Goal: Transaction & Acquisition: Purchase product/service

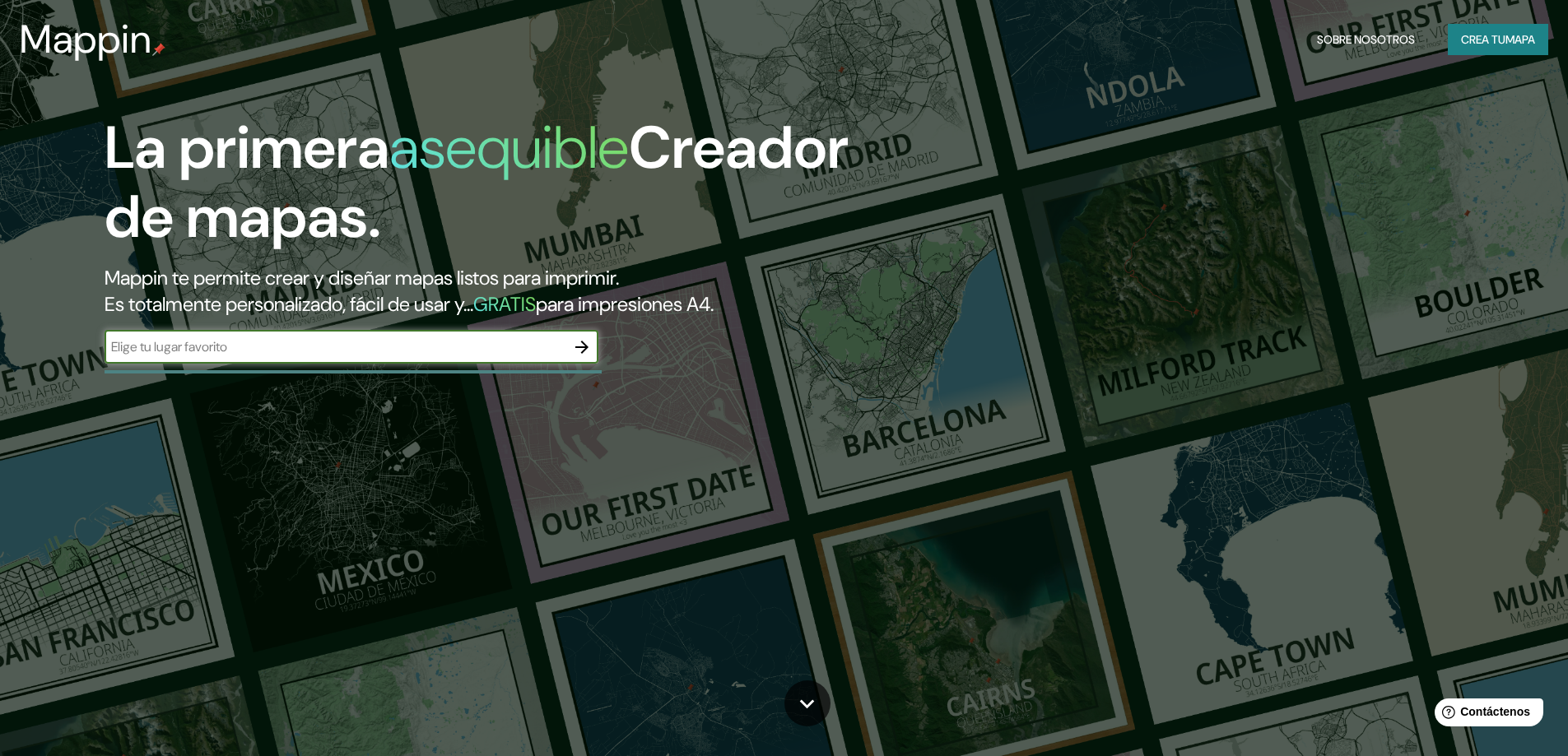
click at [337, 357] on input "text" at bounding box center [335, 347] width 461 height 19
type input "viña del mar"
click at [572, 349] on button "button" at bounding box center [582, 348] width 33 height 33
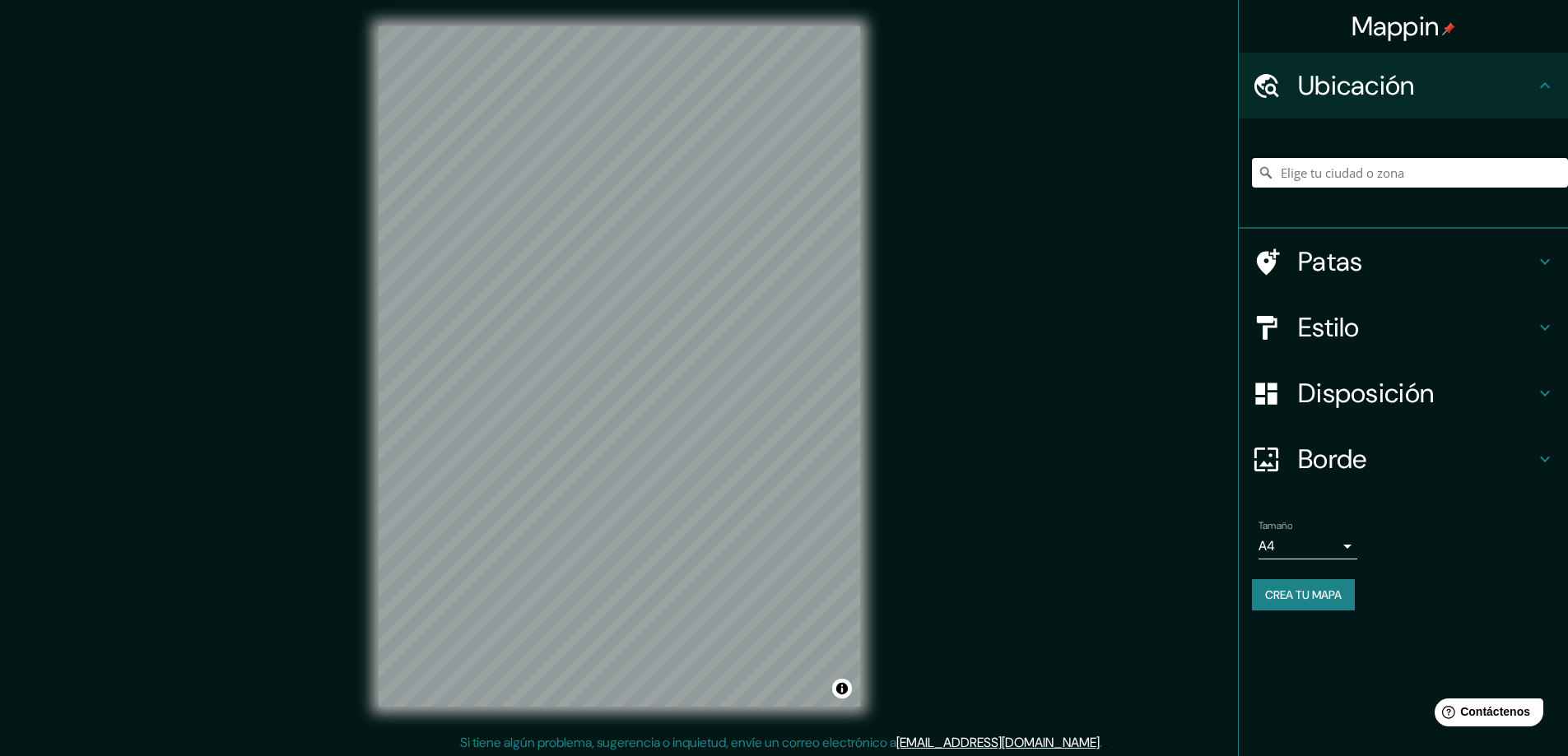
click at [1280, 170] on input "Elige tu ciudad o zona" at bounding box center [1410, 173] width 316 height 30
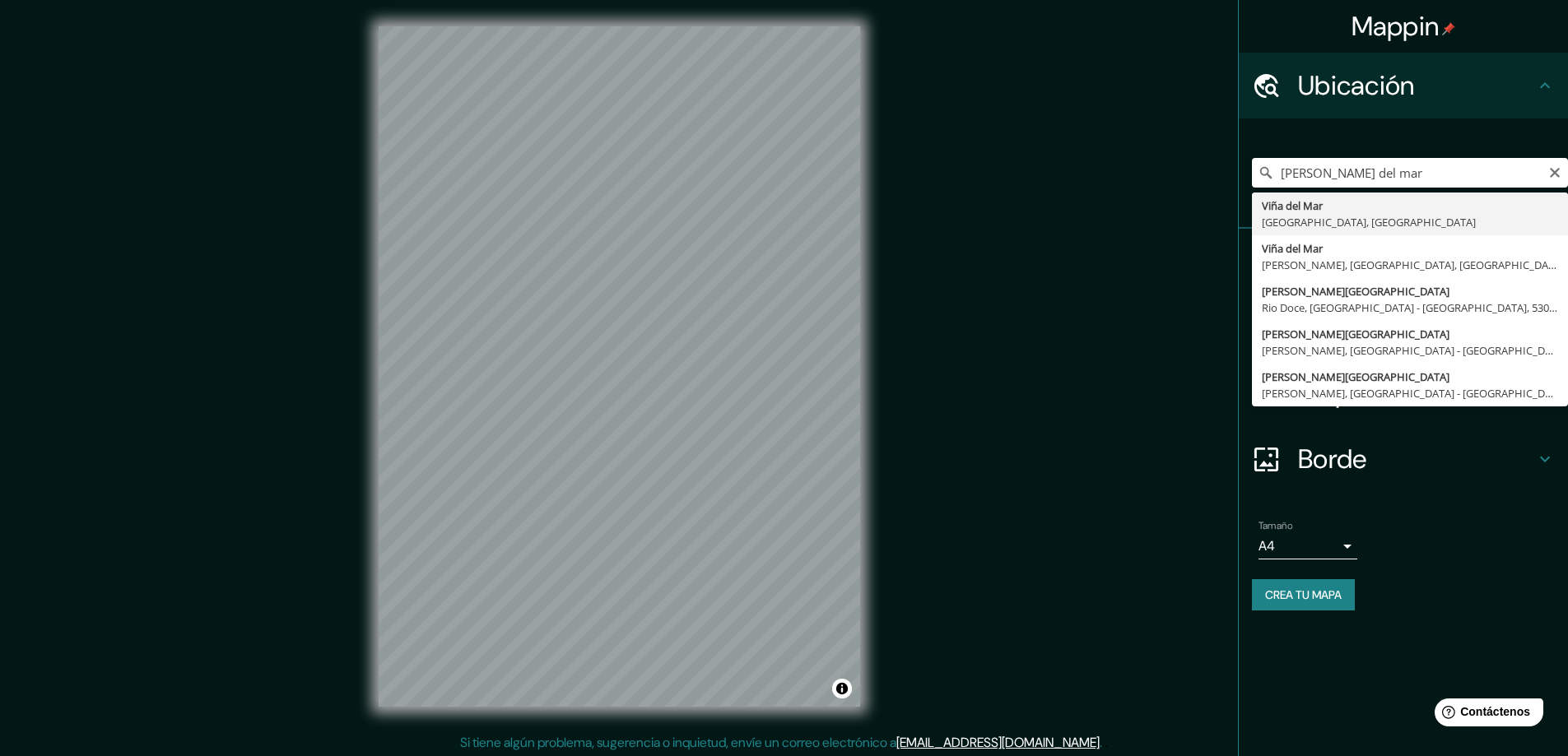
type input "Viña del Mar, Región de Valparaíso, Chile"
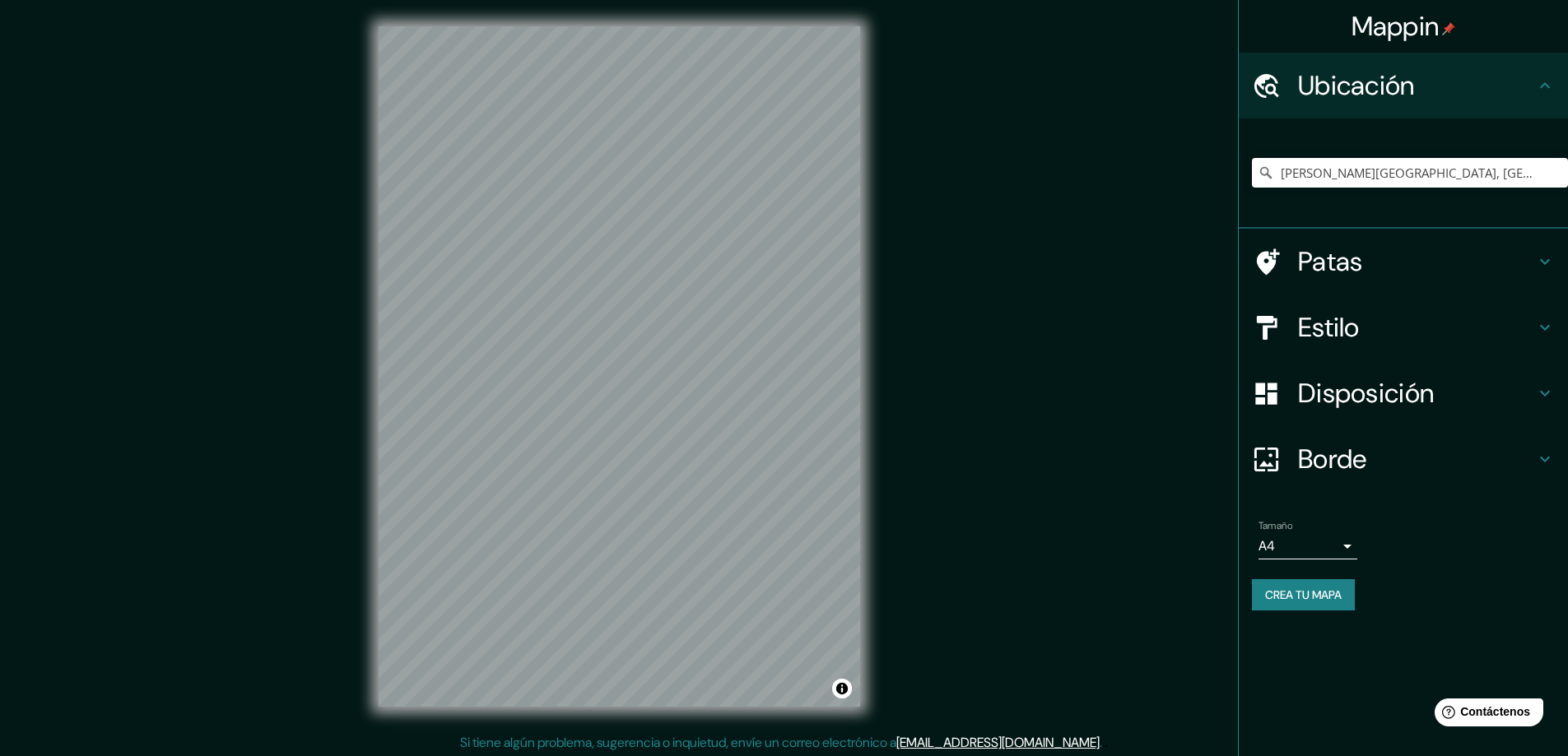
click at [1344, 391] on font "Disposición" at bounding box center [1366, 393] width 136 height 35
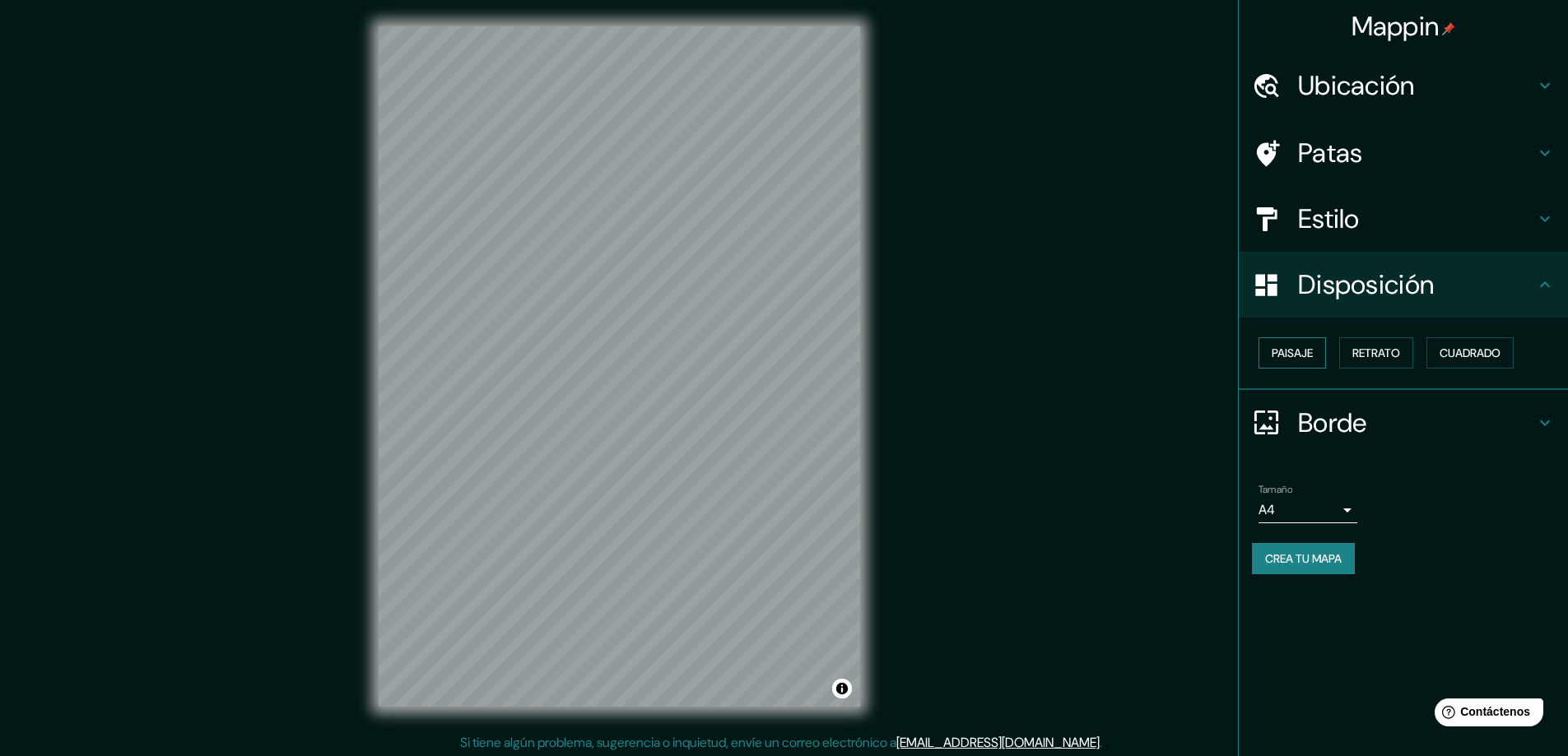
click at [1287, 358] on font "Paisaje" at bounding box center [1292, 353] width 41 height 15
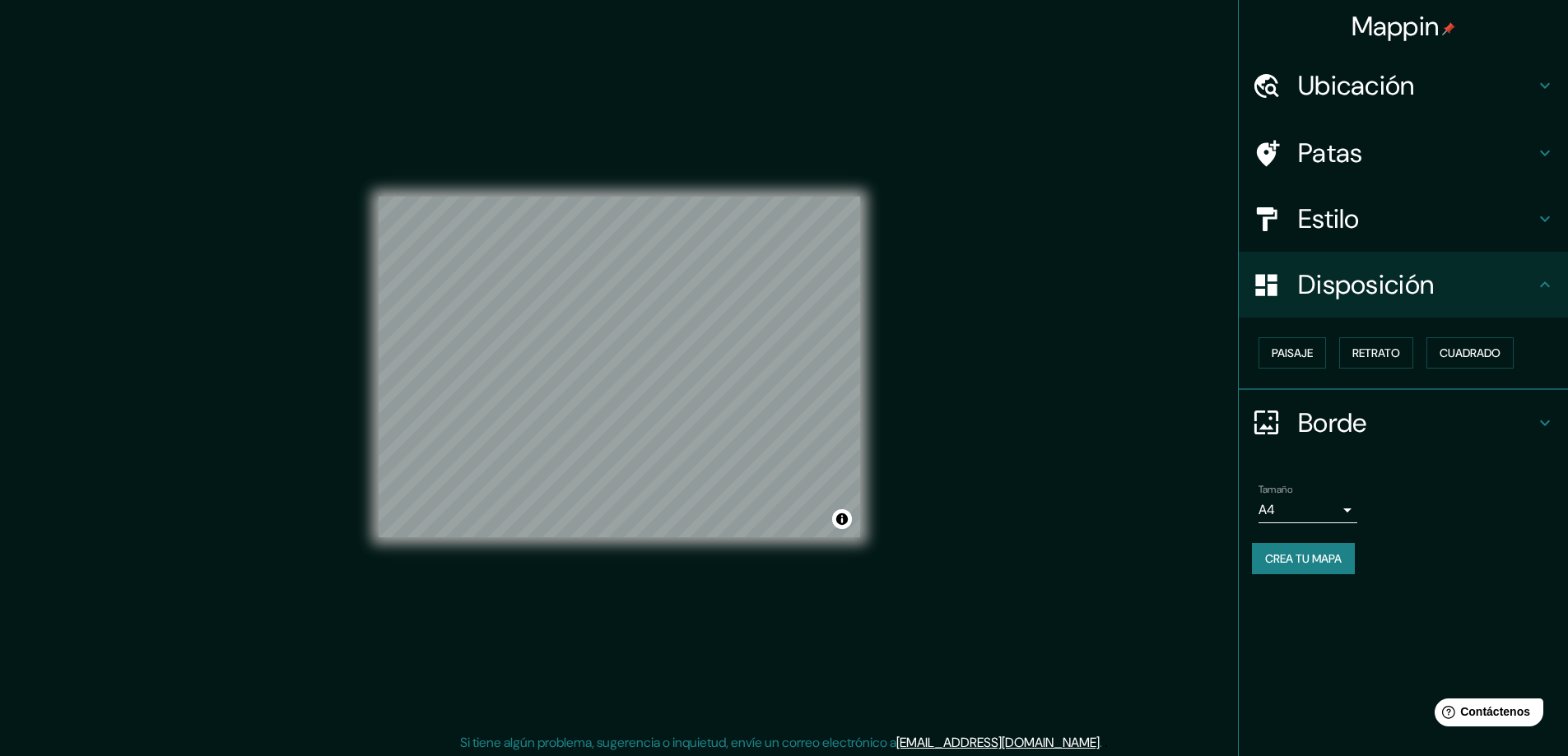
click at [971, 374] on div "Mappin Ubicación Viña del Mar, Región de Valparaíso, Chile Patas Estilo Disposi…" at bounding box center [784, 379] width 1568 height 760
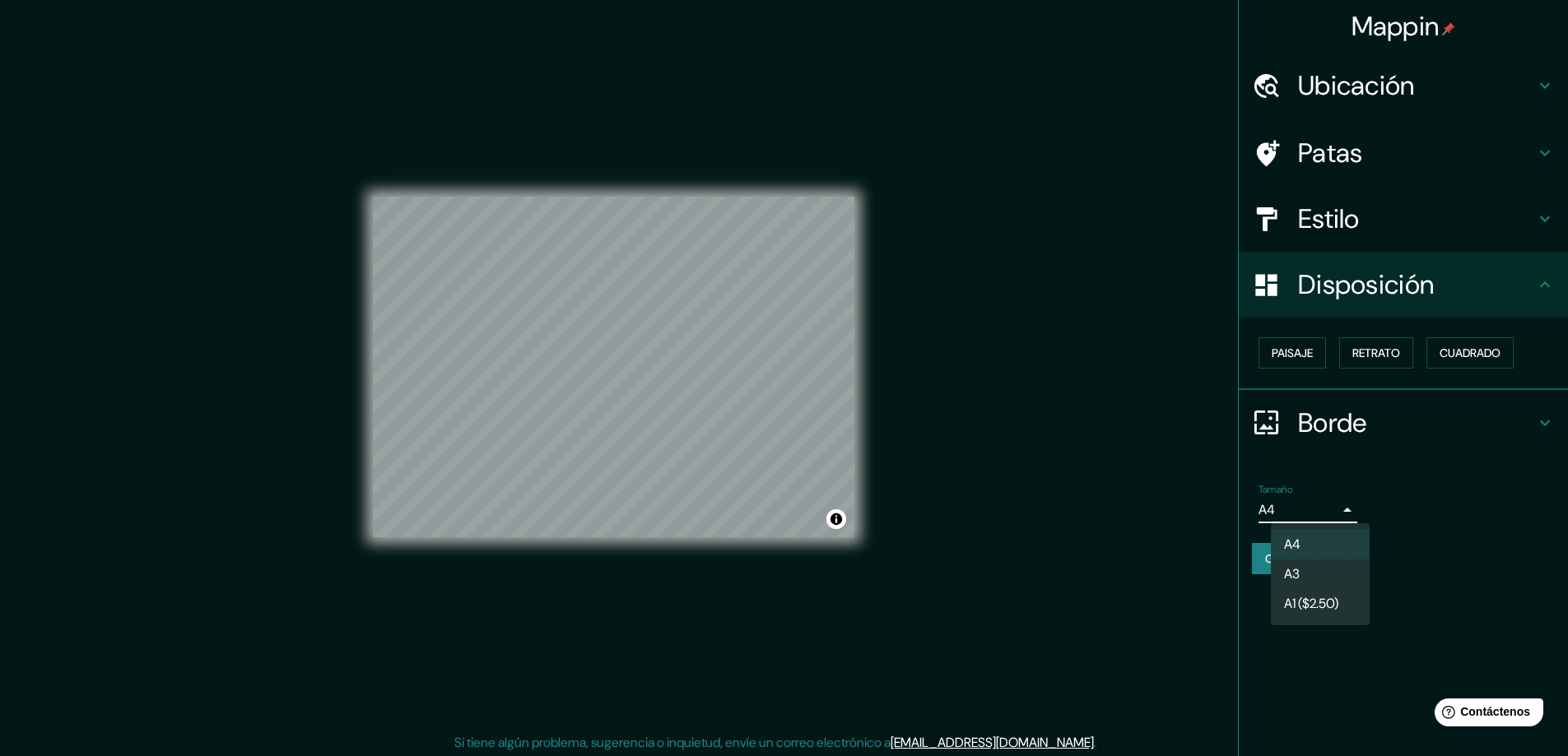
click at [1317, 505] on body "Mappin Ubicación Viña del Mar, Región de Valparaíso, Chile Patas Estilo Disposi…" at bounding box center [784, 378] width 1568 height 756
click at [1303, 577] on li "A3" at bounding box center [1320, 575] width 99 height 30
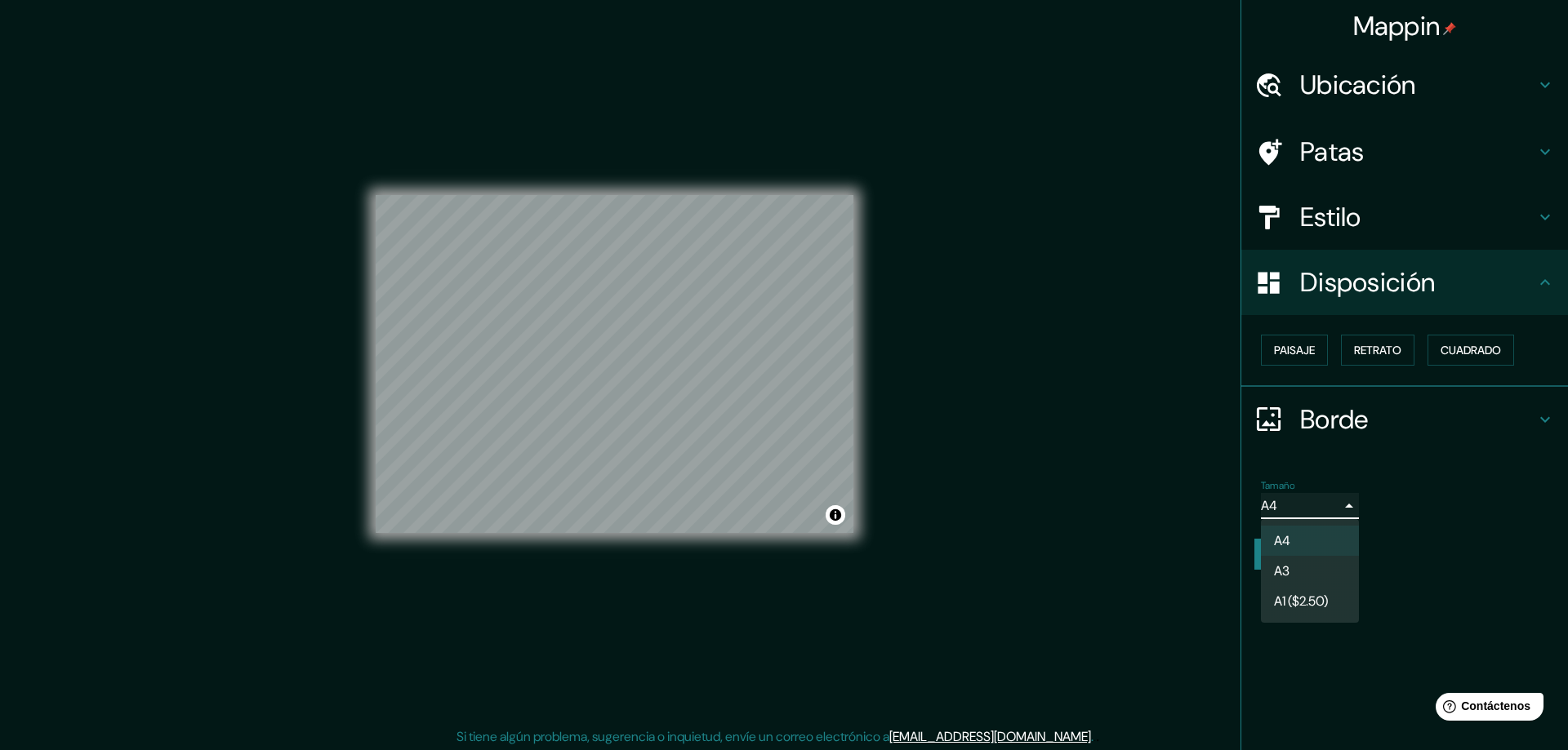
type input "a4"
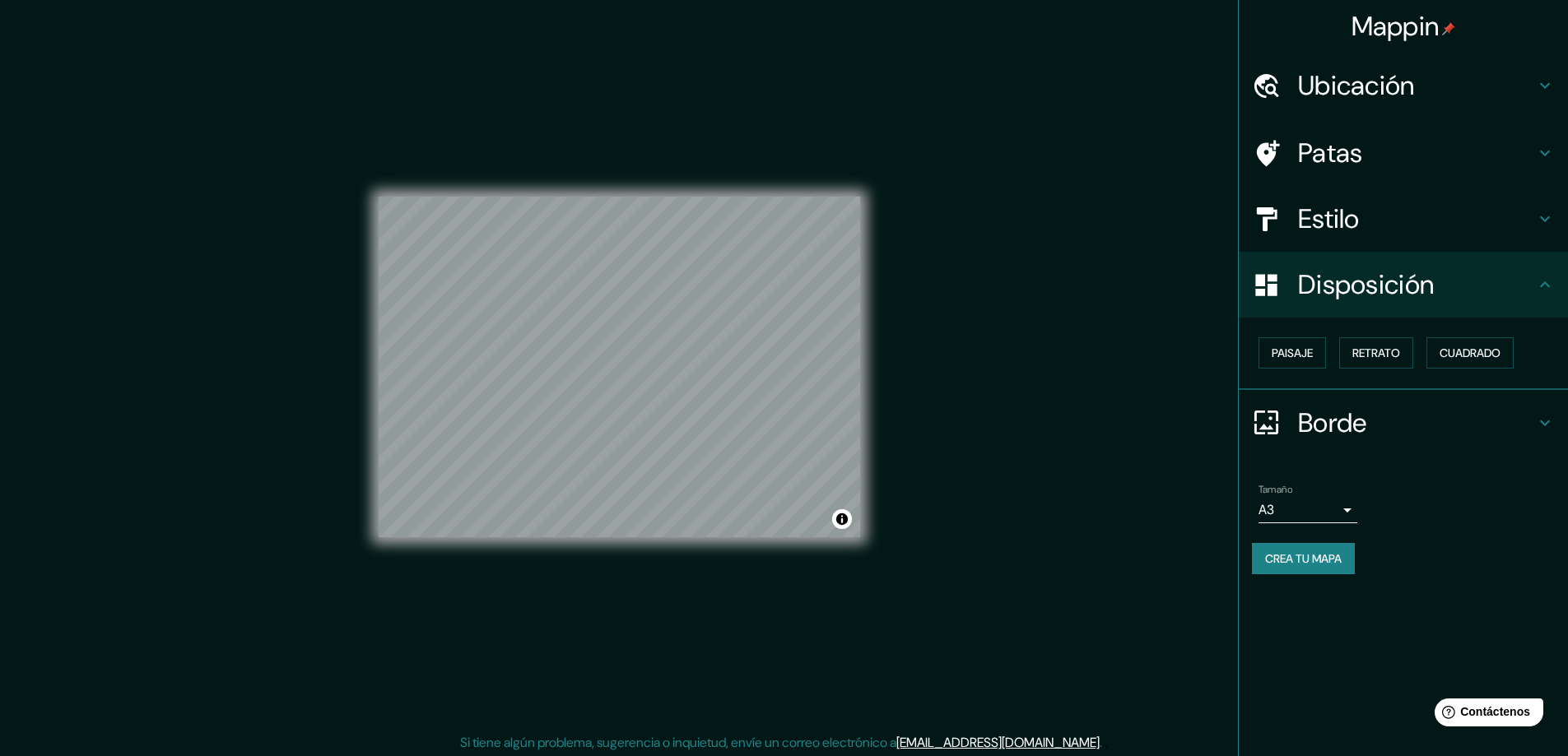
click at [673, 542] on div "© Mapbox © OpenStreetMap Improve this map" at bounding box center [619, 367] width 481 height 680
click at [1354, 348] on font "Retrato" at bounding box center [1376, 353] width 47 height 15
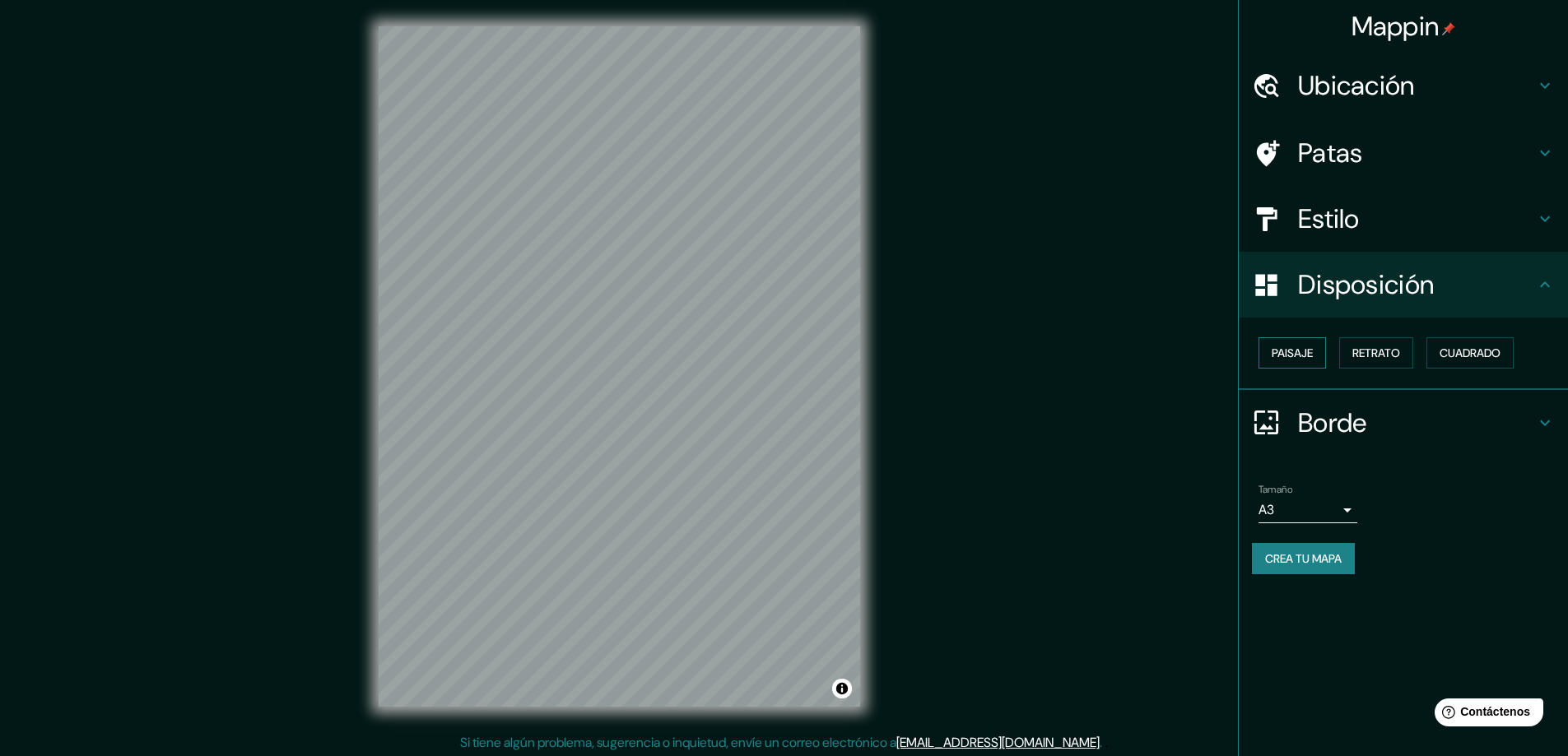
click at [1284, 358] on font "Paisaje" at bounding box center [1292, 353] width 41 height 15
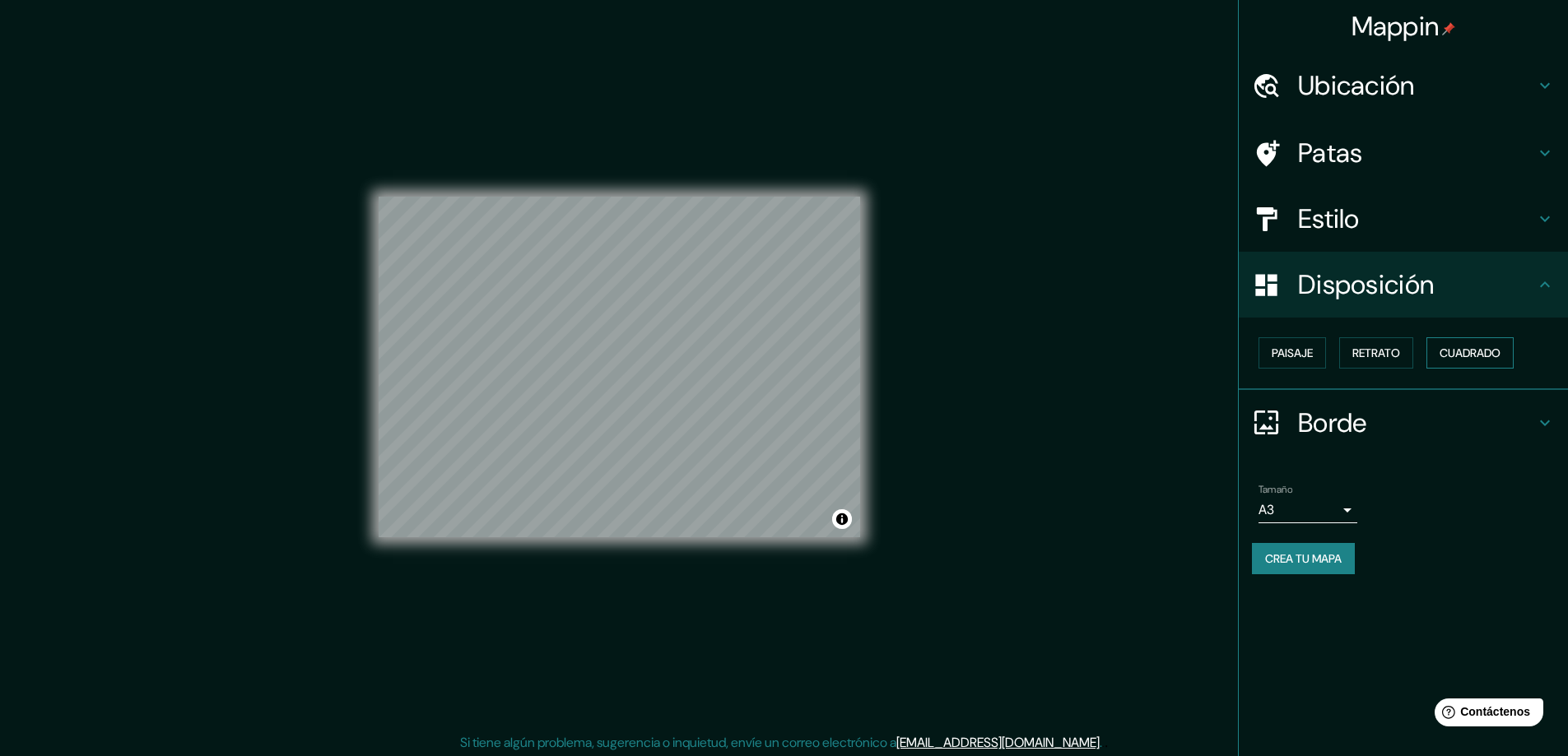
click at [1442, 349] on button "Cuadrado" at bounding box center [1471, 353] width 87 height 31
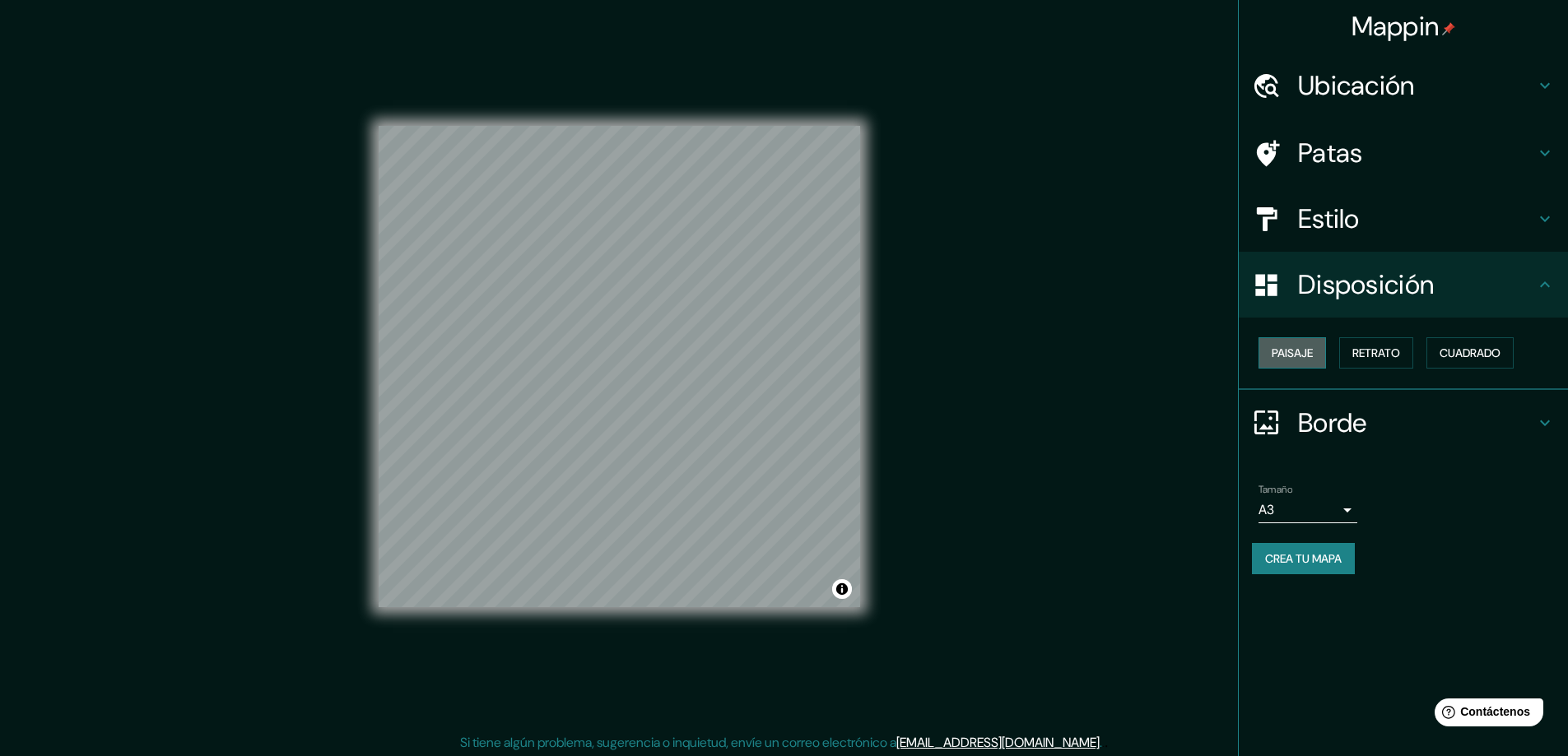
click at [1288, 363] on font "Paisaje" at bounding box center [1292, 353] width 41 height 22
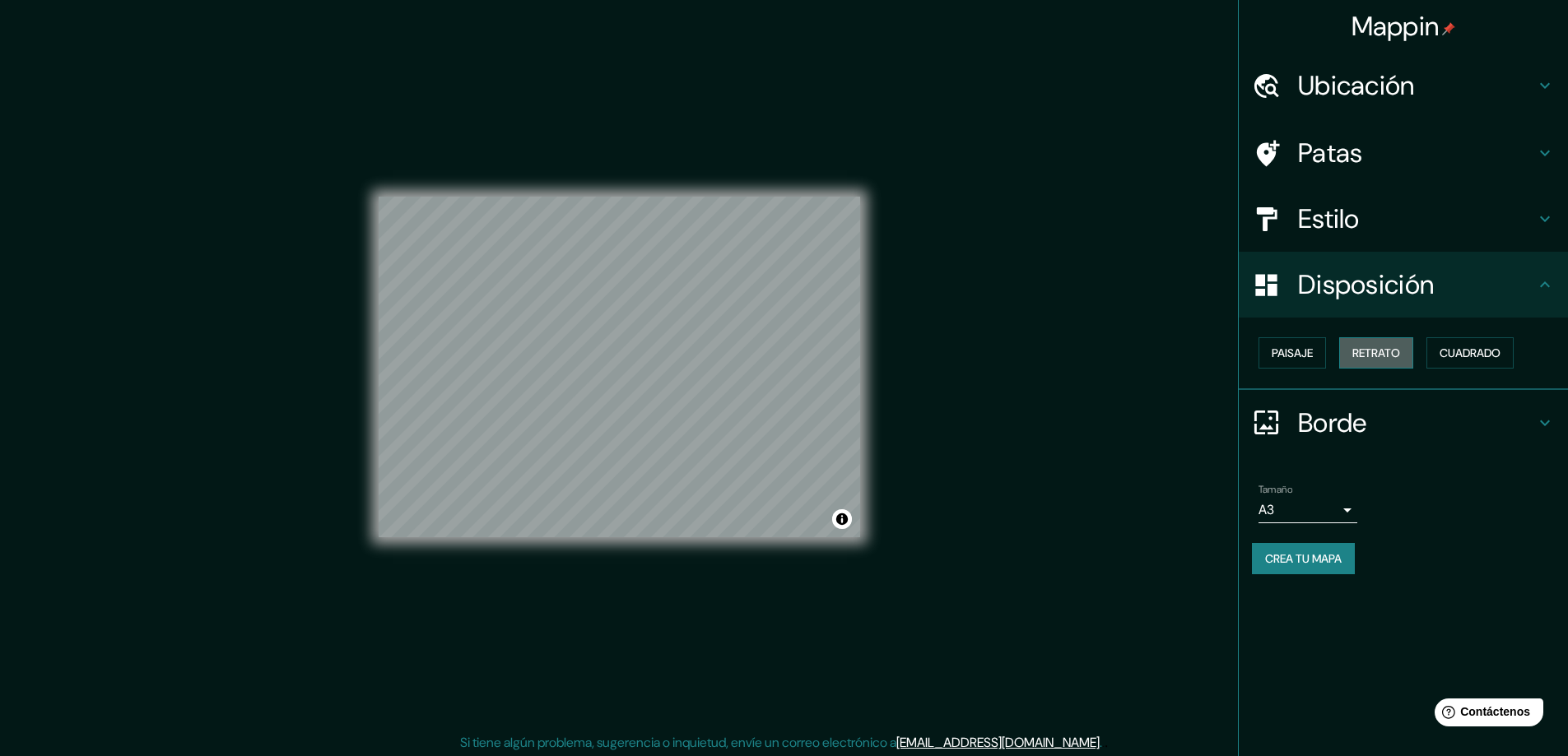
click at [1355, 348] on font "Retrato" at bounding box center [1376, 353] width 47 height 15
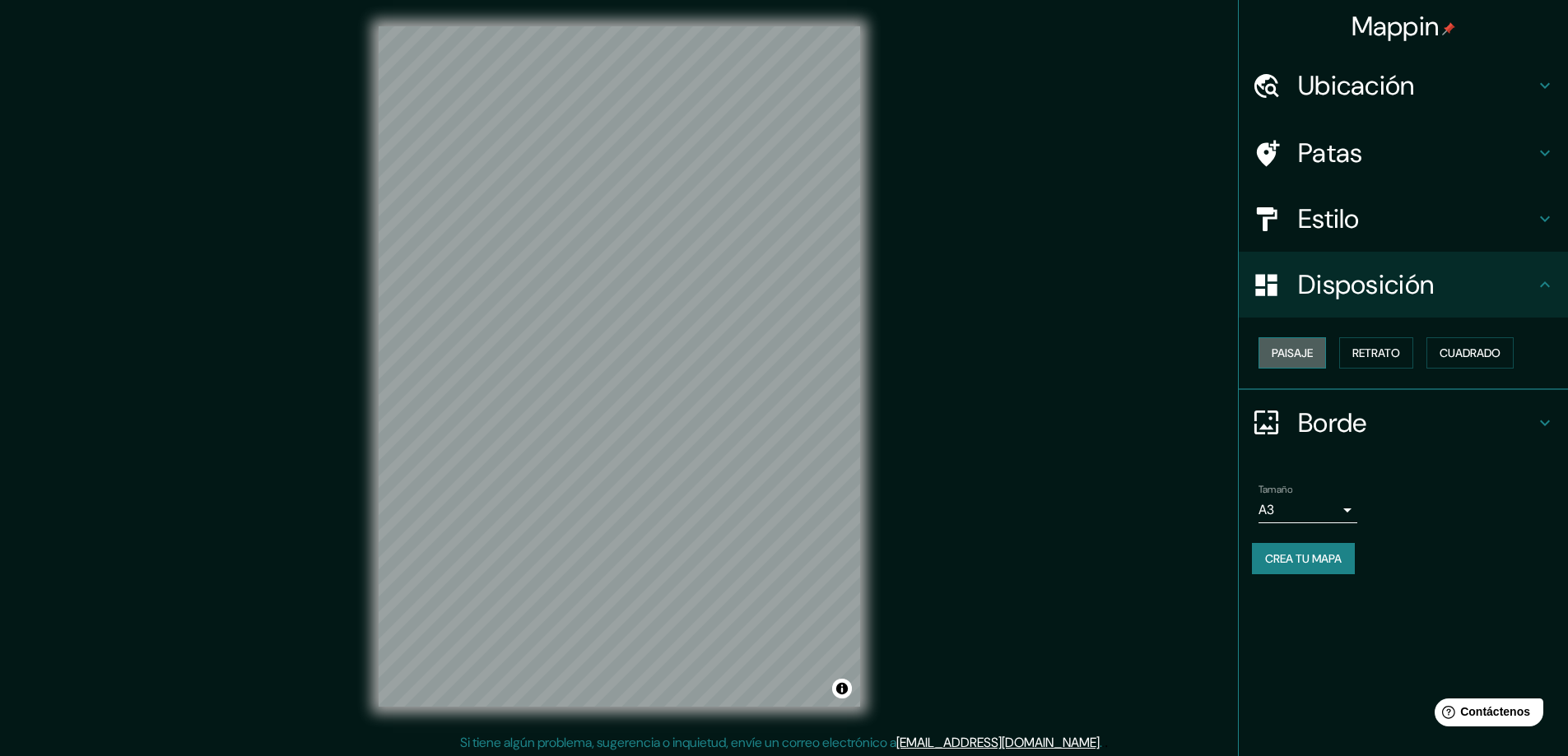
click at [1274, 352] on font "Paisaje" at bounding box center [1292, 353] width 41 height 15
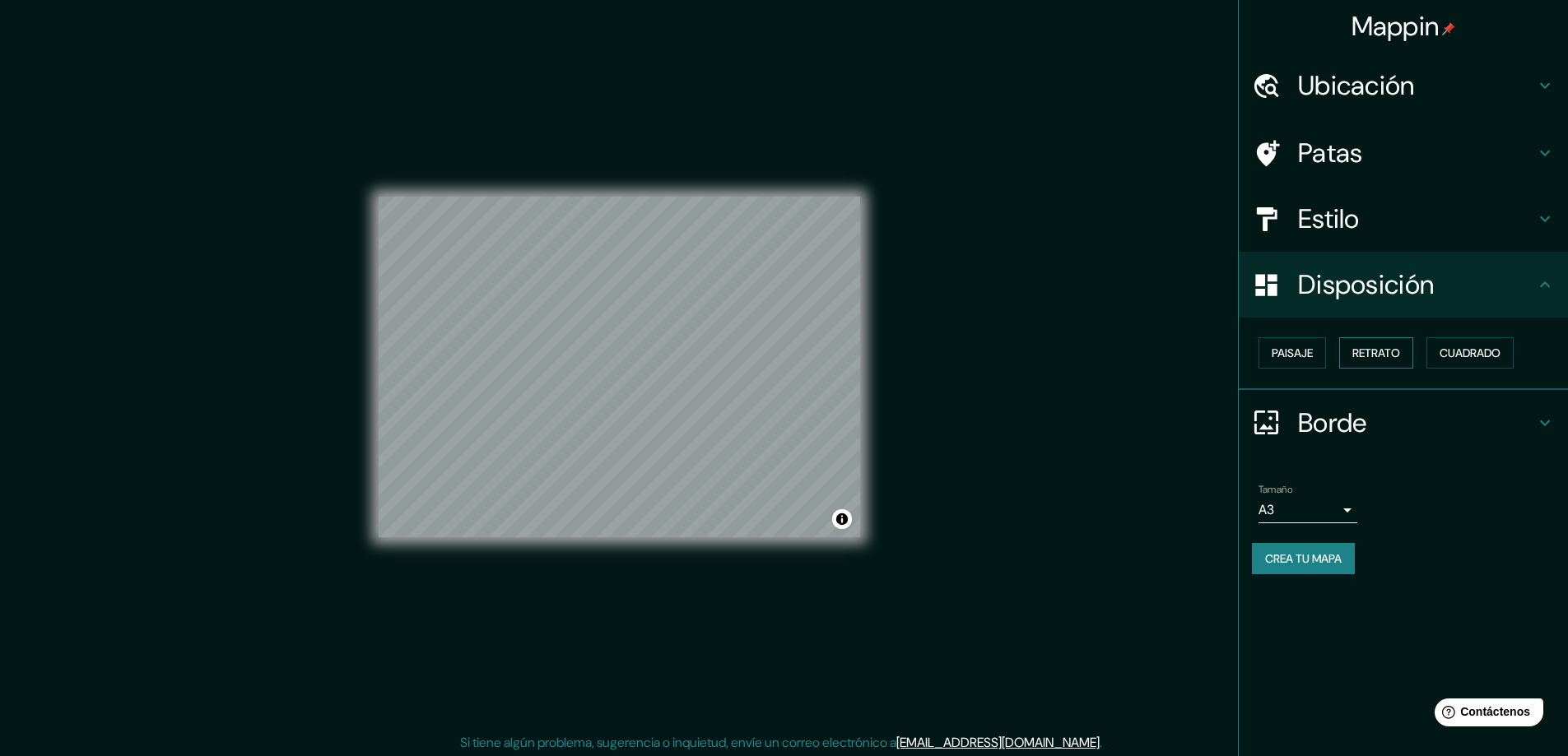
click at [1366, 347] on font "Retrato" at bounding box center [1376, 353] width 47 height 15
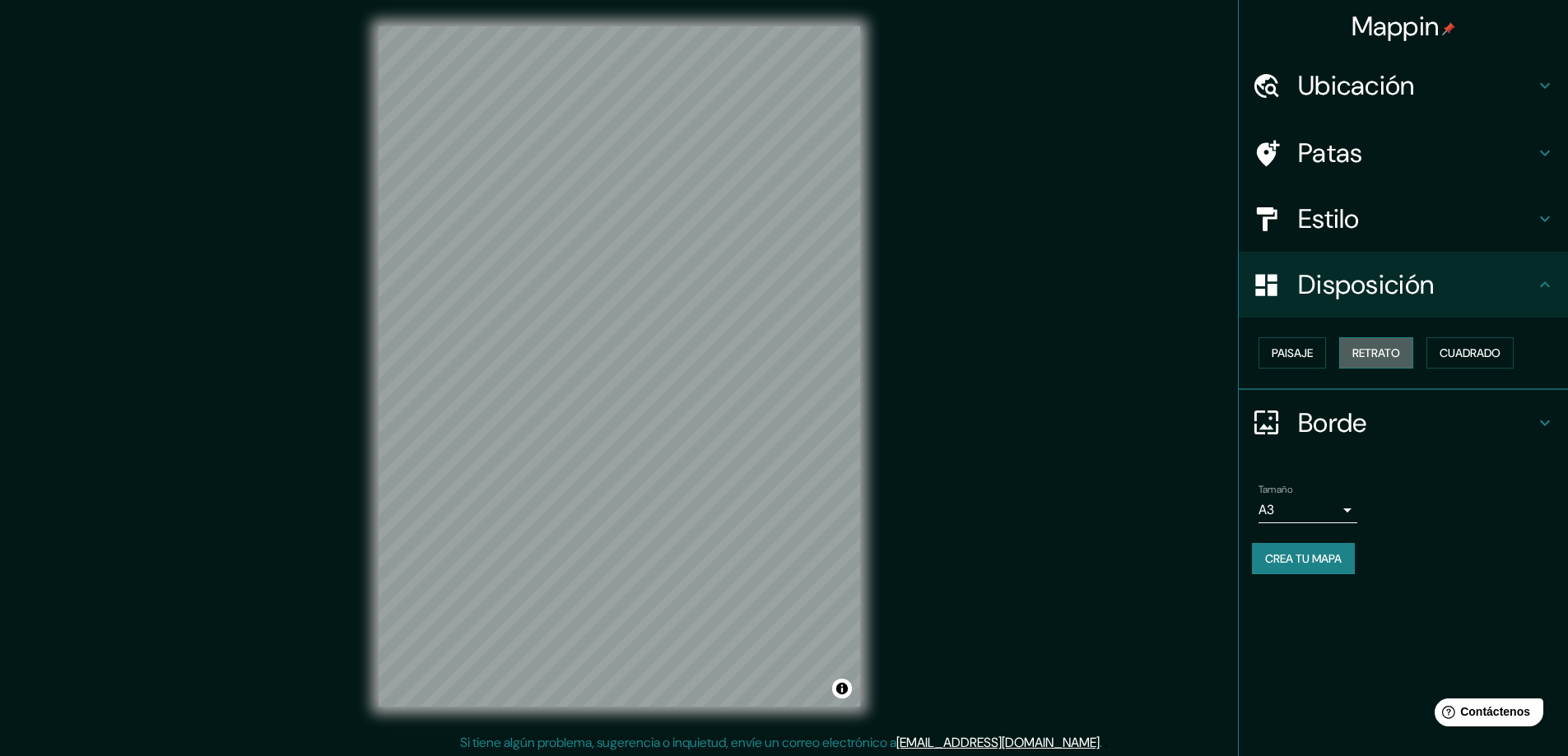
click at [1367, 363] on font "Retrato" at bounding box center [1376, 353] width 47 height 22
click at [1280, 355] on font "Paisaje" at bounding box center [1292, 353] width 41 height 15
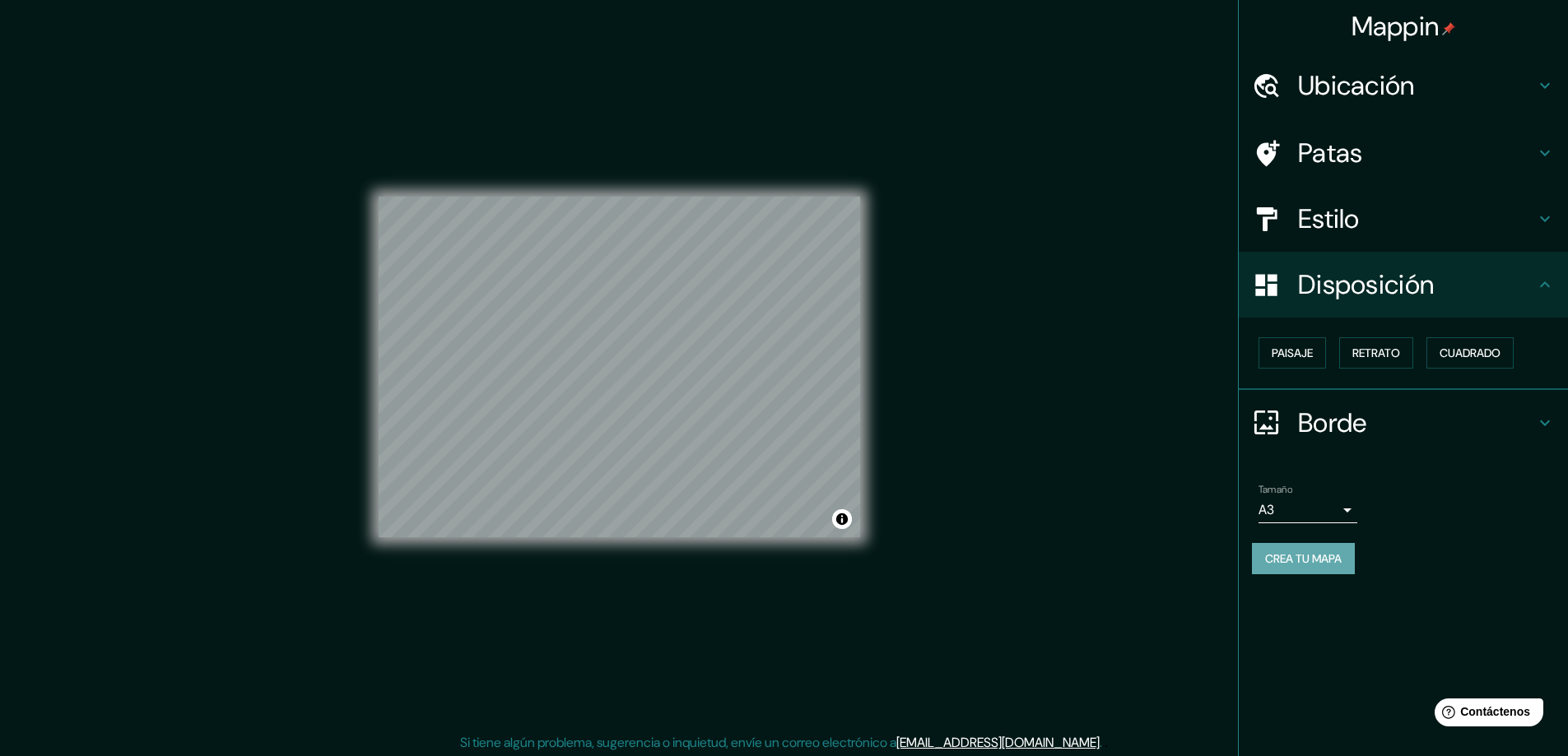
click at [1303, 553] on font "Crea tu mapa" at bounding box center [1303, 559] width 76 height 15
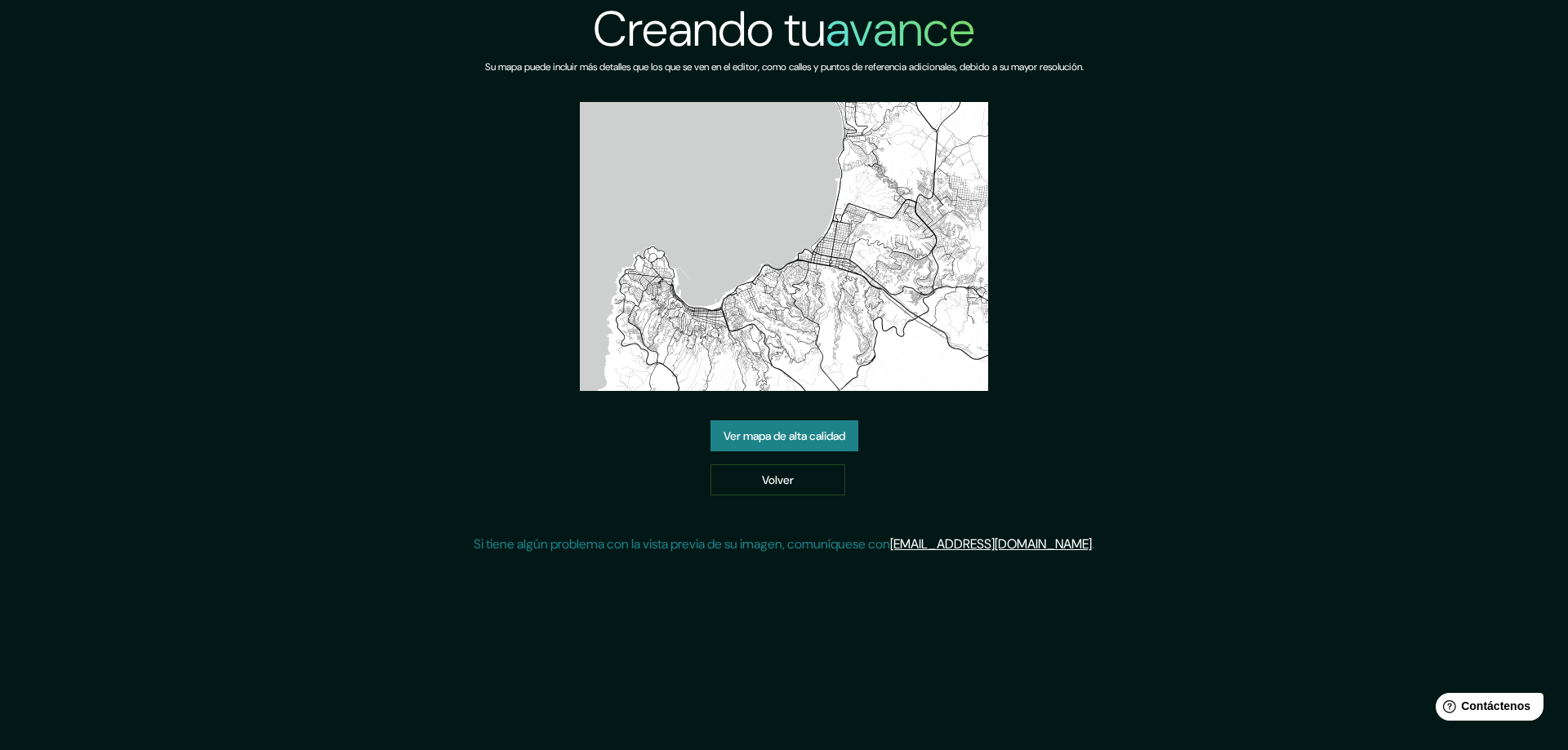
click at [758, 452] on div "Ver mapa de alta calidad Volver" at bounding box center [784, 458] width 148 height 75
click at [752, 435] on font "Ver mapa de alta calidad" at bounding box center [784, 436] width 122 height 14
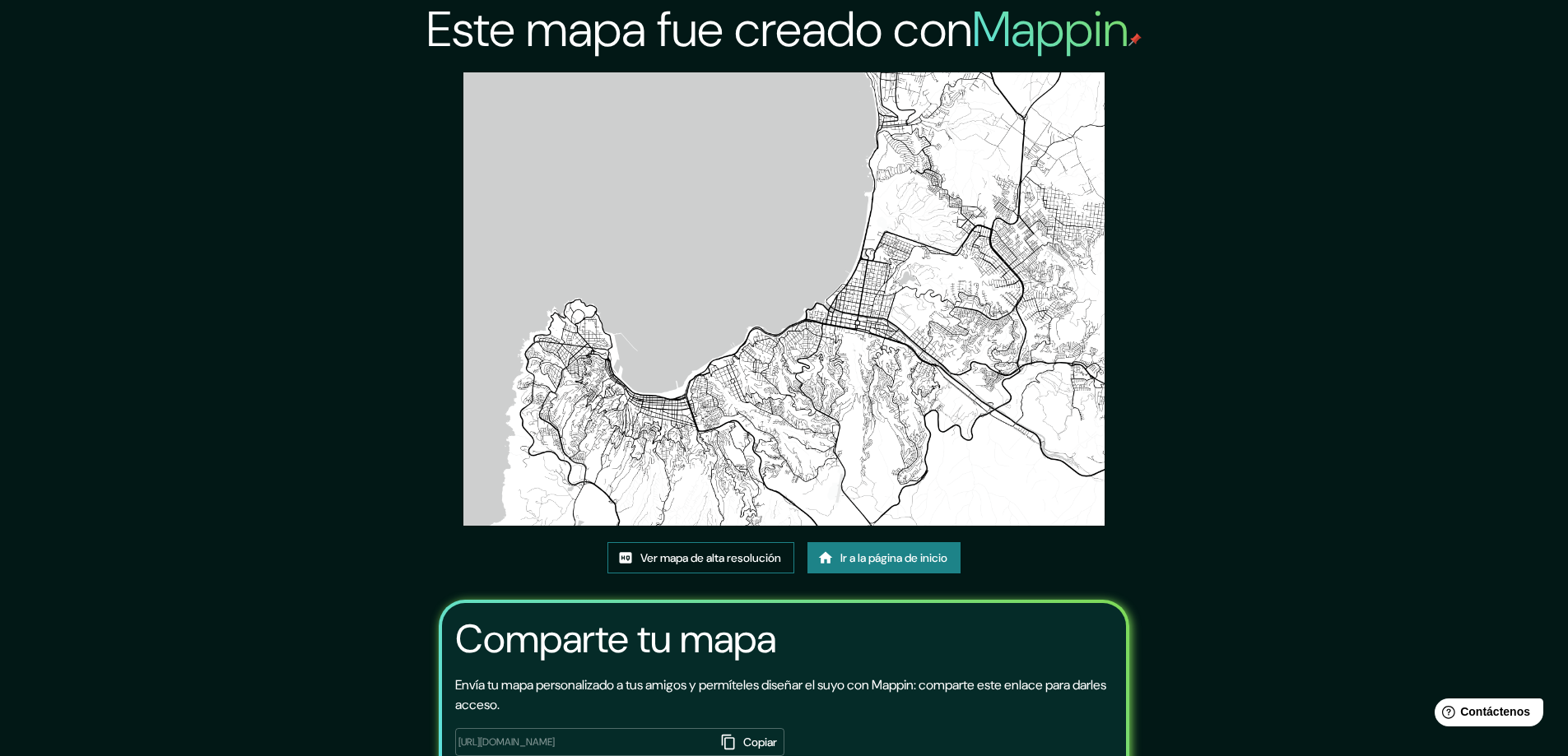
click at [675, 558] on font "Ver mapa de alta resolución" at bounding box center [711, 559] width 141 height 15
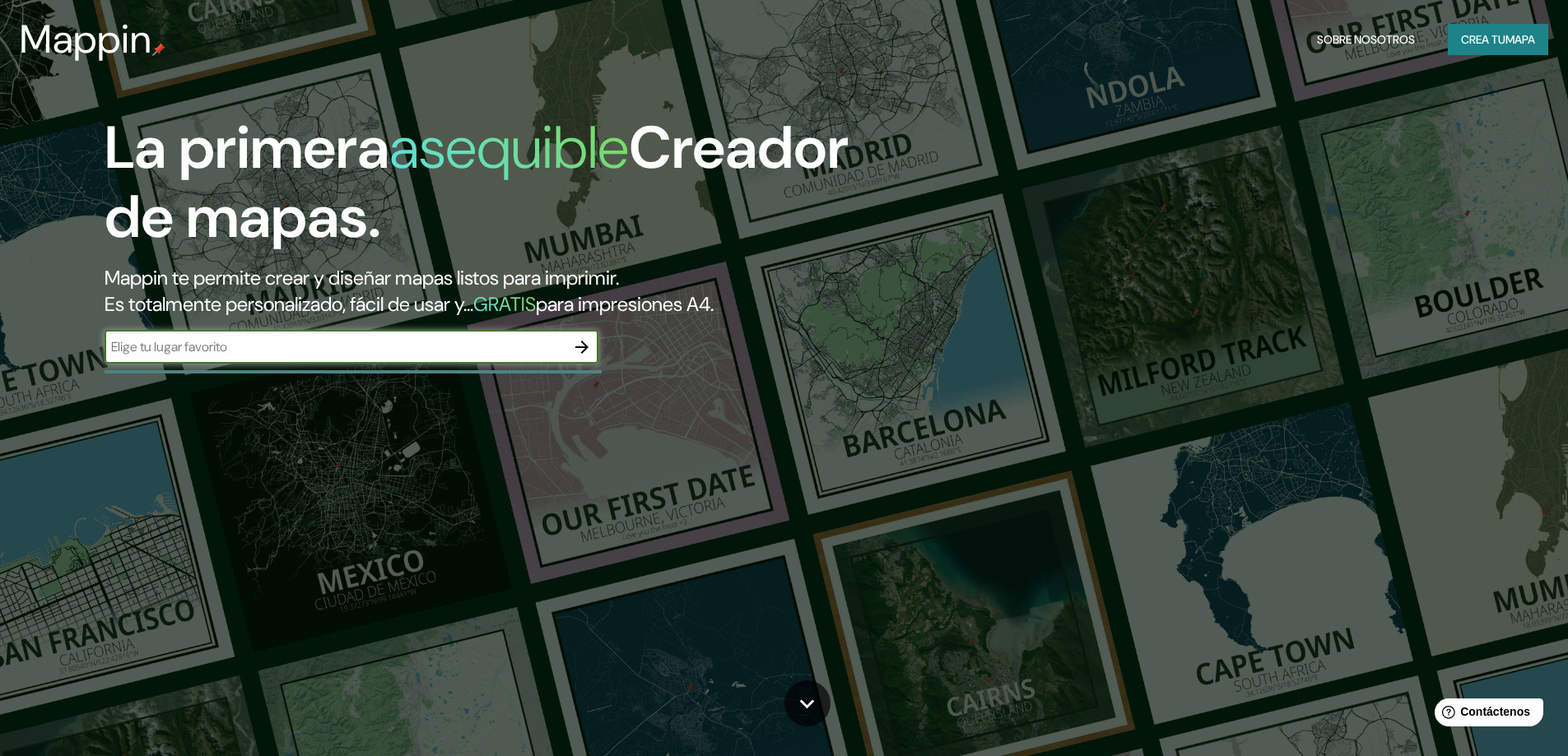
click at [592, 348] on icon "button" at bounding box center [582, 348] width 20 height 20
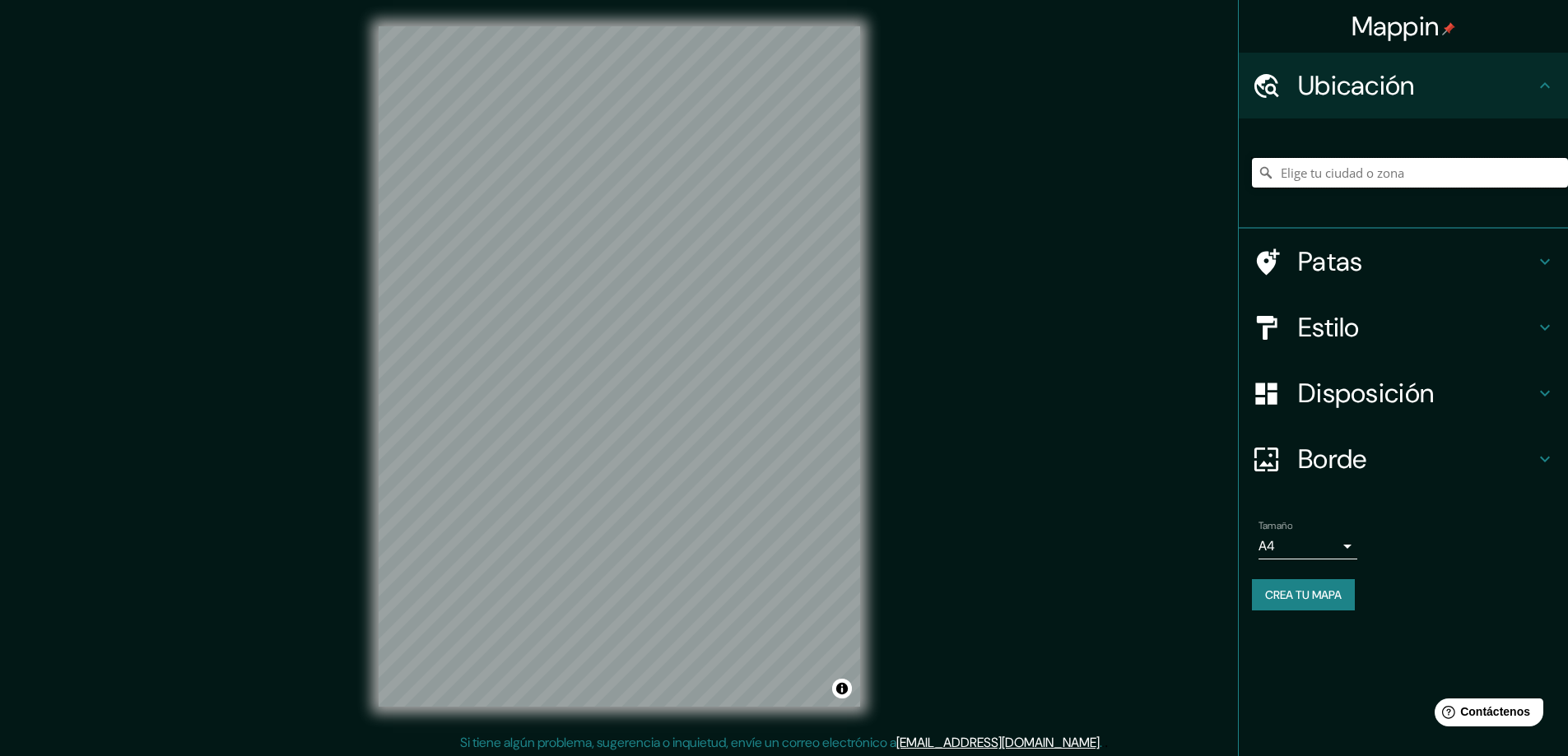
click at [1360, 164] on input "Elige tu ciudad o zona" at bounding box center [1410, 173] width 316 height 30
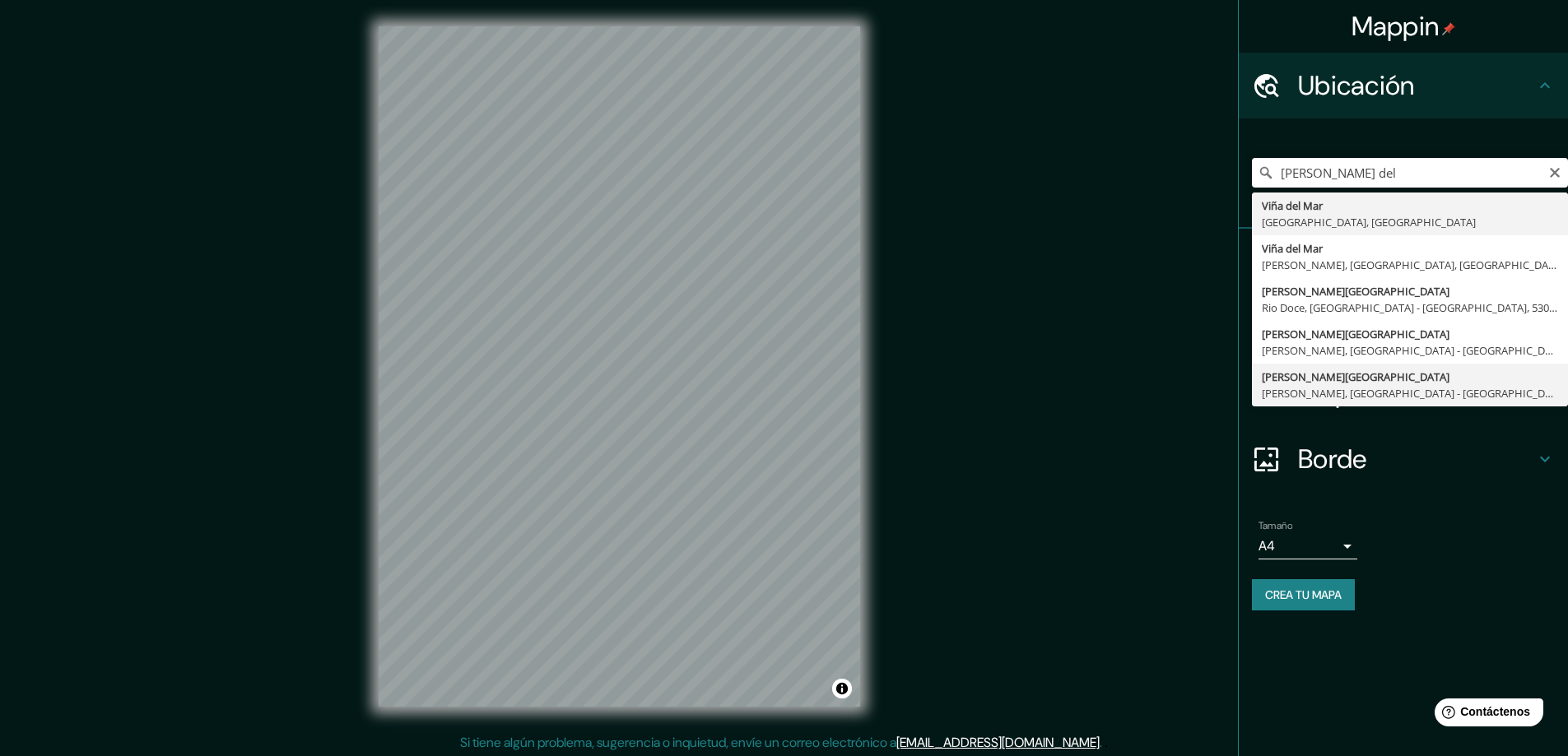
type input "Viña del Mar, Región de Valparaíso, Chile"
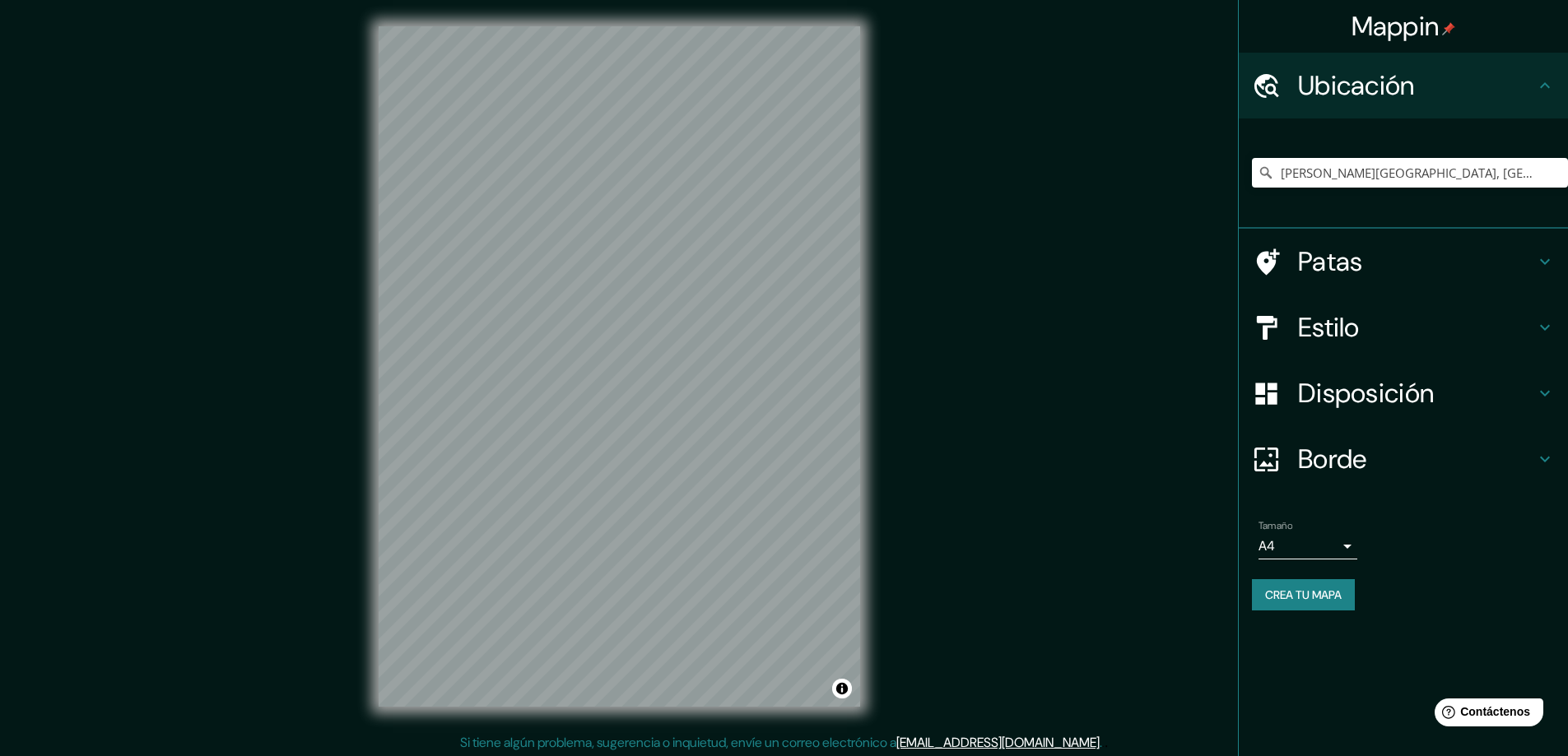
click at [1384, 318] on h4 "Estilo" at bounding box center [1417, 328] width 238 height 33
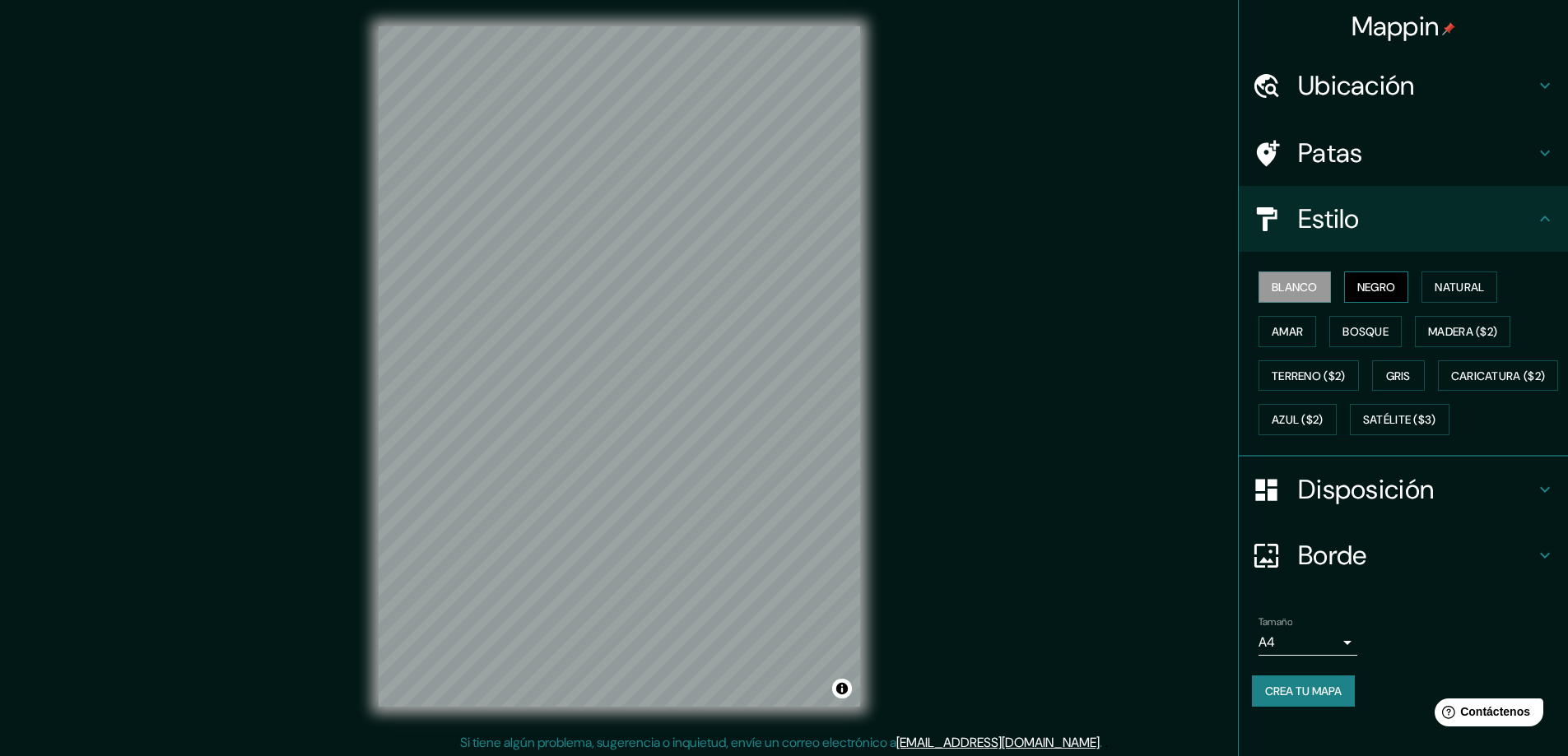
click at [1376, 289] on font "Negro" at bounding box center [1377, 287] width 39 height 15
click at [1455, 287] on font "Natural" at bounding box center [1460, 287] width 49 height 15
click at [1272, 333] on font "Amar" at bounding box center [1288, 331] width 31 height 15
click at [1354, 321] on font "Bosque" at bounding box center [1365, 332] width 46 height 22
click at [1462, 321] on font "Madera ($2)" at bounding box center [1463, 332] width 69 height 22
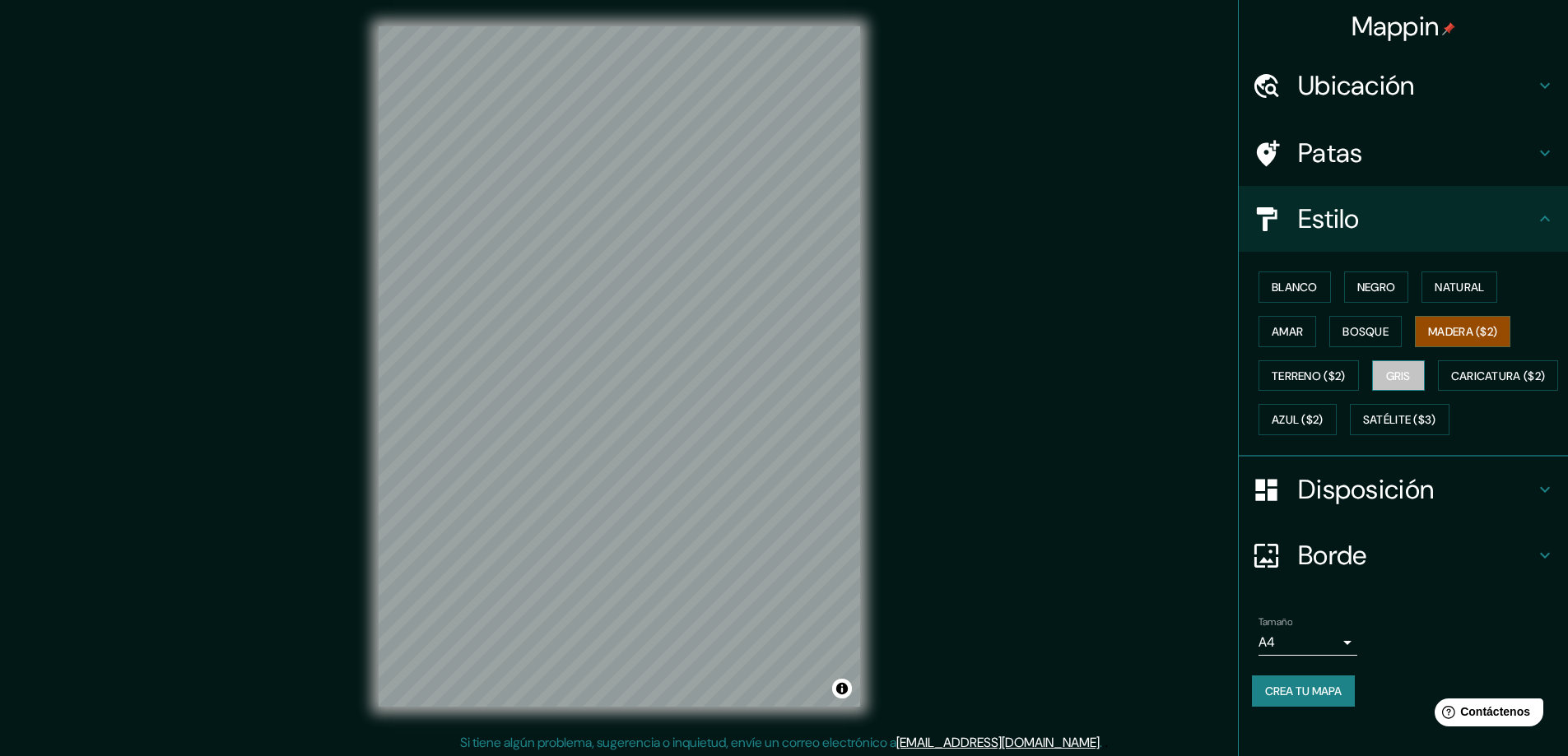
click at [1382, 361] on button "Gris" at bounding box center [1399, 376] width 53 height 31
click at [1452, 384] on font "Caricatura ($2)" at bounding box center [1499, 376] width 95 height 15
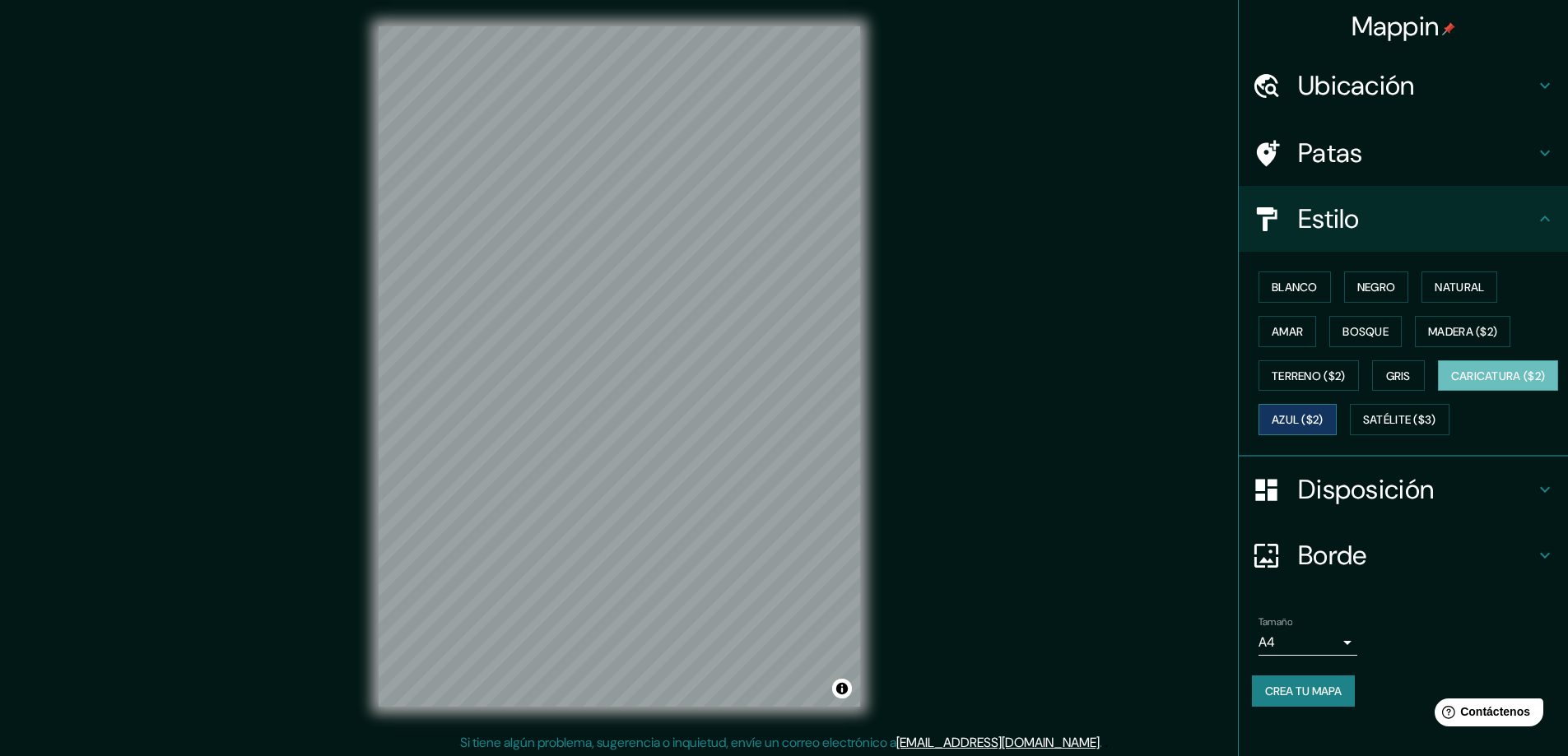
click at [1324, 418] on font "Azul ($2)" at bounding box center [1298, 420] width 52 height 15
click at [1363, 430] on font "Satélite ($3)" at bounding box center [1400, 420] width 74 height 22
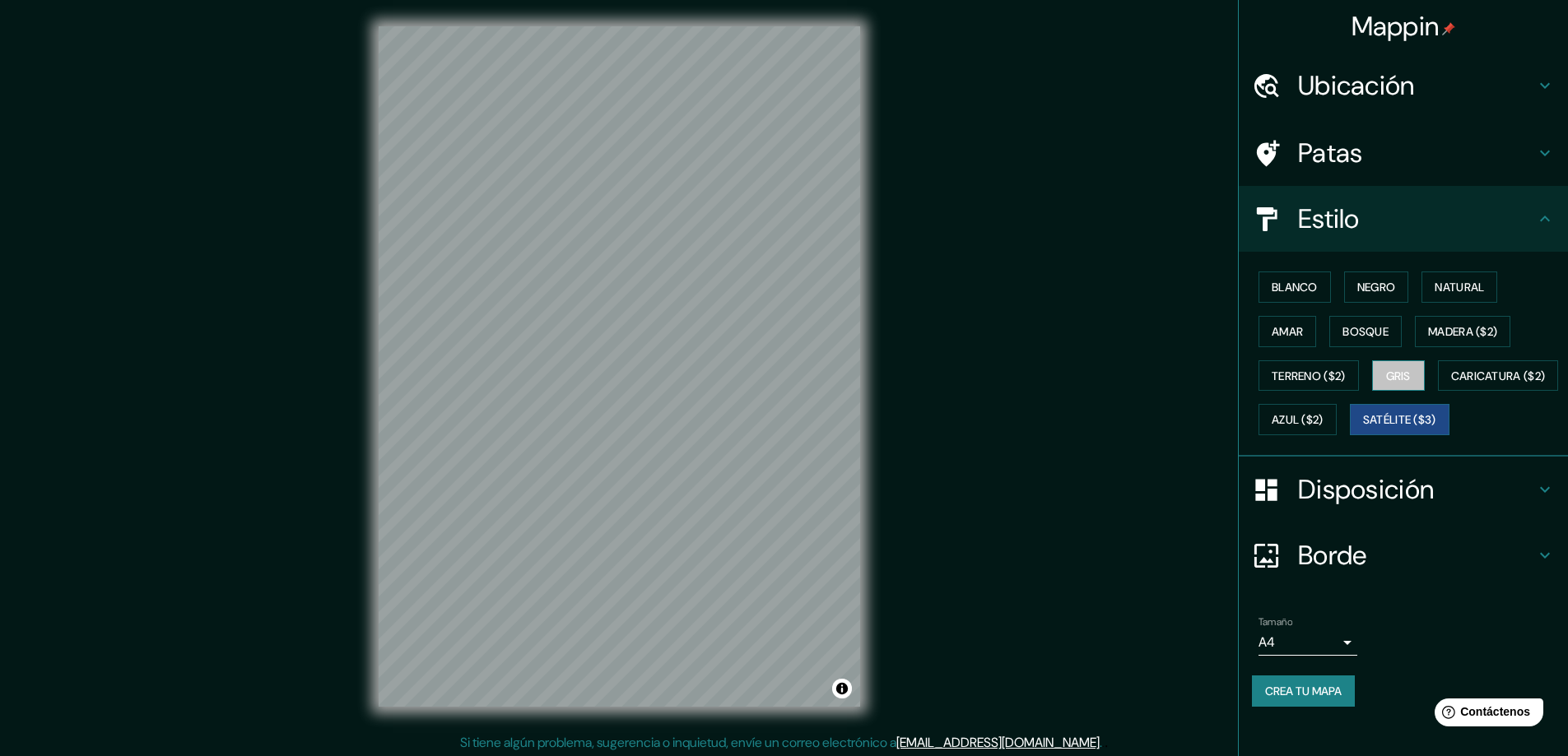
click at [1396, 360] on button "Gris" at bounding box center [1399, 376] width 53 height 31
click at [1327, 507] on font "Disposición" at bounding box center [1366, 489] width 136 height 35
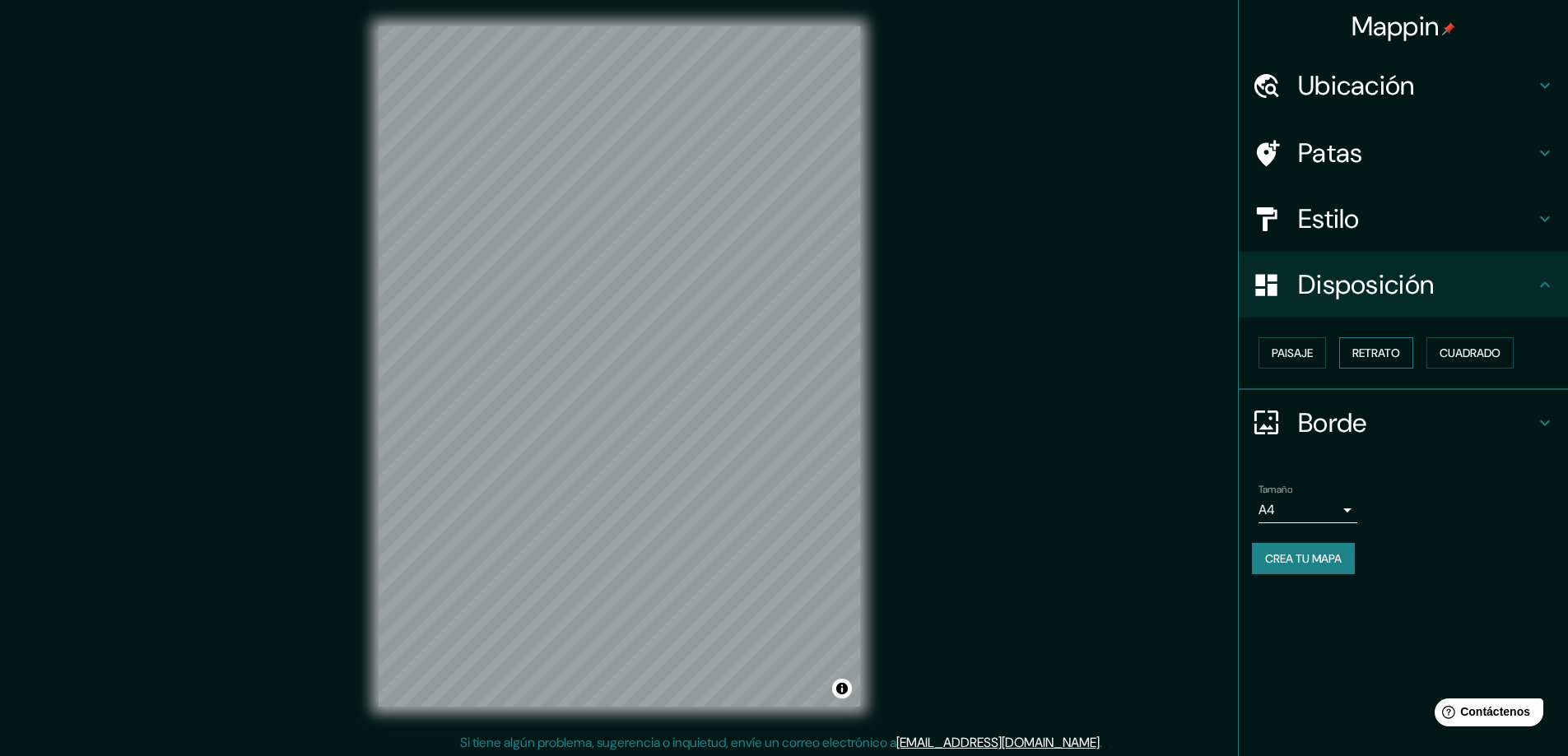
click at [1378, 356] on font "Retrato" at bounding box center [1376, 353] width 47 height 15
drag, startPoint x: 1292, startPoint y: 355, endPoint x: 1345, endPoint y: 347, distance: 53.6
click at [1294, 355] on font "Paisaje" at bounding box center [1292, 353] width 41 height 15
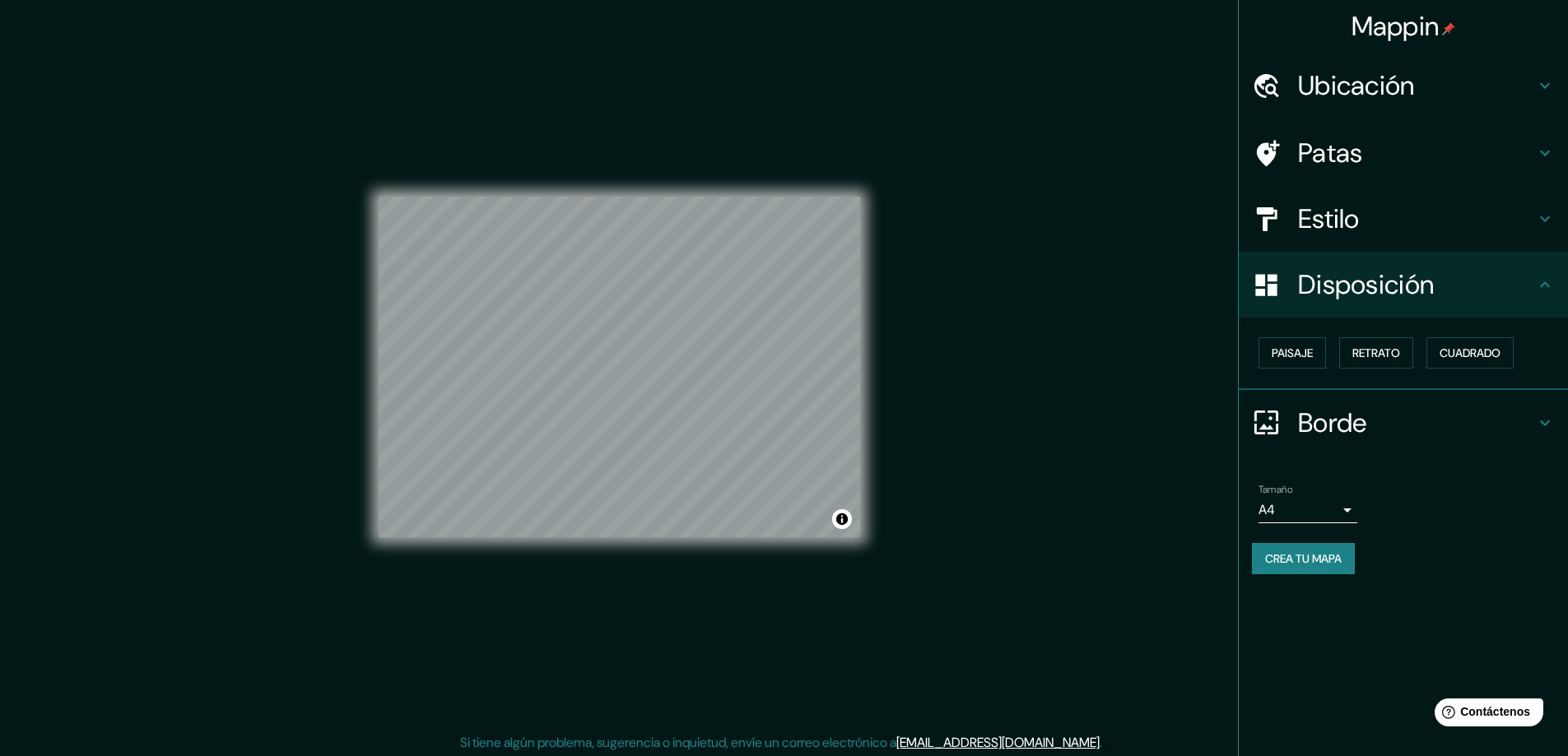
click at [1381, 228] on h4 "Estilo" at bounding box center [1417, 219] width 238 height 33
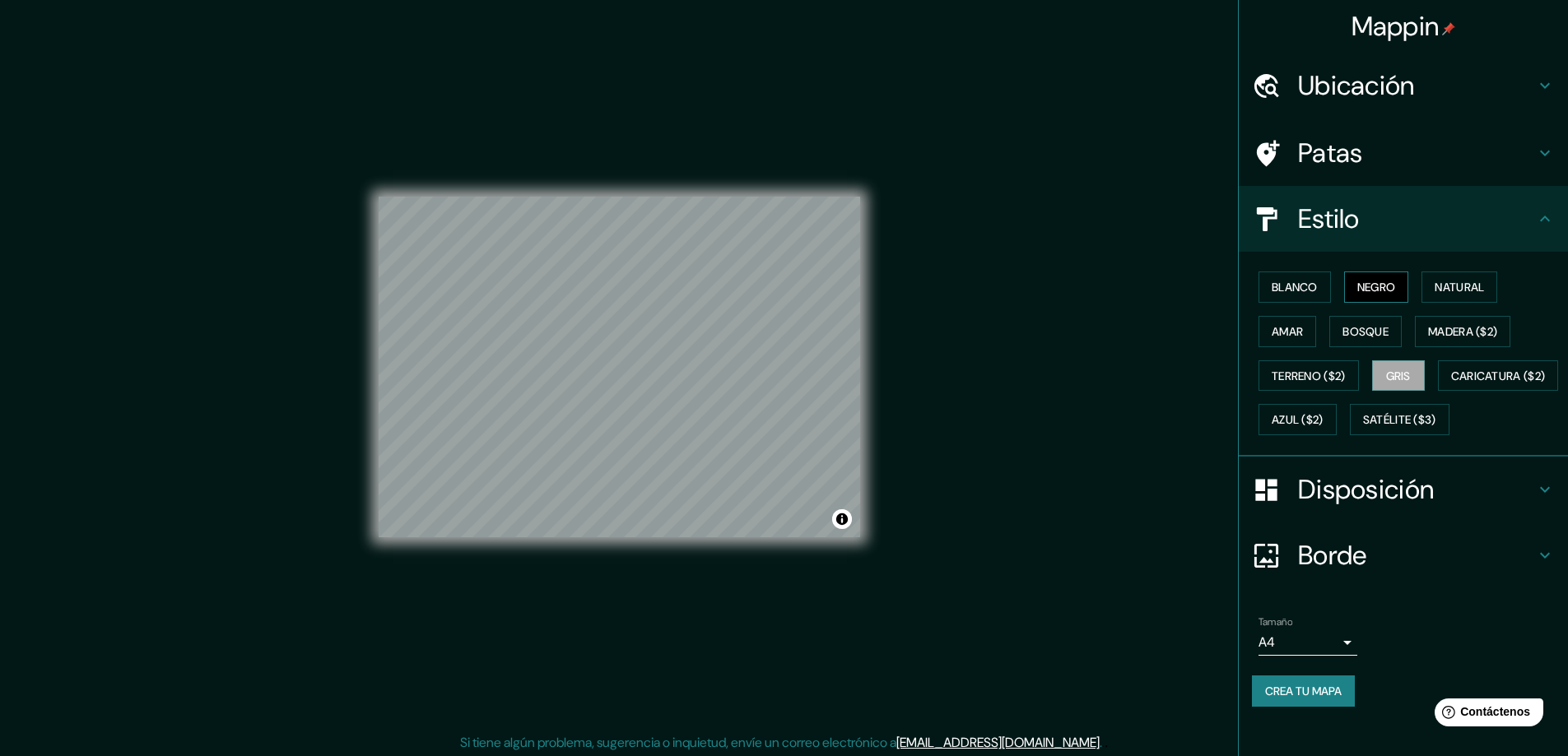
click at [1358, 288] on font "Negro" at bounding box center [1377, 287] width 39 height 15
click at [1302, 687] on body "Mappin Ubicación Viña del Mar, Región de Valparaíso, Chile Patas Estilo Blanco …" at bounding box center [784, 378] width 1568 height 756
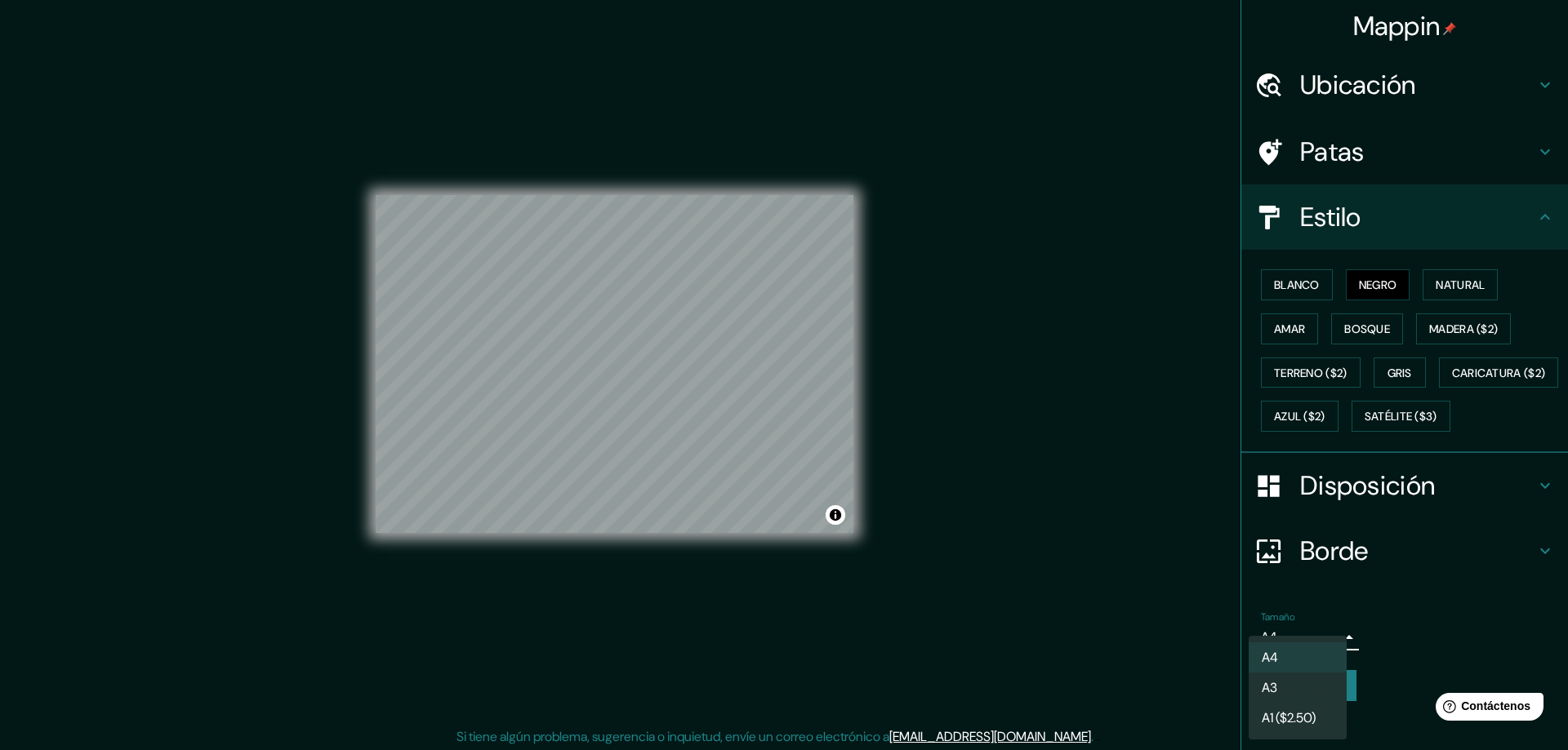
click at [1280, 692] on li "A3" at bounding box center [1297, 687] width 98 height 30
type input "a4"
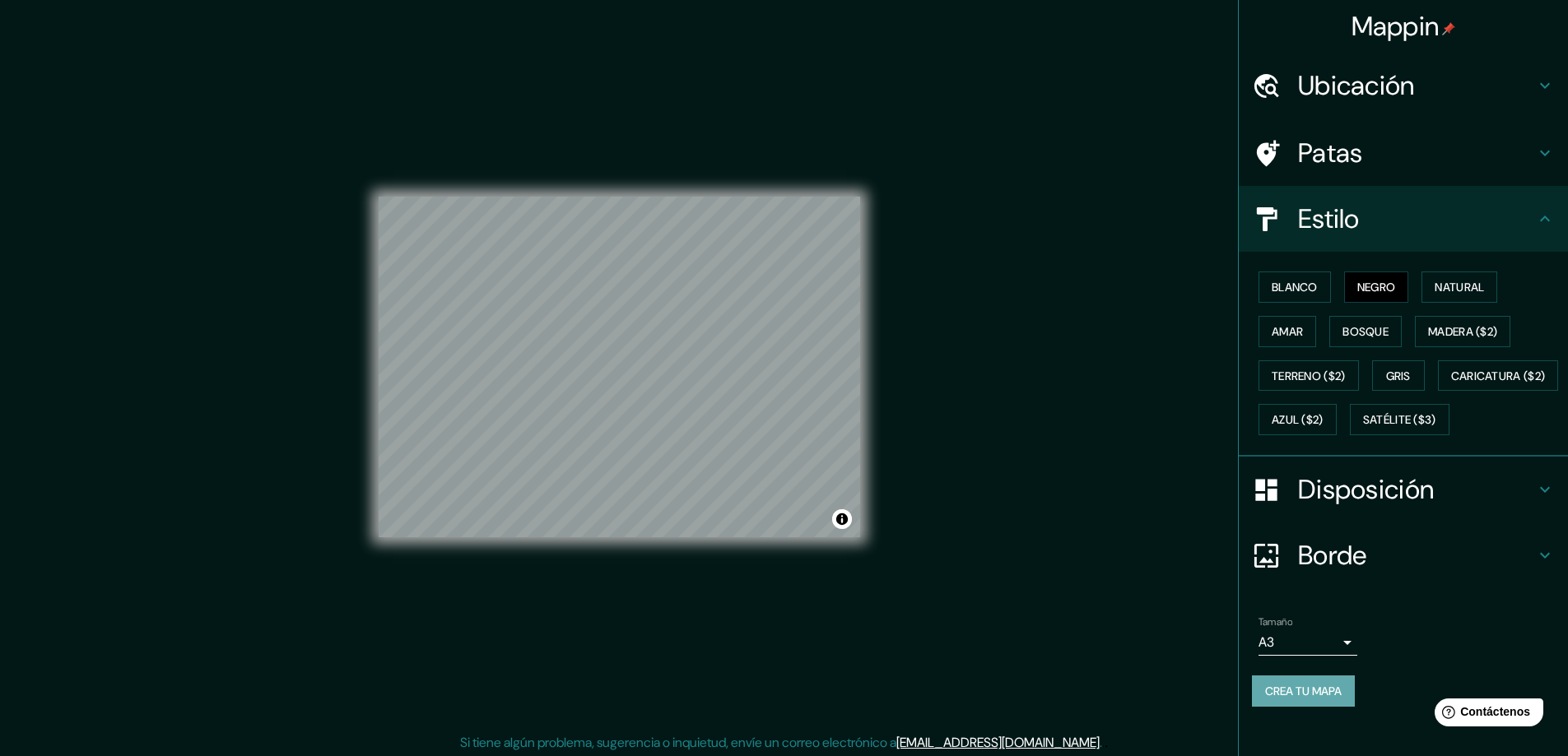
click at [1294, 699] on font "Crea tu mapa" at bounding box center [1303, 691] width 76 height 15
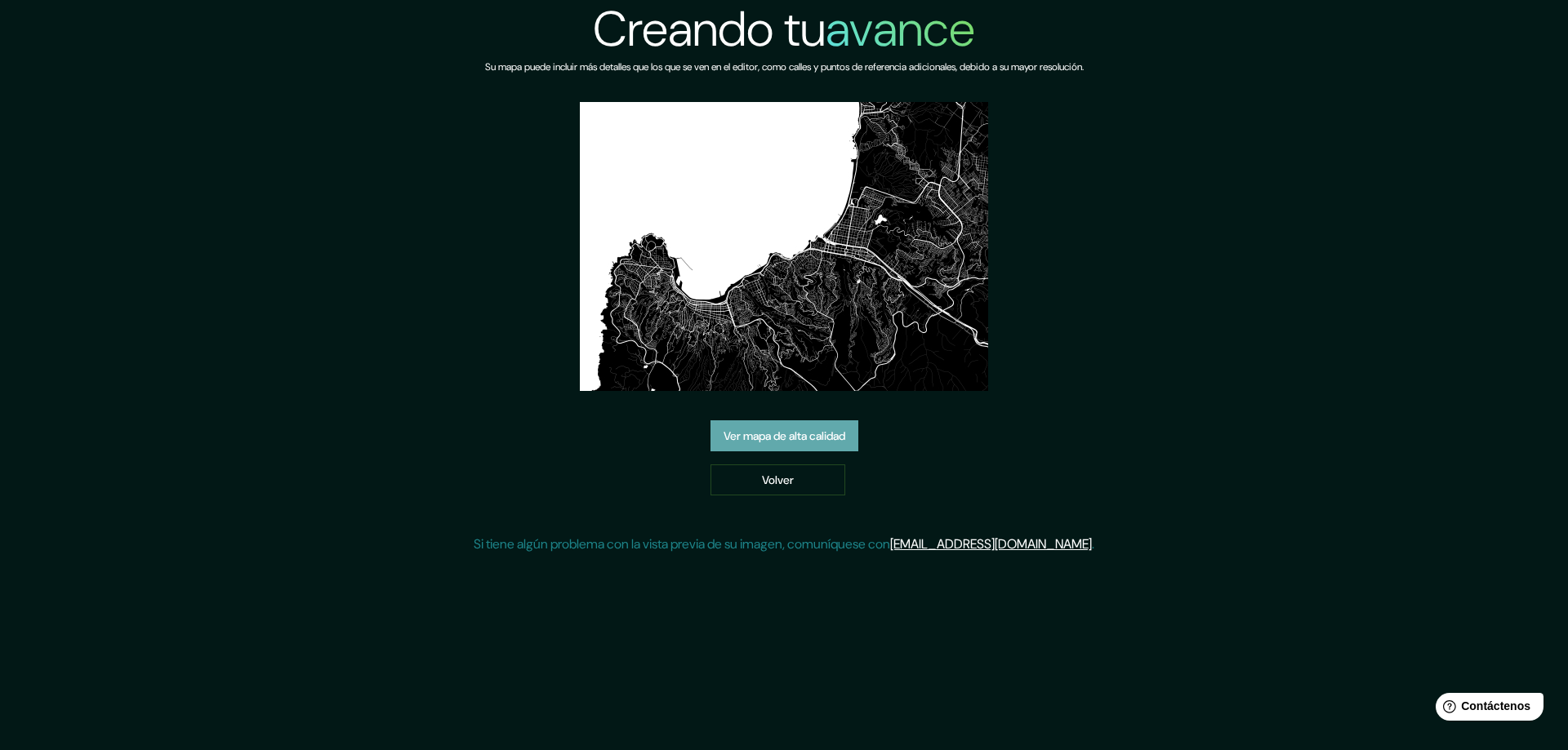
click at [800, 424] on link "Ver mapa de alta calidad" at bounding box center [784, 436] width 148 height 31
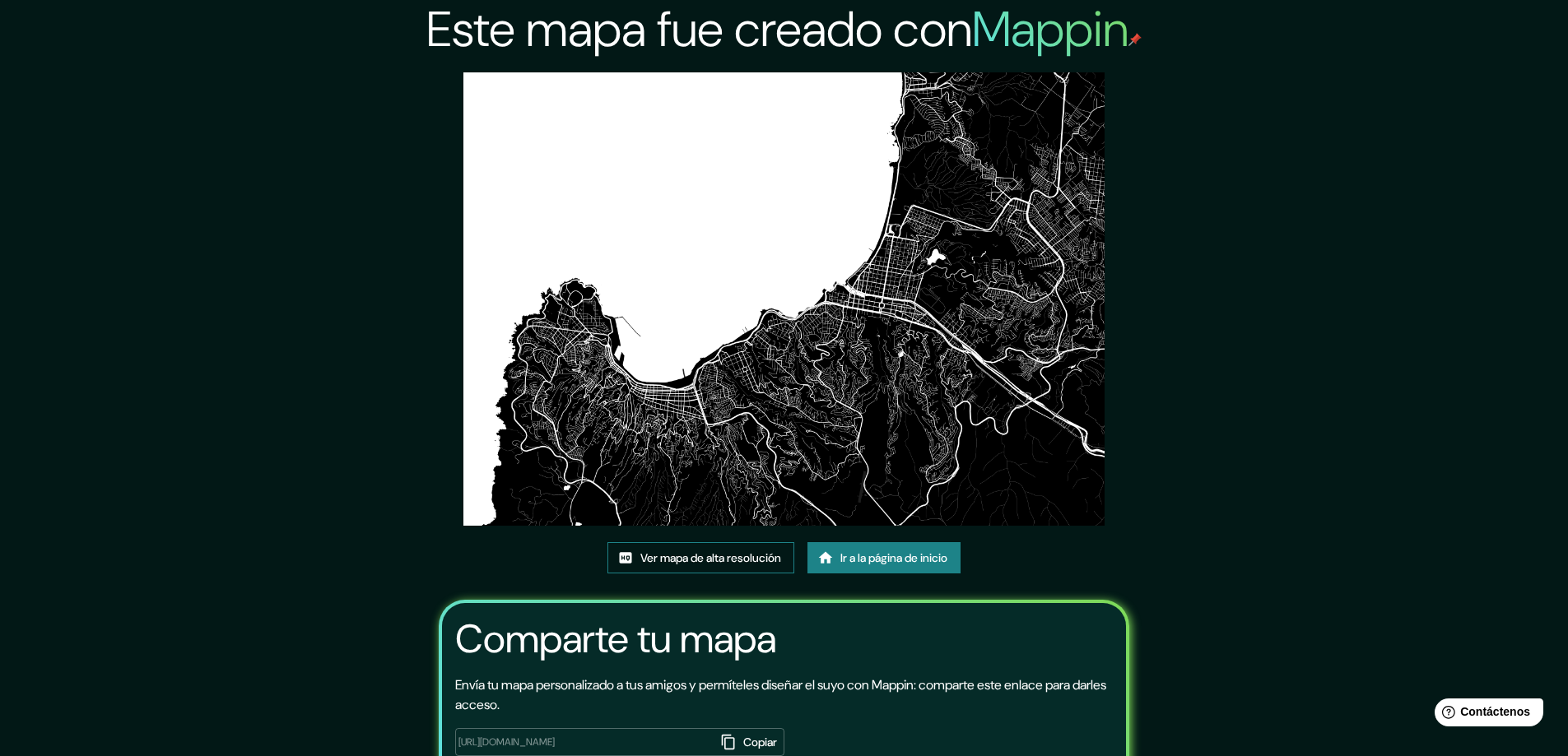
click at [642, 557] on font "Ver mapa de alta resolución" at bounding box center [711, 559] width 141 height 15
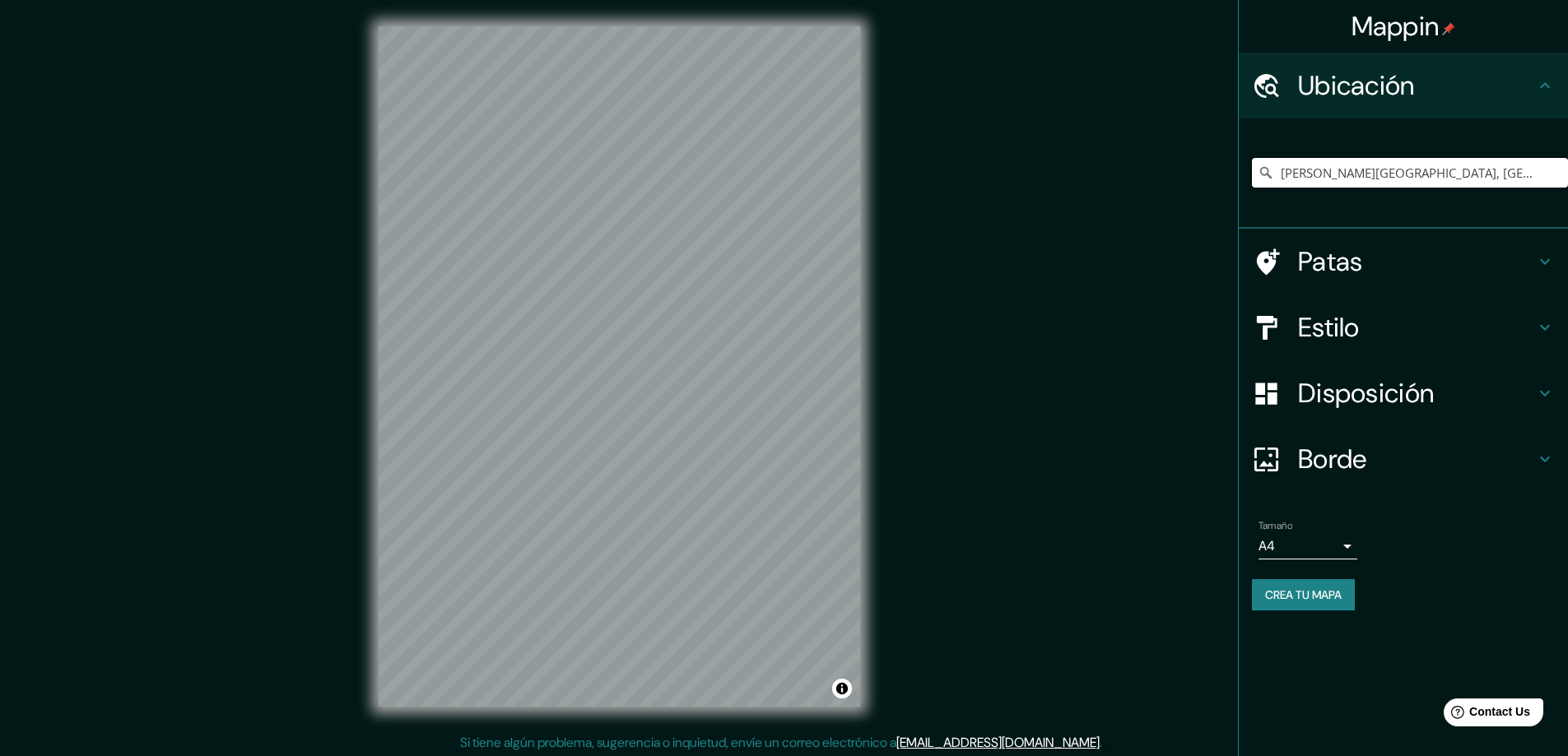
click at [1307, 168] on input "[PERSON_NAME][GEOGRAPHIC_DATA], [GEOGRAPHIC_DATA], [GEOGRAPHIC_DATA]" at bounding box center [1410, 173] width 316 height 30
click at [1378, 178] on input "[PERSON_NAME][GEOGRAPHIC_DATA], [GEOGRAPHIC_DATA], [GEOGRAPHIC_DATA]" at bounding box center [1410, 173] width 316 height 30
click at [1519, 167] on input "[PERSON_NAME][GEOGRAPHIC_DATA], [GEOGRAPHIC_DATA], [GEOGRAPHIC_DATA]" at bounding box center [1410, 173] width 316 height 30
click at [1515, 173] on input "Viña del Mar, Región de Valparaíso, Chile" at bounding box center [1410, 173] width 316 height 30
drag, startPoint x: 1536, startPoint y: 160, endPoint x: 1368, endPoint y: 182, distance: 169.4
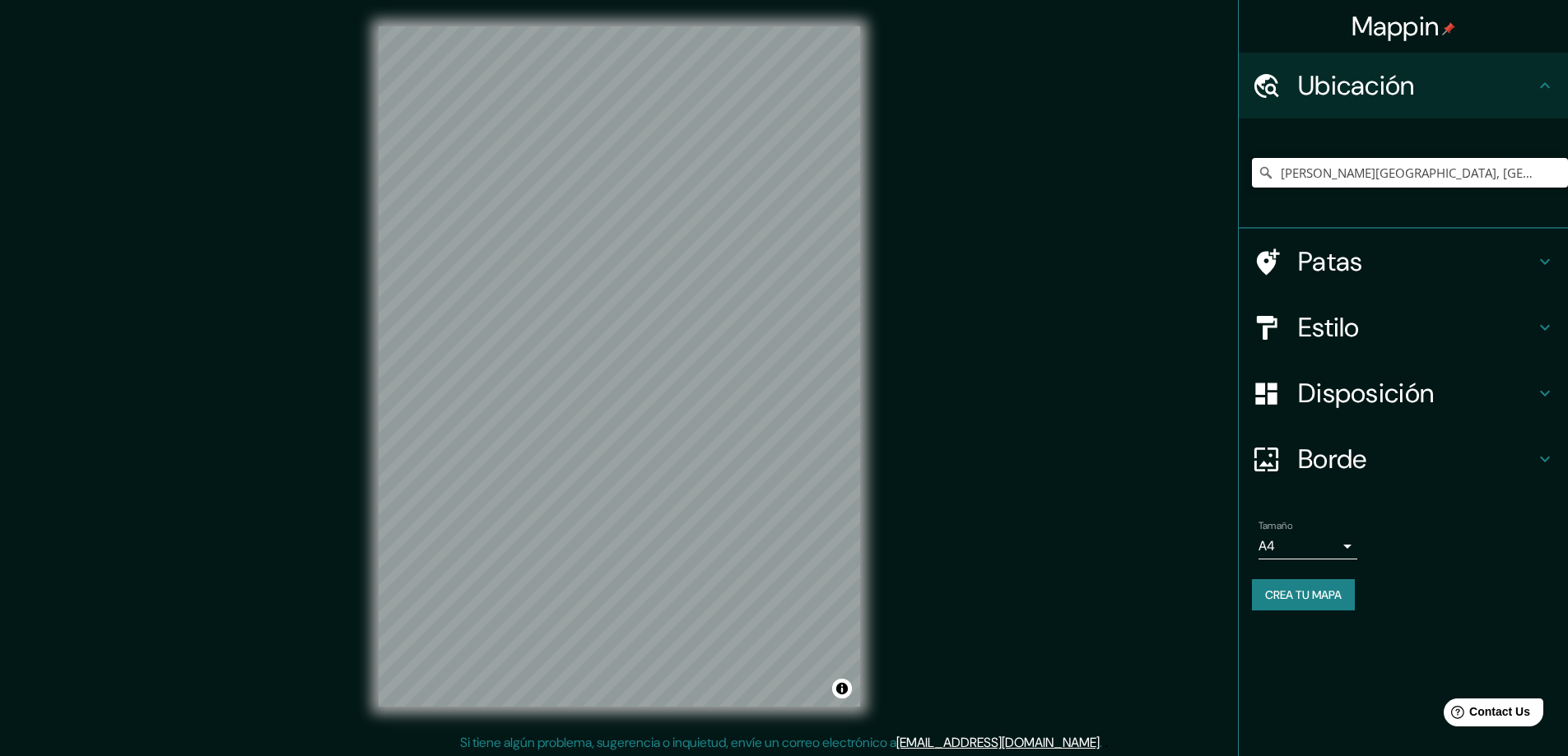
click at [1368, 182] on input "Viña del Mar, Región de Valparaíso, Chile" at bounding box center [1410, 173] width 316 height 30
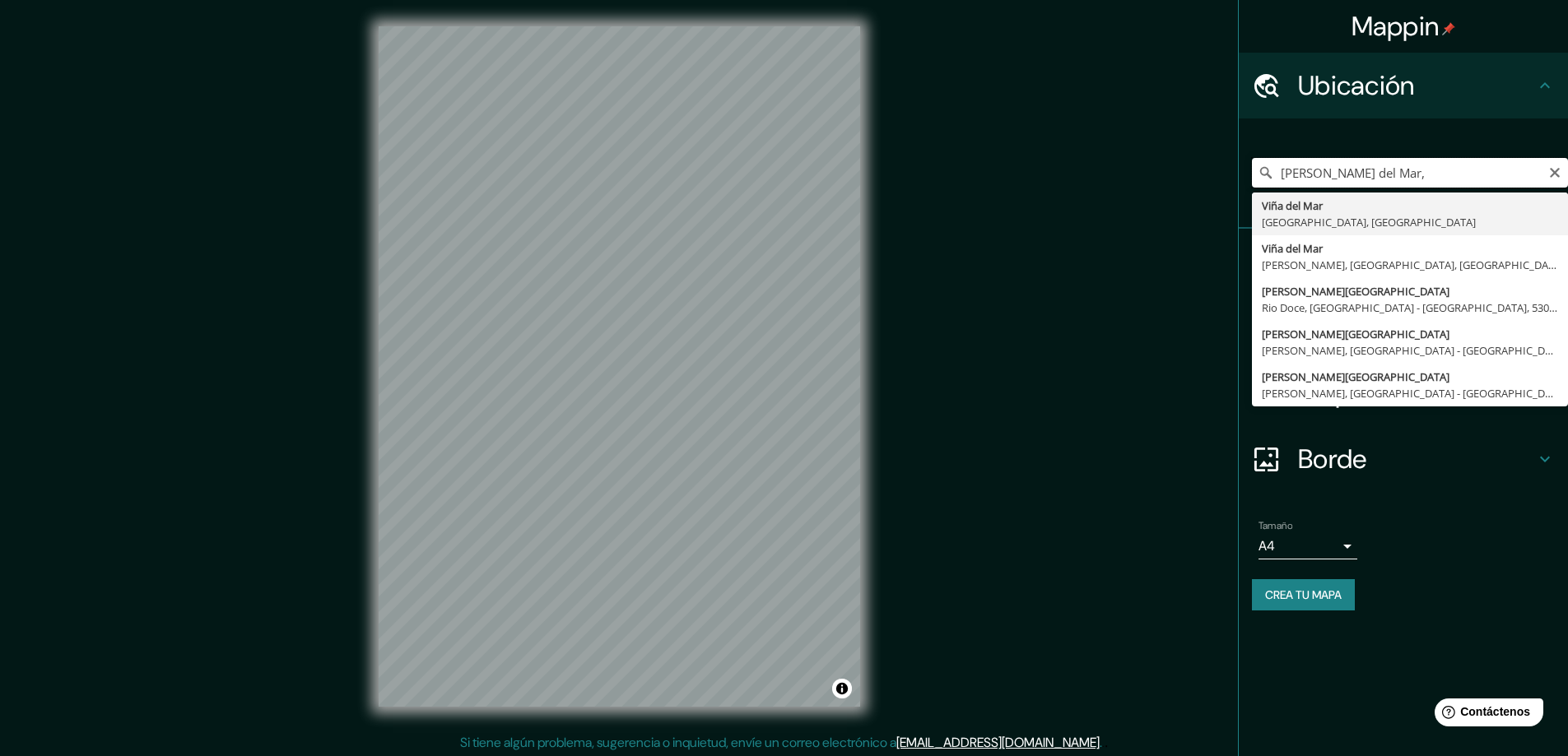
type input "Viña del Mar, Región de Valparaíso, Chile"
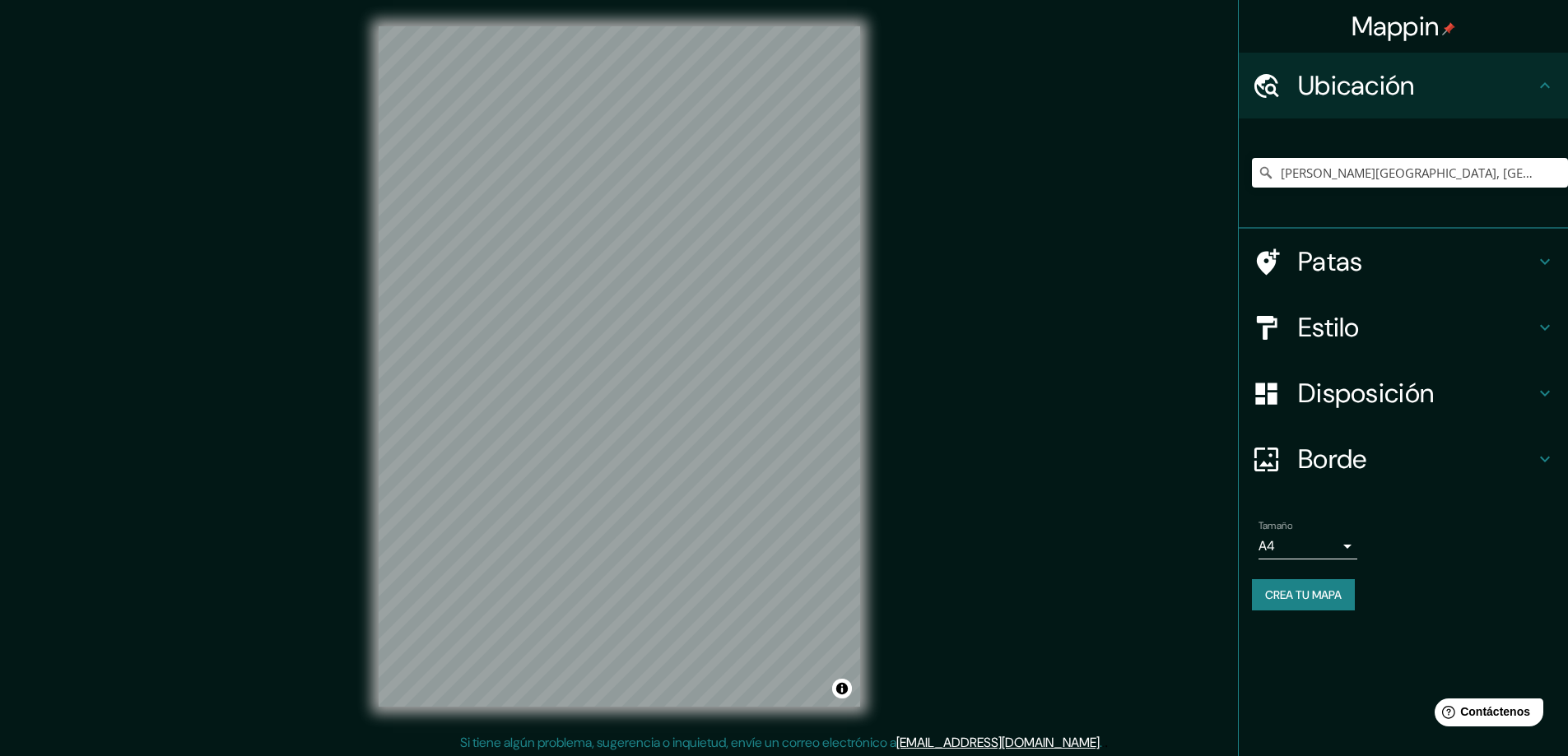
click at [1361, 323] on h4 "Estilo" at bounding box center [1417, 328] width 238 height 33
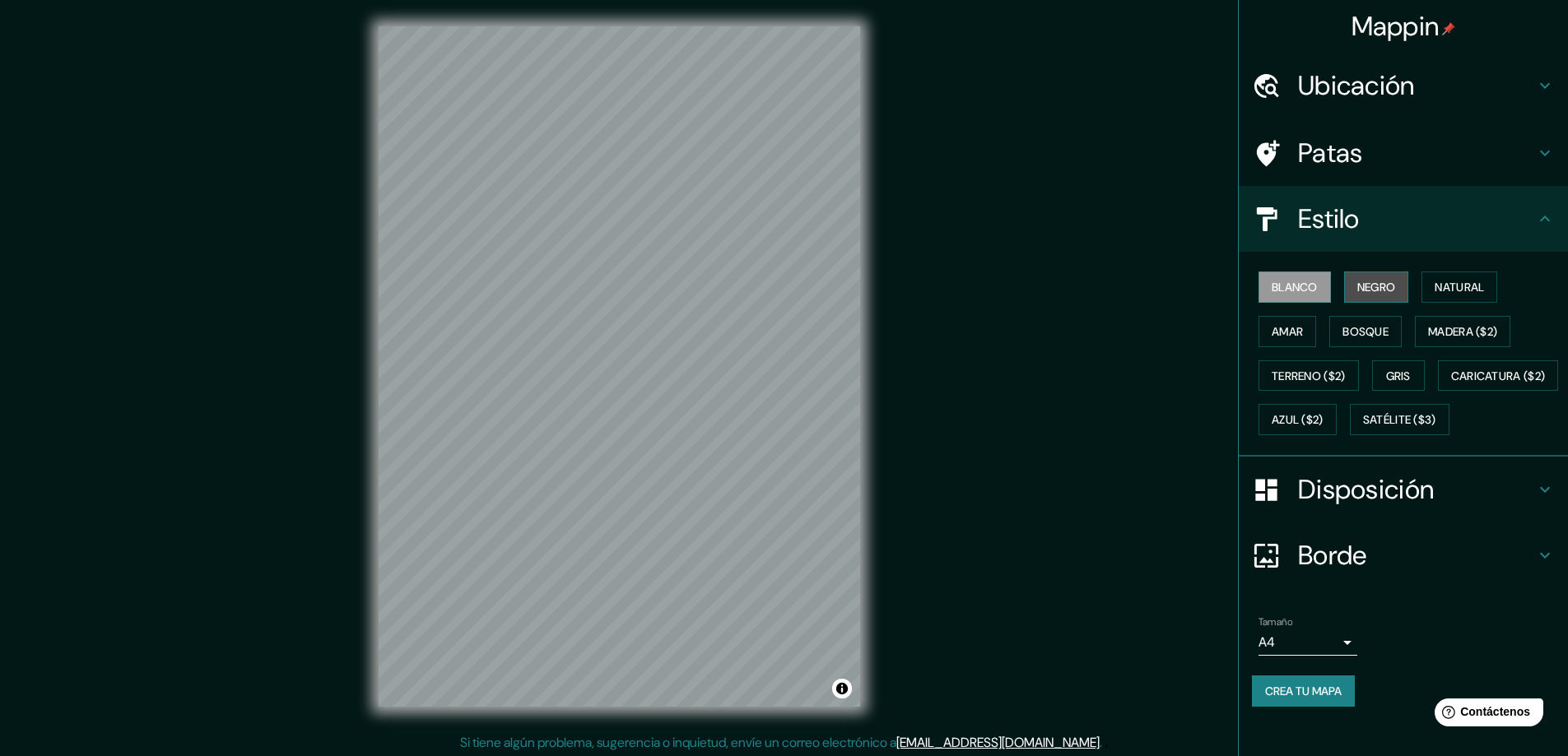
click at [1379, 291] on font "Negro" at bounding box center [1377, 287] width 39 height 15
click at [1332, 507] on font "Disposición" at bounding box center [1366, 489] width 136 height 35
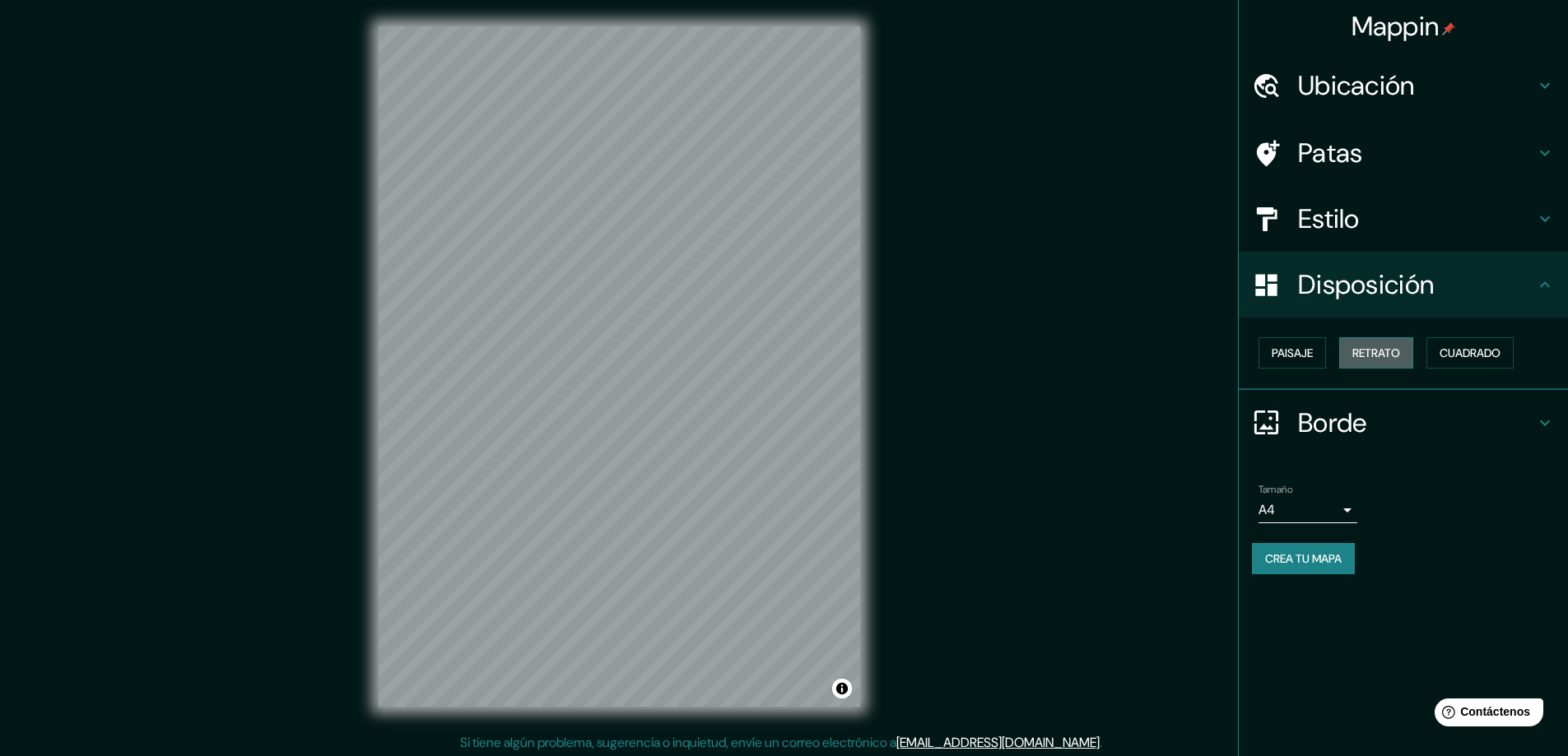
click at [1361, 356] on font "Retrato" at bounding box center [1376, 353] width 47 height 15
click at [1290, 353] on font "Paisaje" at bounding box center [1292, 353] width 41 height 15
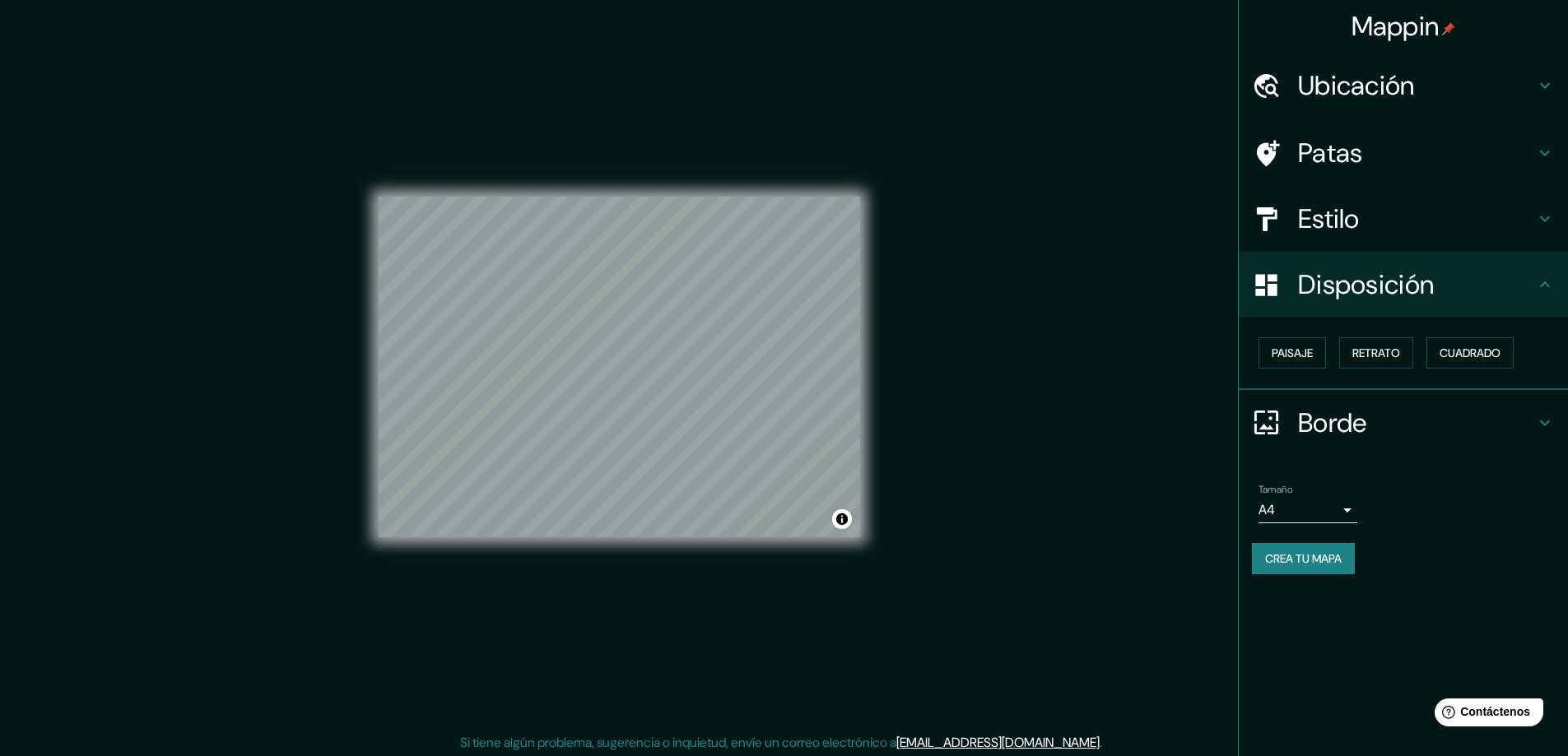
click at [969, 366] on div "Mappin Ubicación Viña del Mar, Región de Valparaíso, Chile Viña del Mar Región …" at bounding box center [784, 379] width 1568 height 760
click at [1313, 548] on font "Crea tu mapa" at bounding box center [1303, 559] width 76 height 22
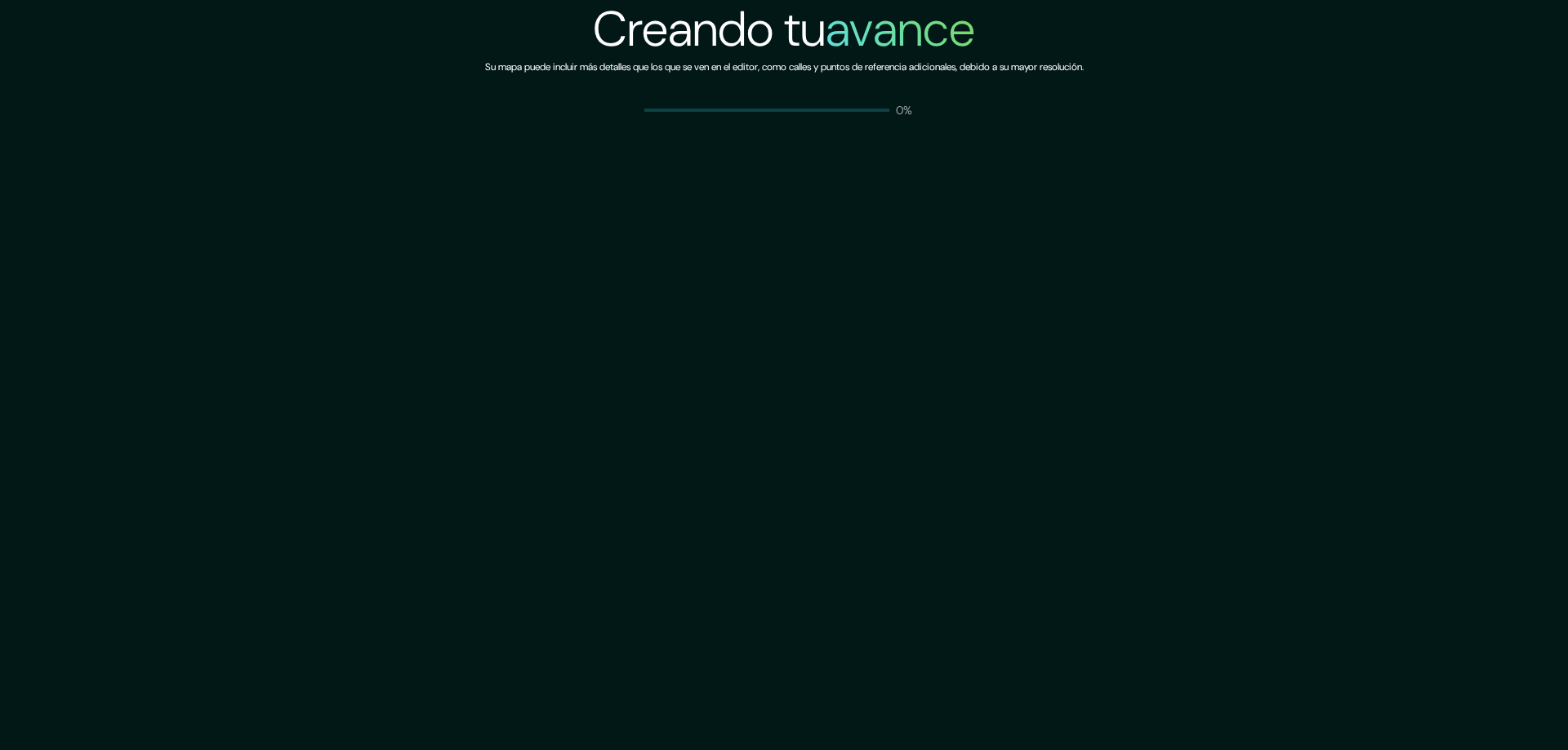
drag, startPoint x: 0, startPoint y: 0, endPoint x: 879, endPoint y: 191, distance: 899.5
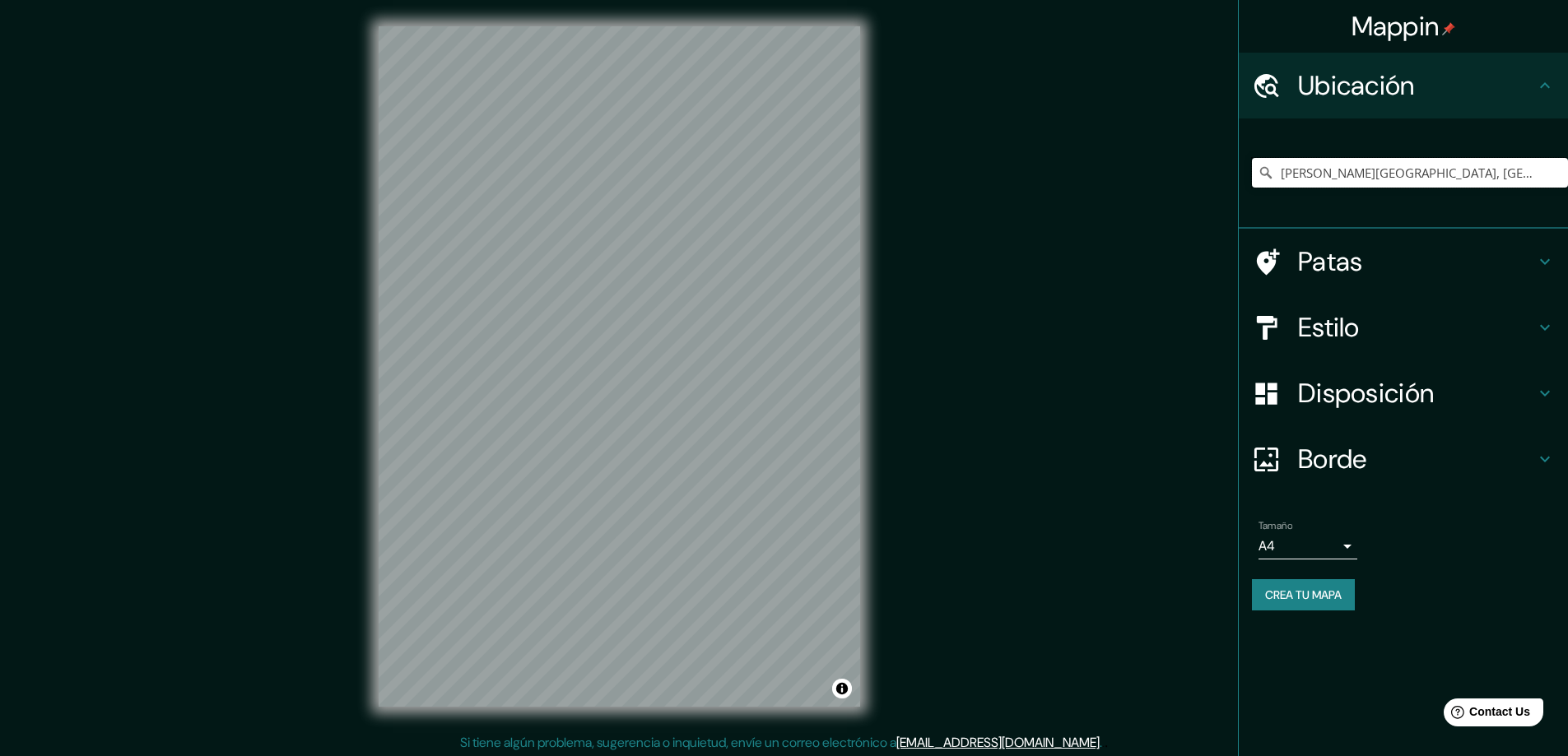
drag, startPoint x: 1521, startPoint y: 180, endPoint x: 1381, endPoint y: 181, distance: 140.0
click at [1381, 181] on input "[PERSON_NAME][GEOGRAPHIC_DATA], [GEOGRAPHIC_DATA], [GEOGRAPHIC_DATA]" at bounding box center [1410, 173] width 316 height 30
click at [1380, 181] on input "Viña del Mar, Reg" at bounding box center [1410, 173] width 316 height 30
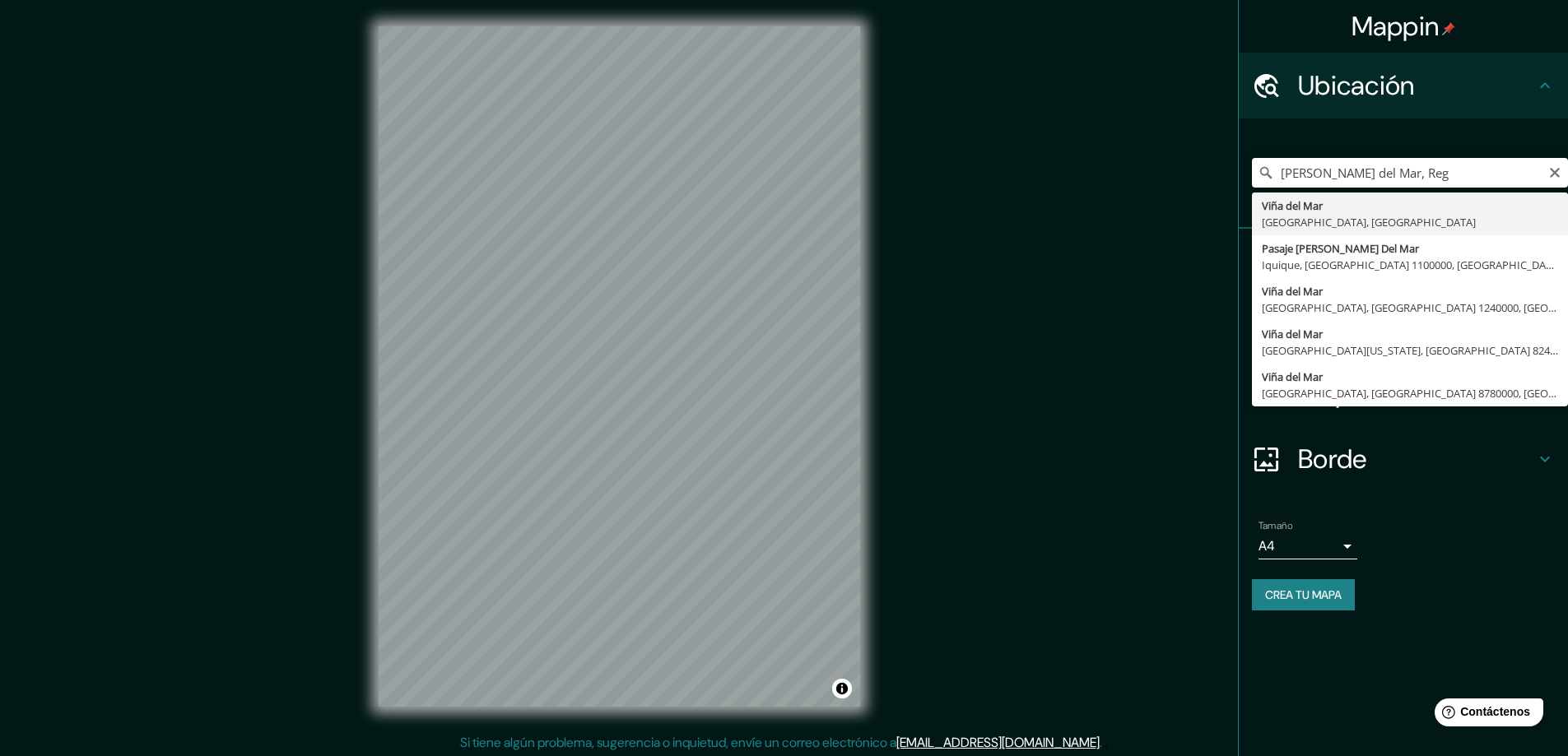
type input "[PERSON_NAME][GEOGRAPHIC_DATA], [GEOGRAPHIC_DATA], [GEOGRAPHIC_DATA]"
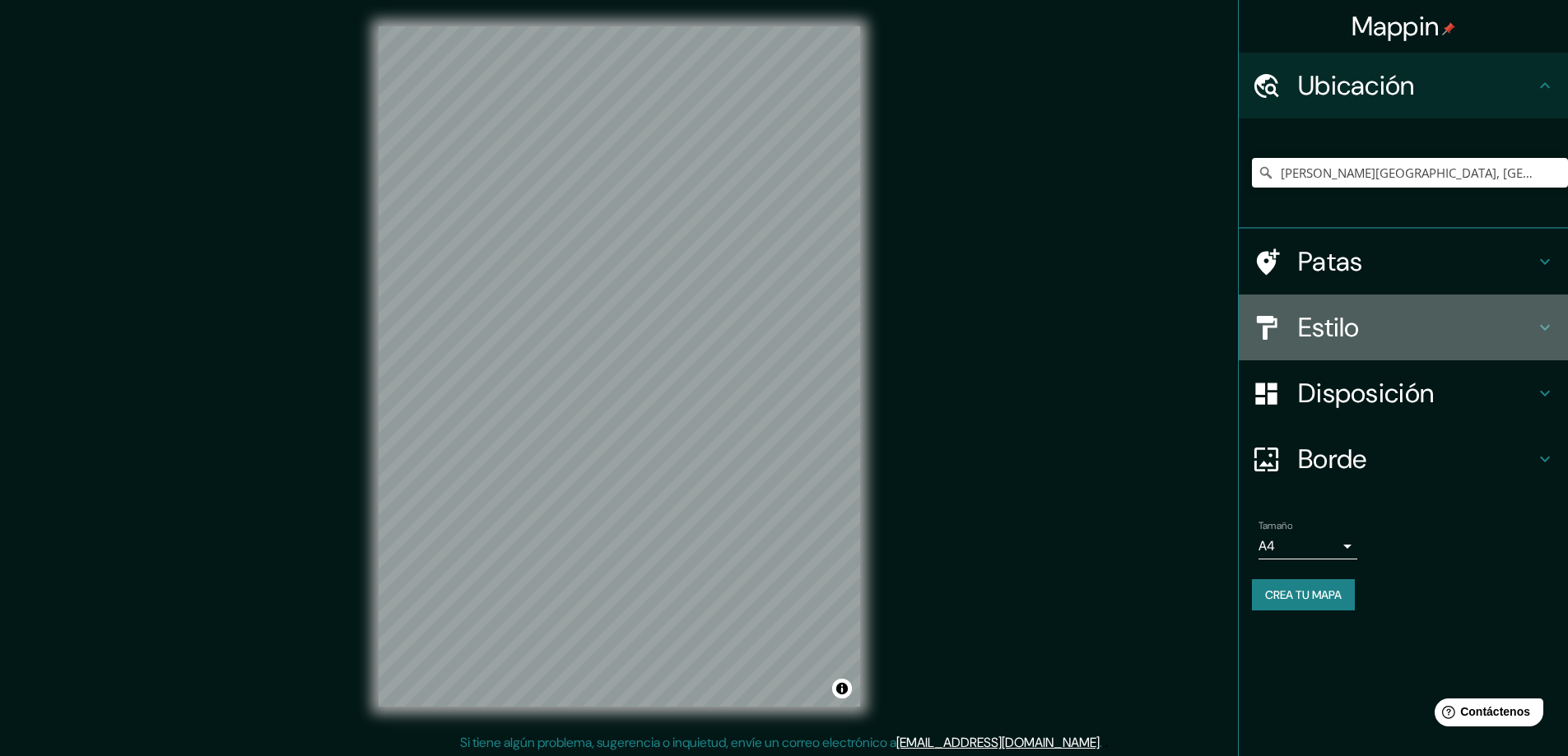
click at [1360, 324] on font "Estilo" at bounding box center [1330, 328] width 62 height 35
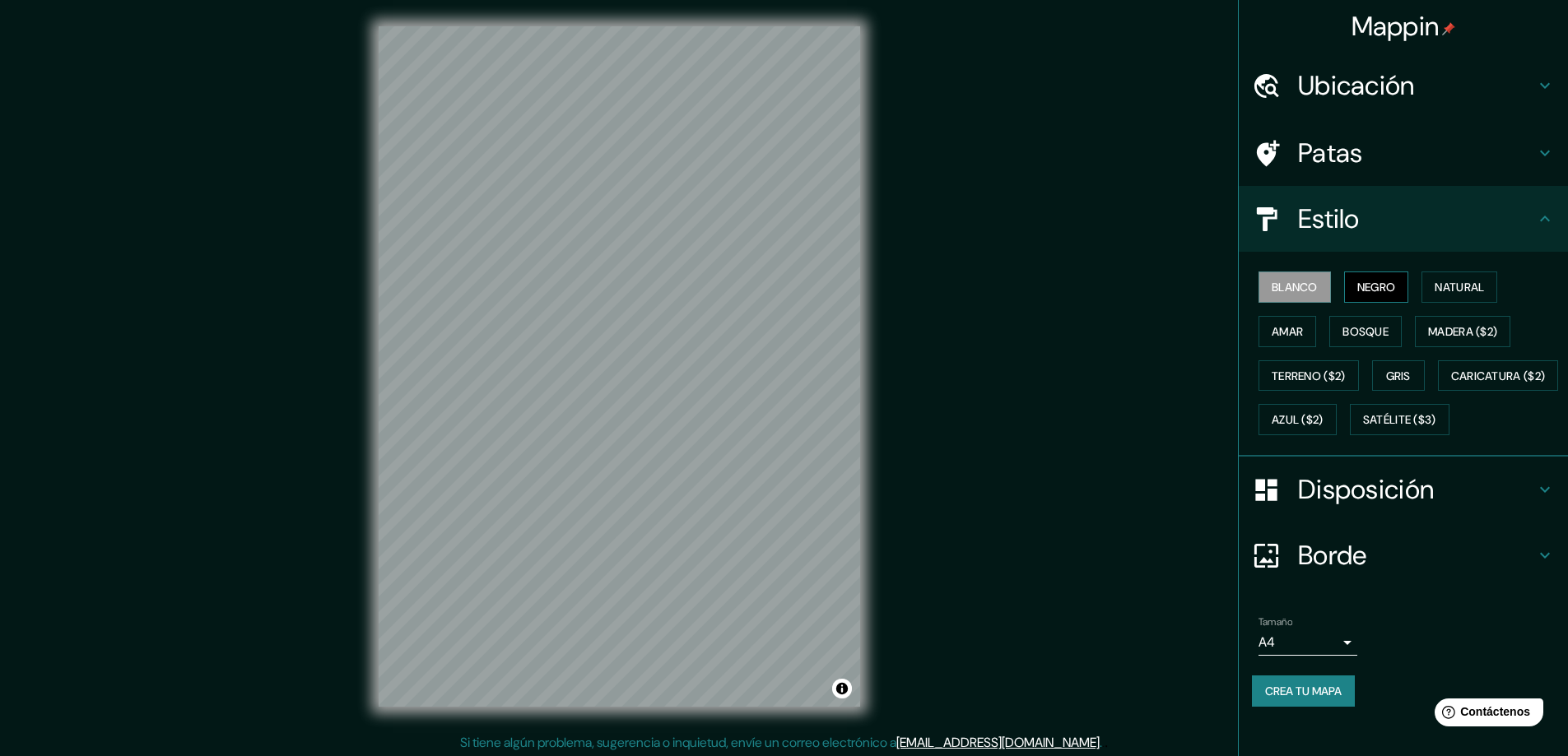
click at [1390, 289] on button "Negro" at bounding box center [1376, 287] width 65 height 31
click at [1308, 507] on font "Disposición" at bounding box center [1366, 489] width 136 height 35
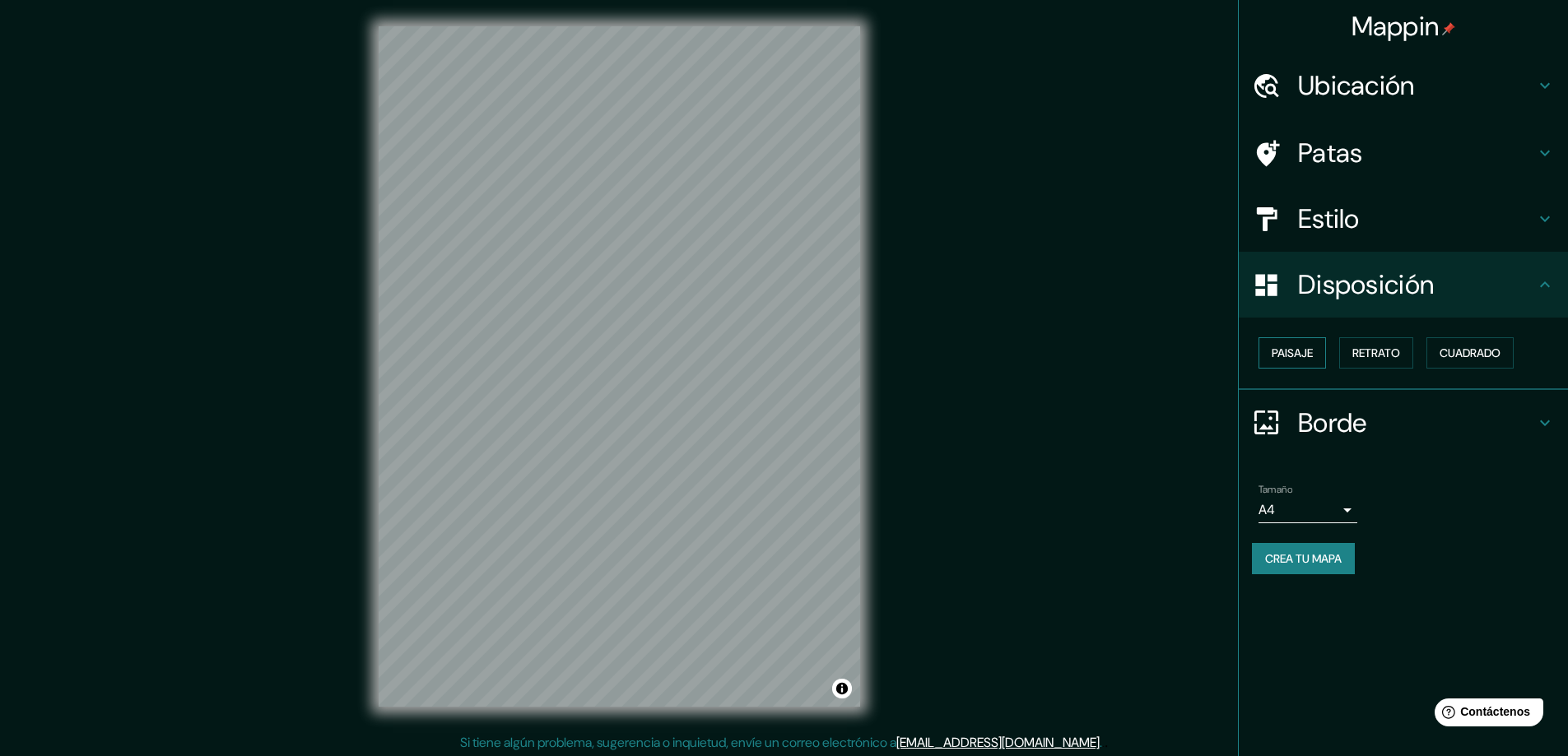
click at [1302, 350] on font "Paisaje" at bounding box center [1292, 353] width 41 height 15
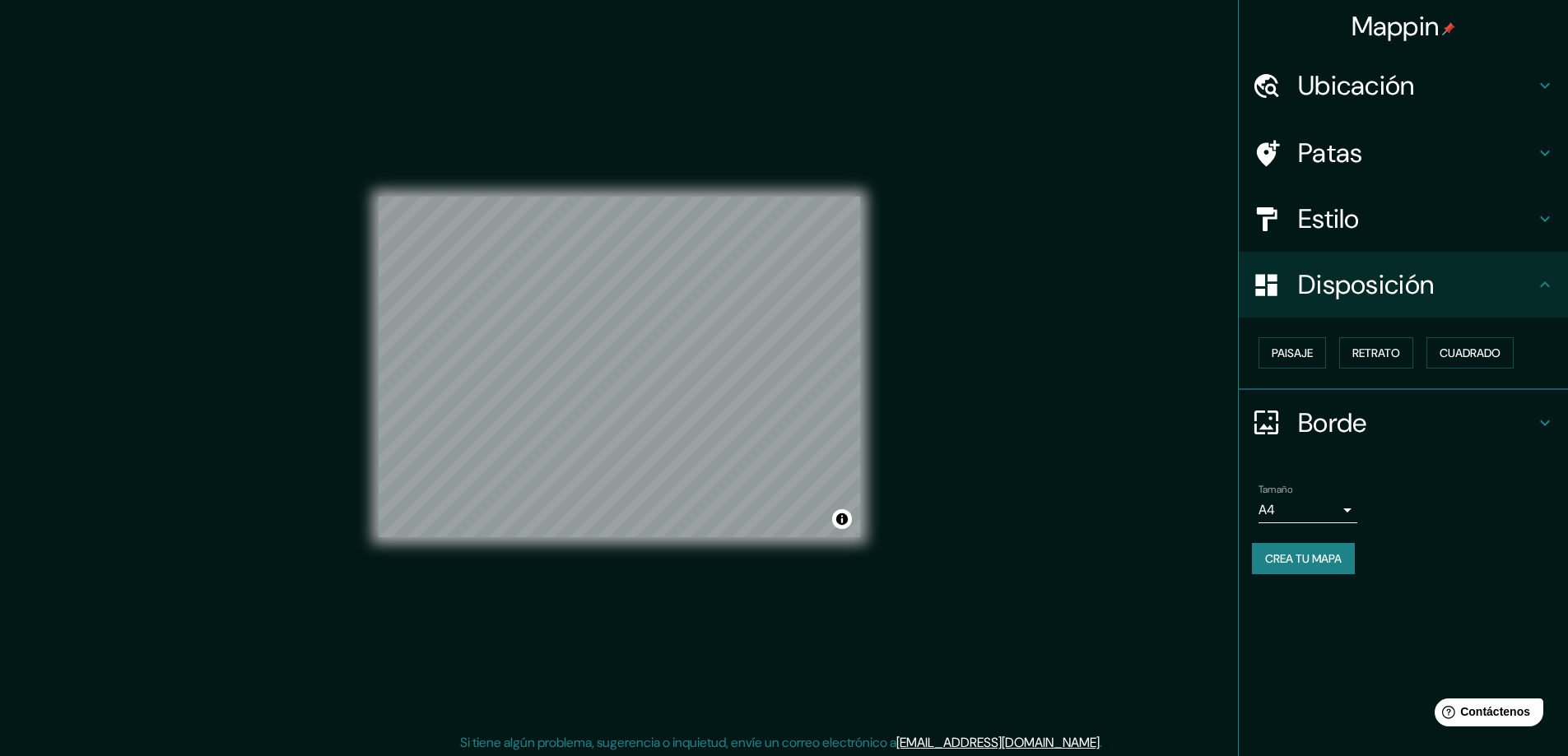
click at [1170, 448] on div "Mappin Ubicación Viña del Mar, Región de Valparaíso, Chile Patas Estilo Disposi…" at bounding box center [784, 379] width 1568 height 760
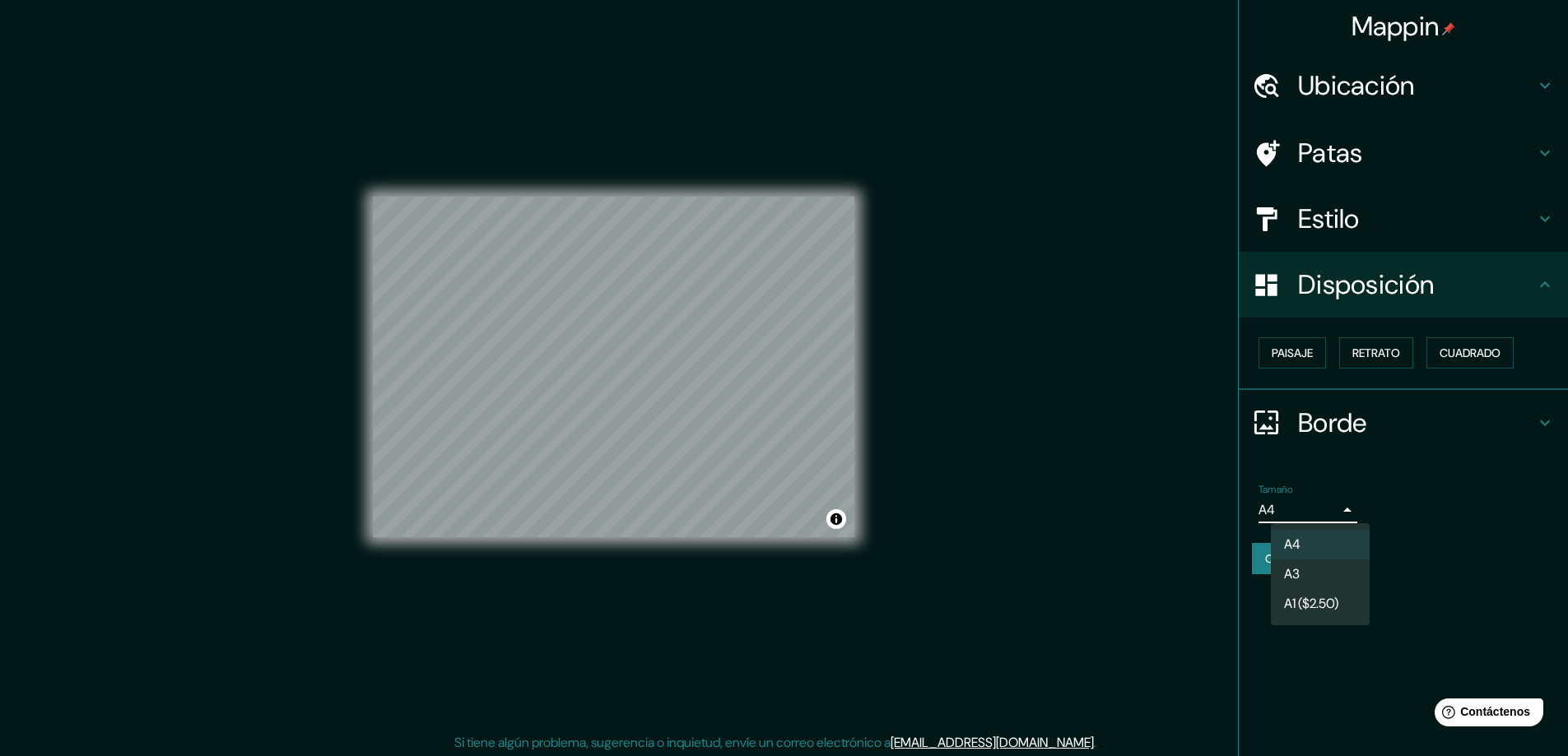
click at [1279, 498] on body "Mappin Ubicación Viña del Mar, Región de Valparaíso, Chile Patas Estilo Disposi…" at bounding box center [784, 378] width 1568 height 756
click at [1314, 573] on li "A3" at bounding box center [1320, 575] width 99 height 30
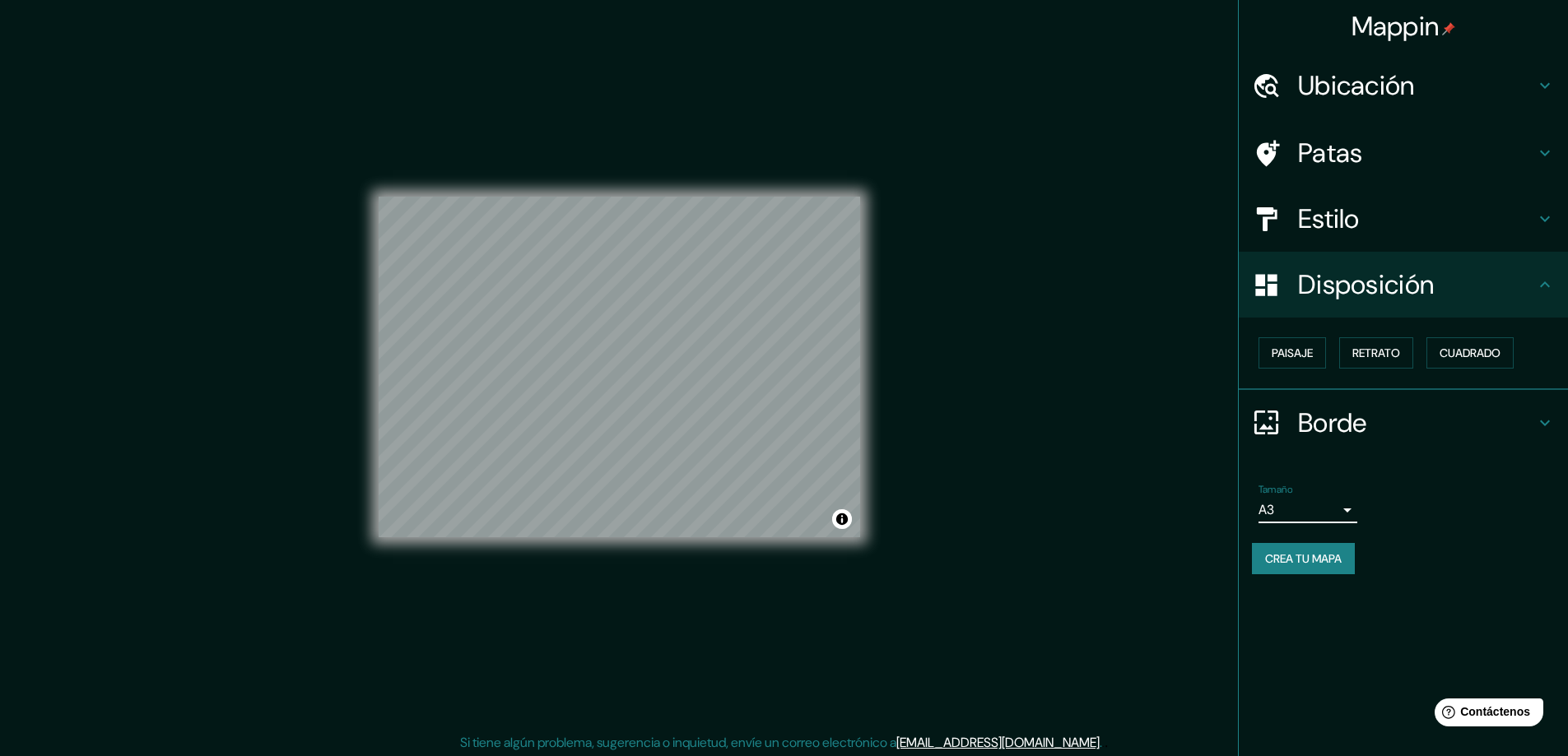
click at [1310, 561] on font "Crea tu mapa" at bounding box center [1303, 559] width 76 height 15
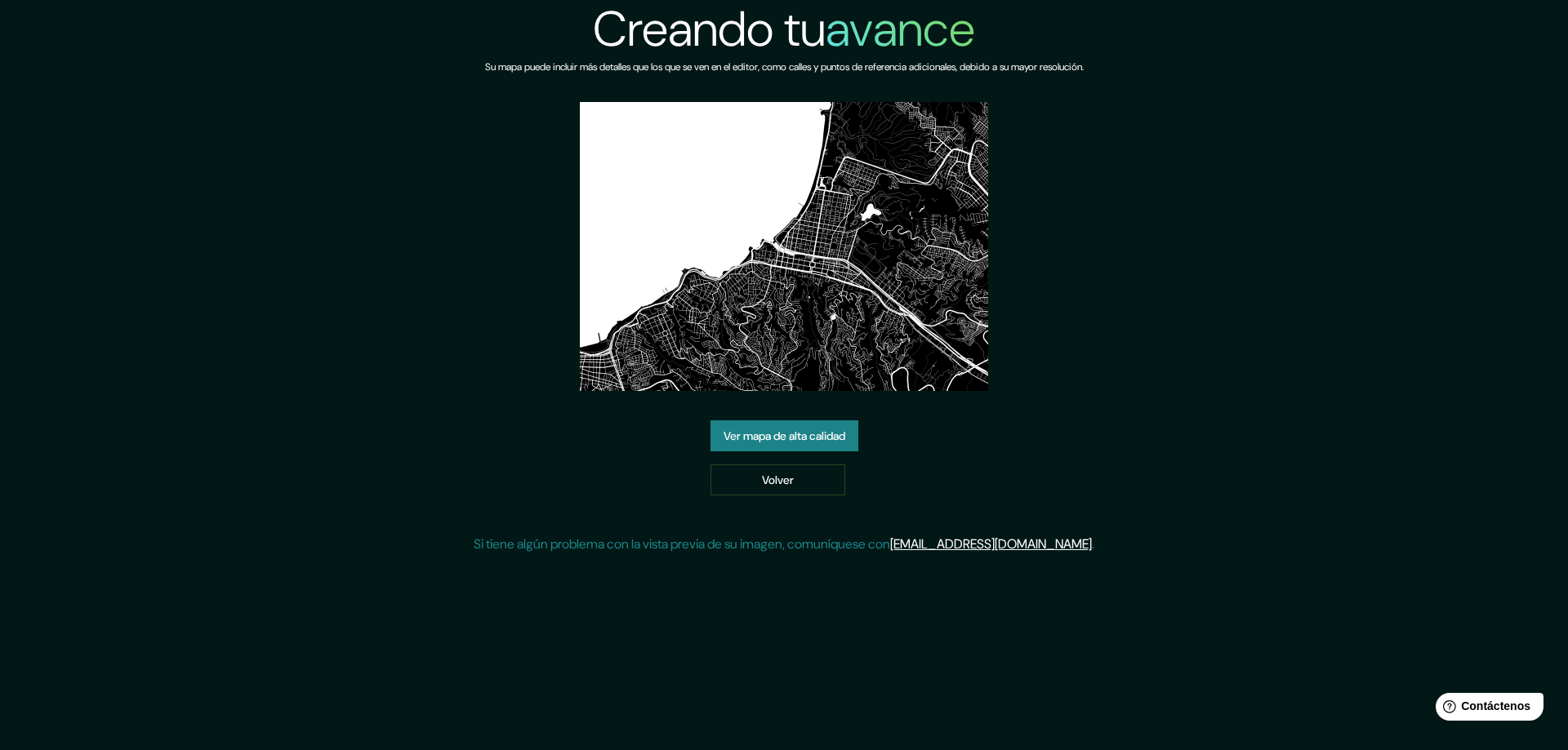
click at [804, 415] on div "Creando tu avance Su mapa puede incluir más detalles que los que se ven en el e…" at bounding box center [784, 283] width 621 height 568
click at [804, 422] on link "Ver mapa de alta calidad" at bounding box center [784, 436] width 148 height 31
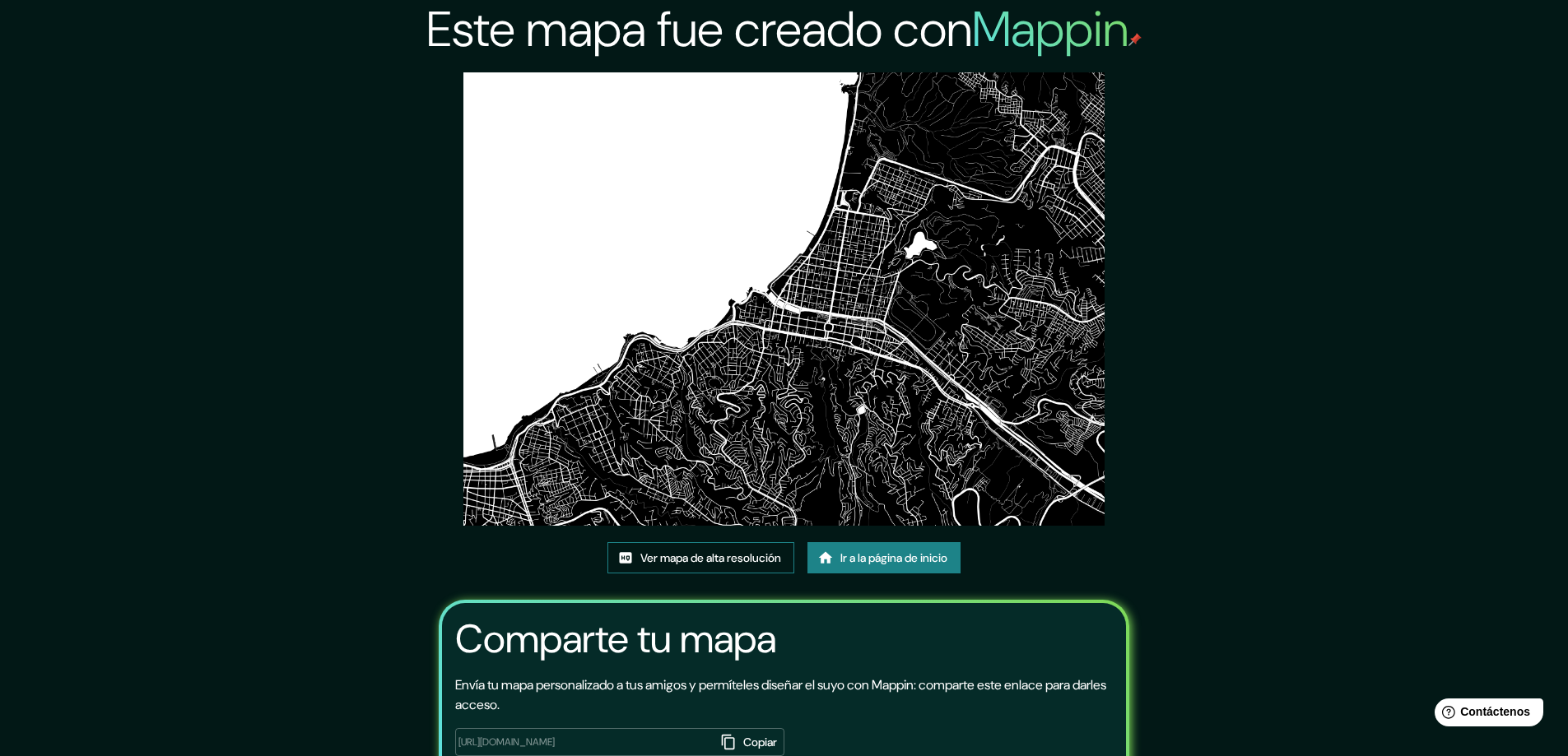
click at [703, 565] on font "Ver mapa de alta resolución" at bounding box center [711, 559] width 141 height 15
click at [900, 564] on font "Ir a la página de inicio" at bounding box center [895, 559] width 107 height 15
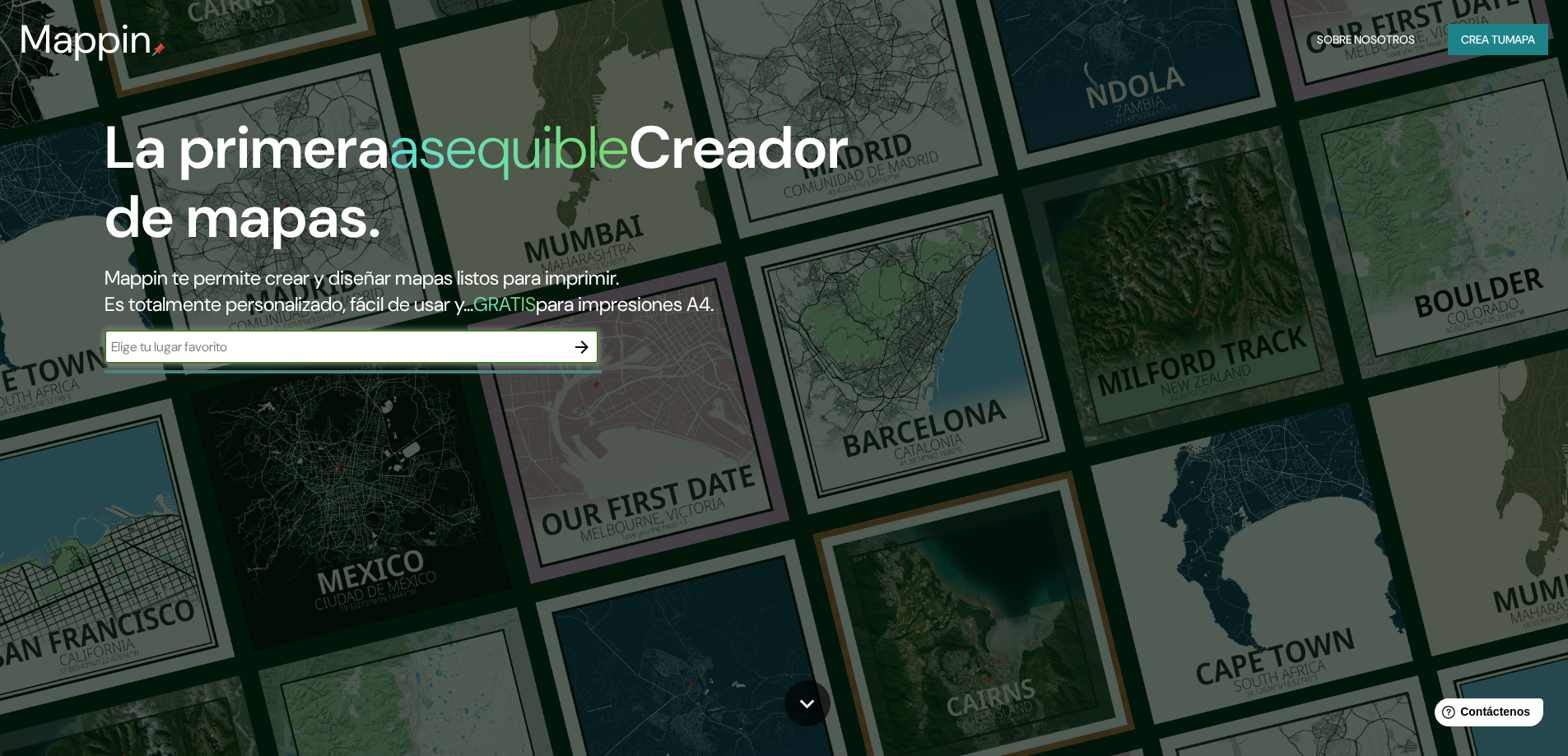
click at [583, 346] on icon "button" at bounding box center [582, 348] width 20 height 20
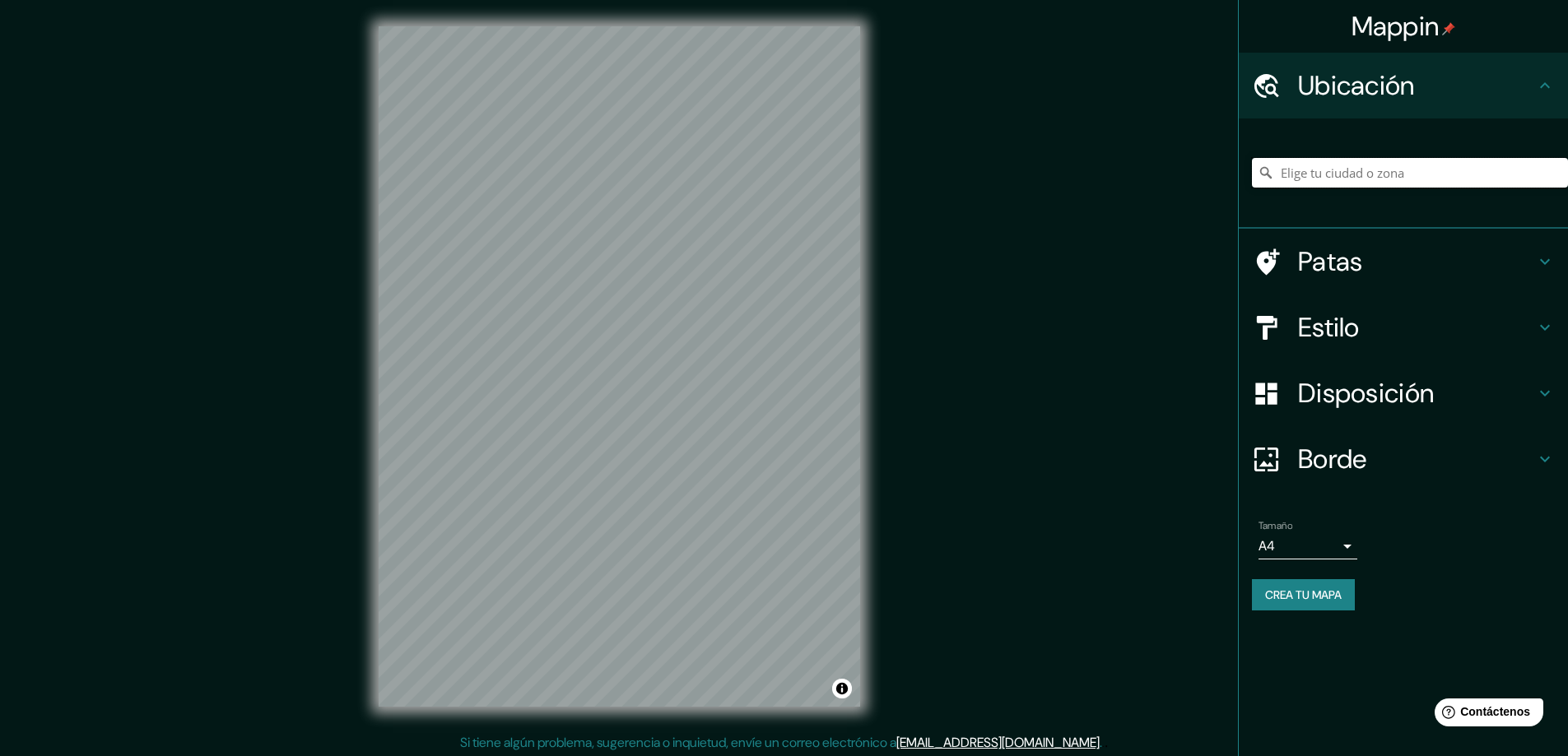
click at [1361, 175] on input "Elige tu ciudad o zona" at bounding box center [1410, 173] width 316 height 30
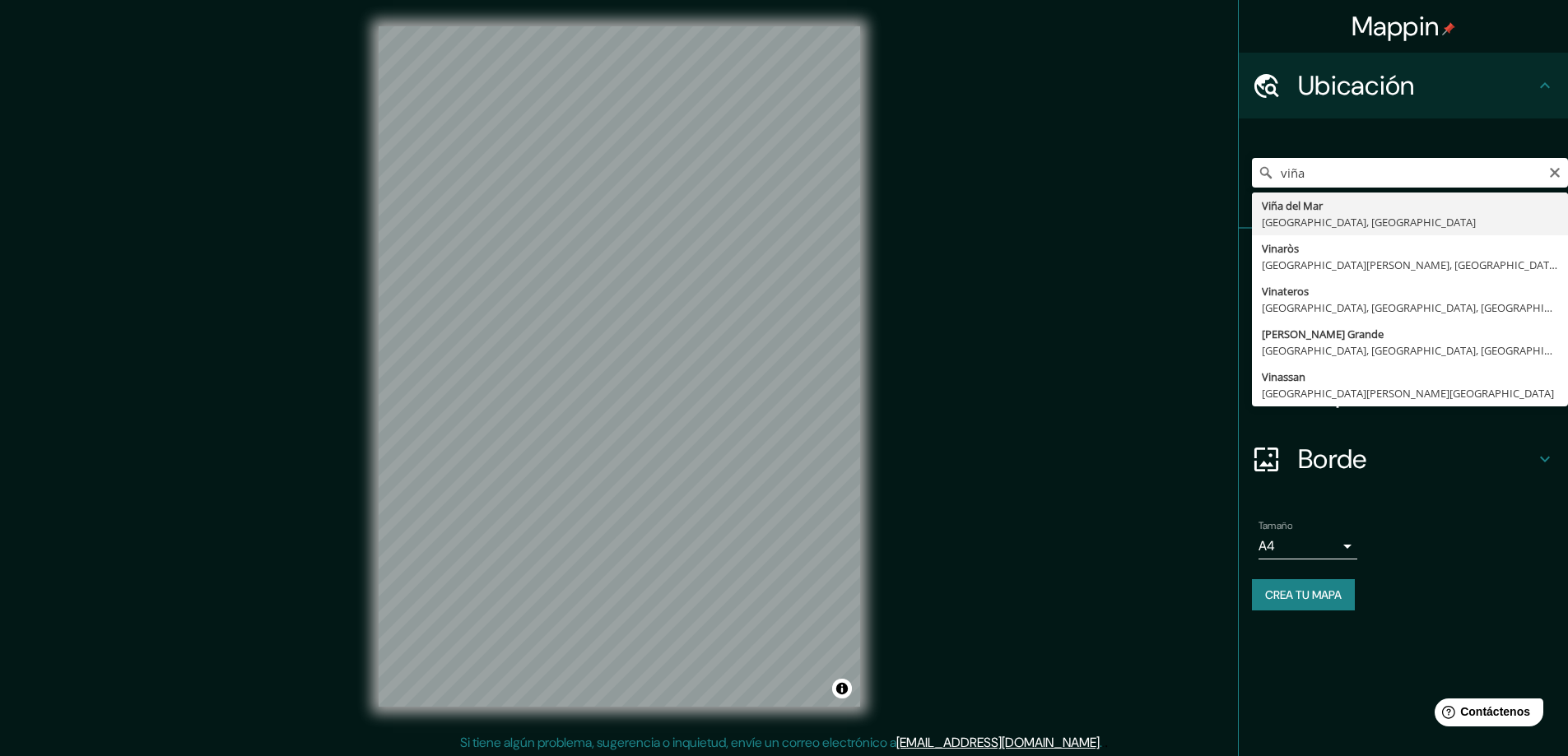
type input "[PERSON_NAME][GEOGRAPHIC_DATA], [GEOGRAPHIC_DATA], [GEOGRAPHIC_DATA]"
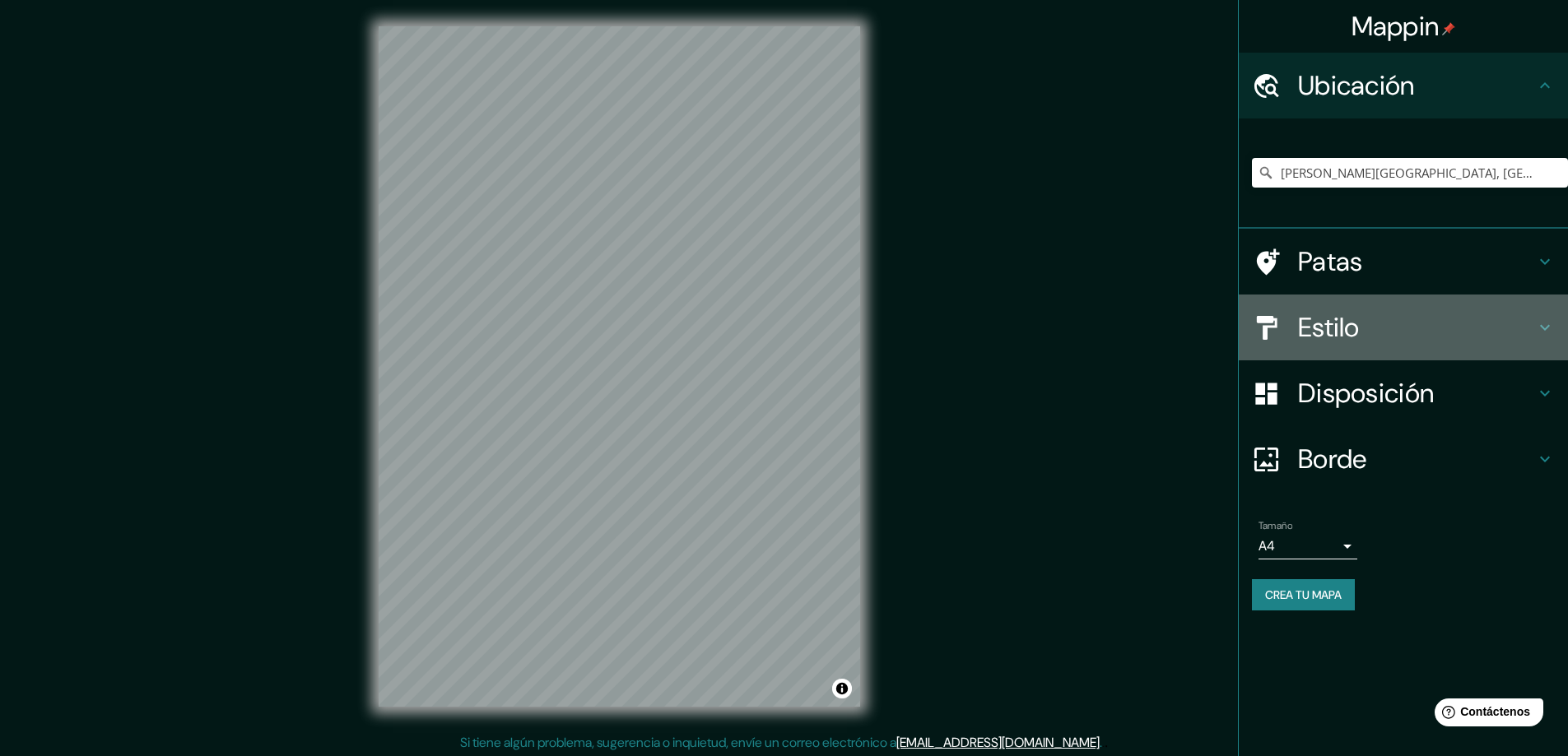
click at [1310, 326] on font "Estilo" at bounding box center [1330, 328] width 62 height 35
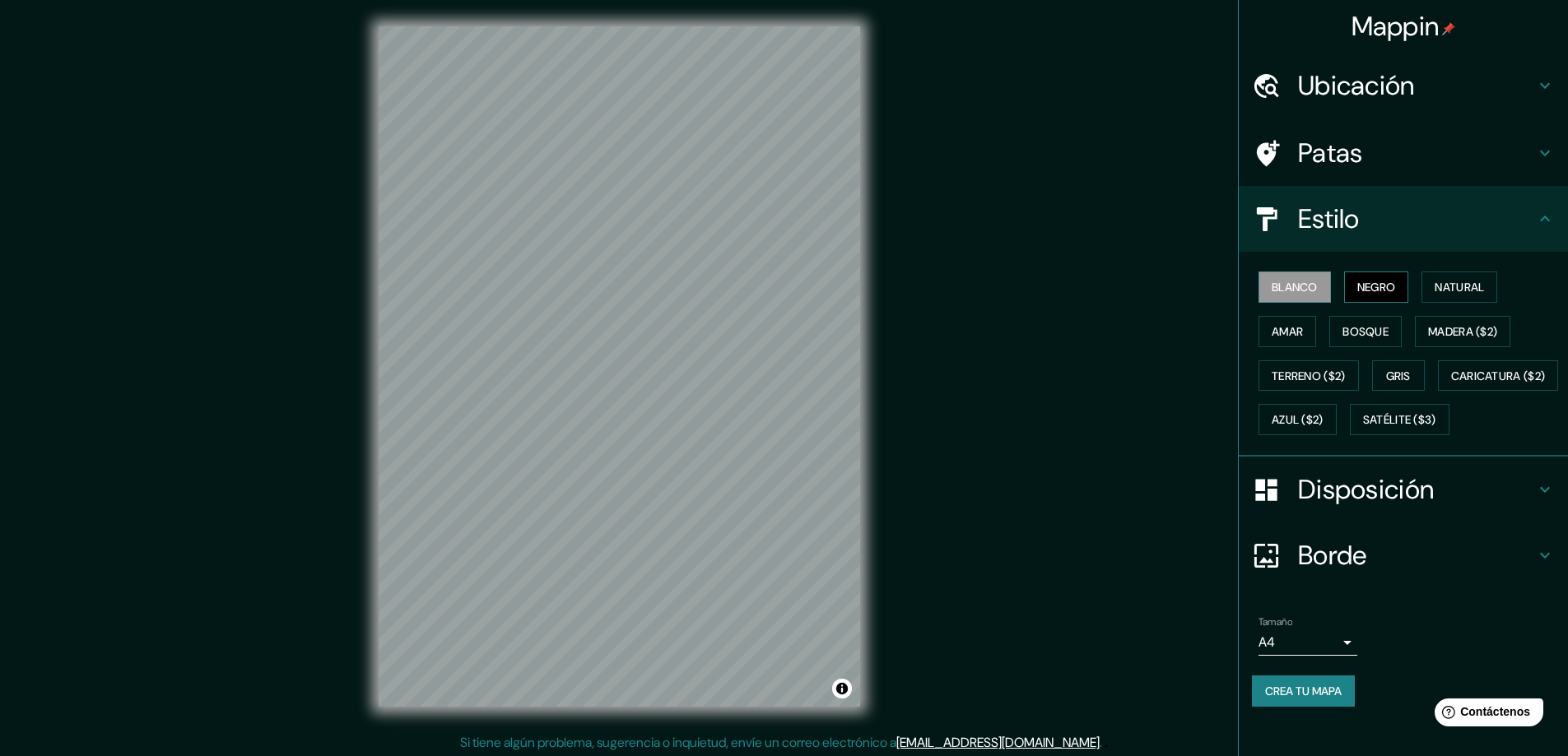
click at [1369, 281] on font "Negro" at bounding box center [1377, 287] width 39 height 15
click at [1294, 279] on font "Blanco" at bounding box center [1295, 287] width 46 height 22
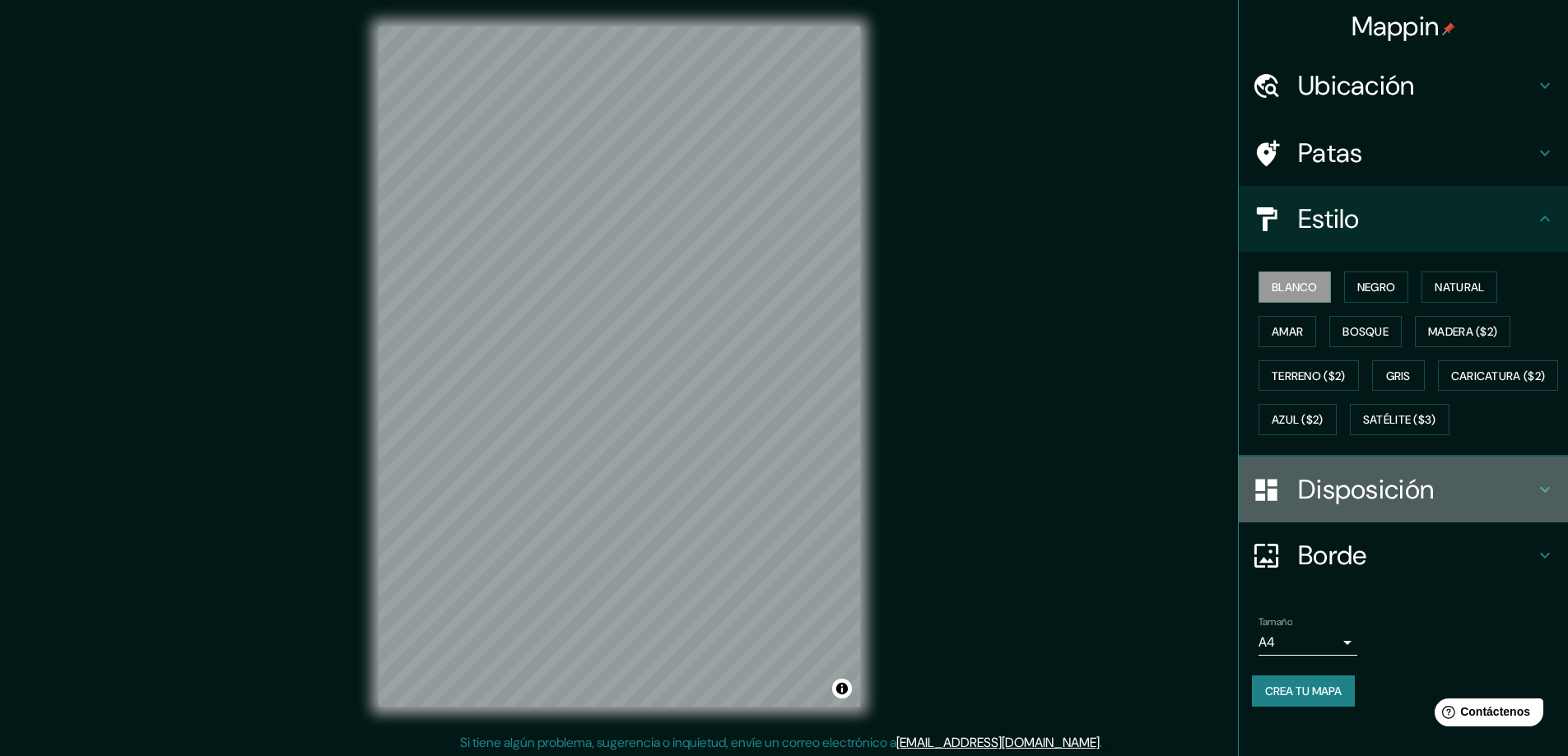
click at [1331, 507] on font "Disposición" at bounding box center [1366, 489] width 136 height 35
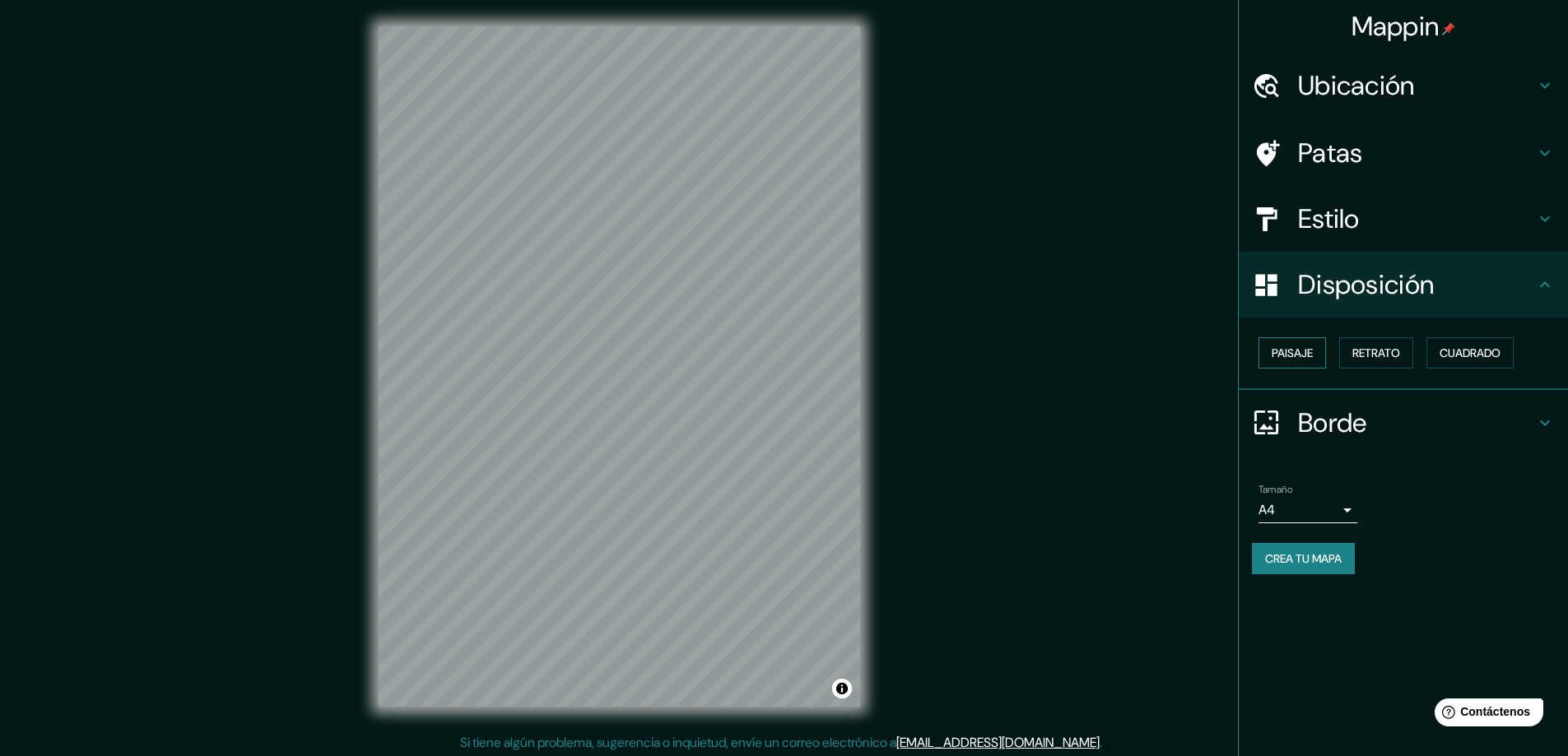
click at [1293, 363] on font "Paisaje" at bounding box center [1292, 353] width 41 height 22
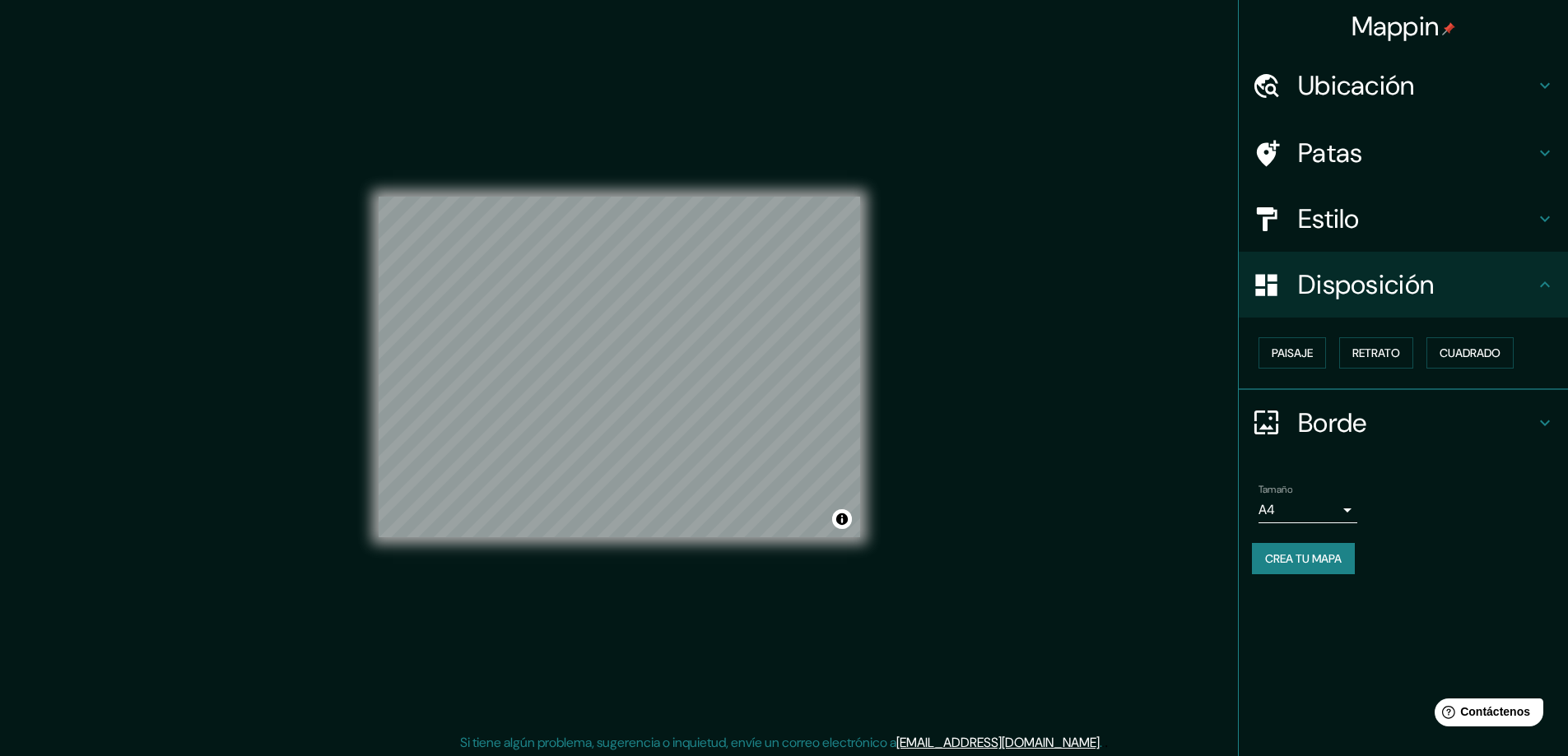
click at [1312, 511] on body "Mappin Ubicación Viña del Mar, Región de Valparaíso, Chile Patas Estilo Disposi…" at bounding box center [784, 378] width 1568 height 756
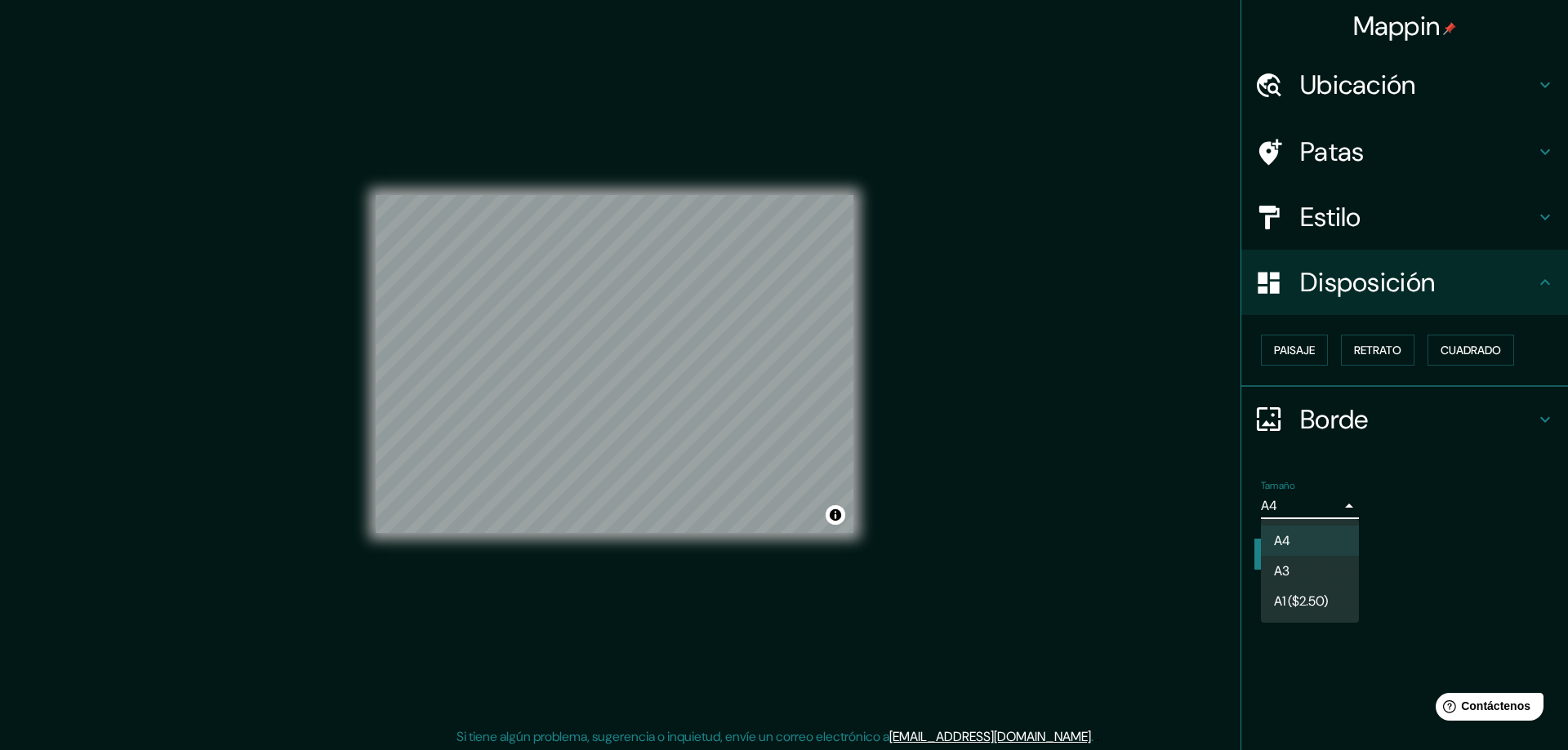
click at [1299, 567] on li "A3" at bounding box center [1310, 570] width 98 height 30
type input "a4"
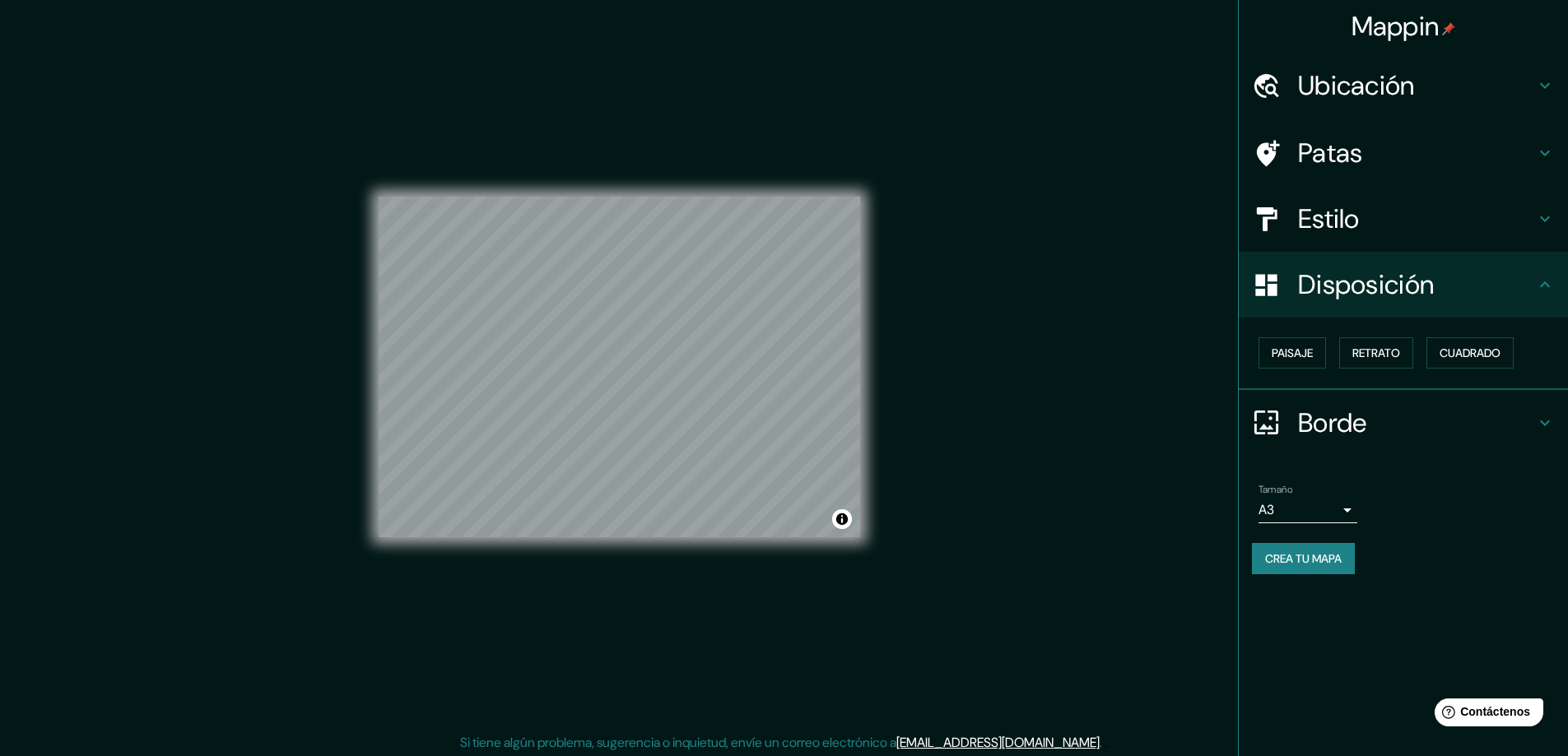
click at [1344, 209] on font "Estilo" at bounding box center [1330, 219] width 62 height 35
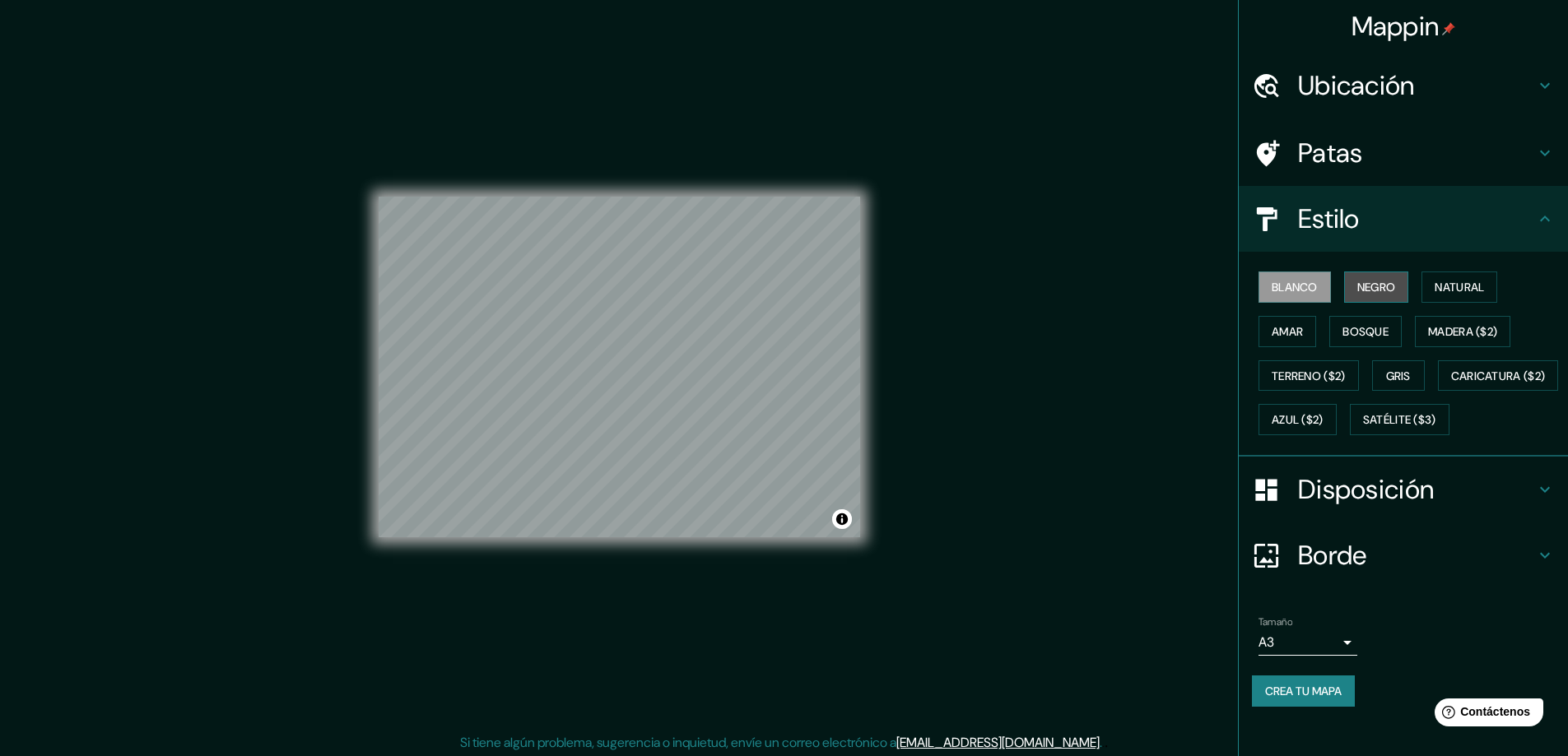
click at [1360, 276] on button "Negro" at bounding box center [1376, 287] width 65 height 31
click at [1289, 281] on font "Blanco" at bounding box center [1295, 287] width 46 height 15
click at [1332, 279] on div "Blanco Negro Natural Amar Bosque Madera ($2) Terreno ($2) Gris Caricatura ($2) …" at bounding box center [1410, 353] width 316 height 177
click at [1344, 280] on button "Negro" at bounding box center [1376, 287] width 65 height 31
click at [1299, 280] on font "Blanco" at bounding box center [1295, 287] width 46 height 15
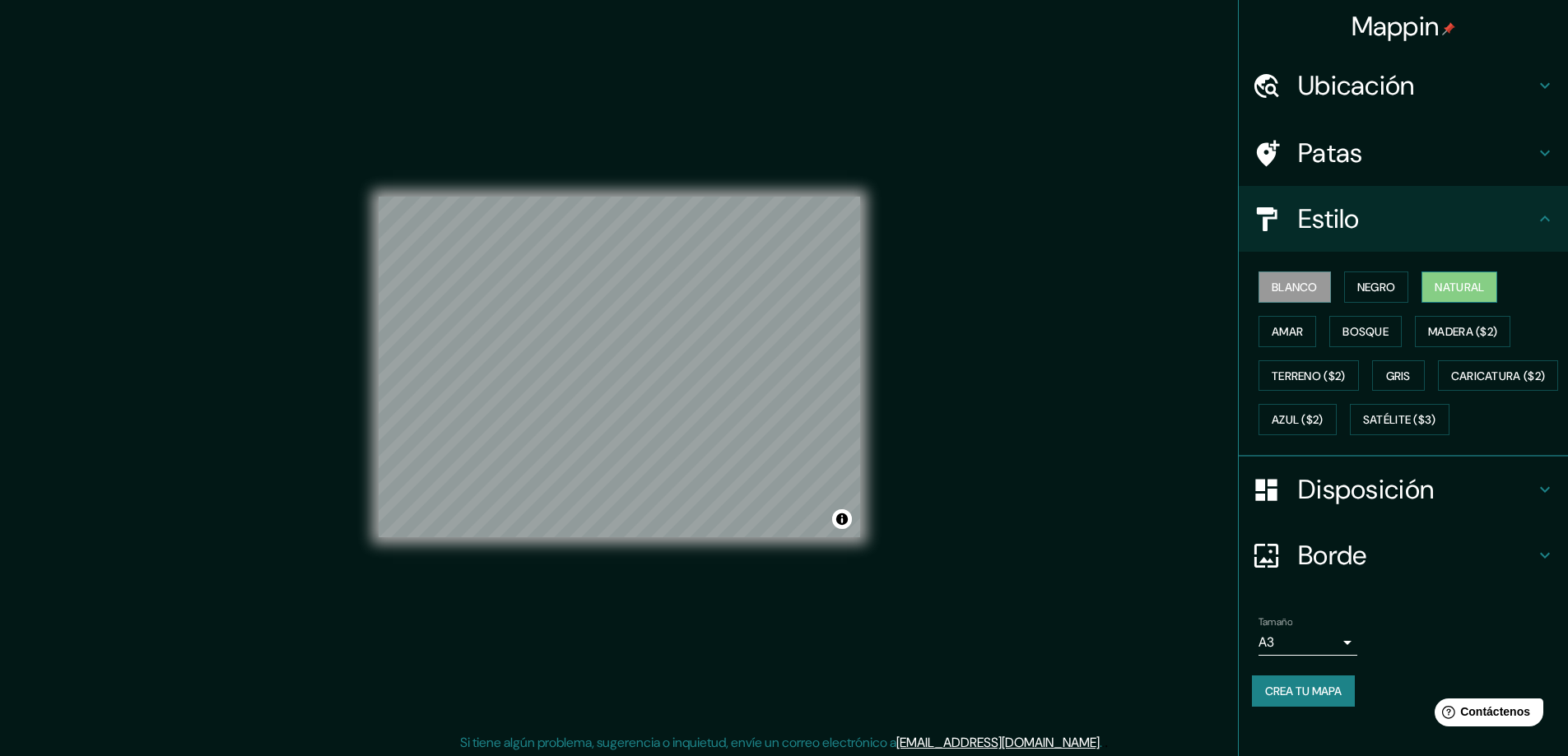
click at [1425, 279] on button "Natural" at bounding box center [1459, 287] width 76 height 31
click at [1298, 289] on font "Blanco" at bounding box center [1295, 287] width 46 height 15
click at [1333, 699] on font "Crea tu mapa" at bounding box center [1303, 691] width 76 height 15
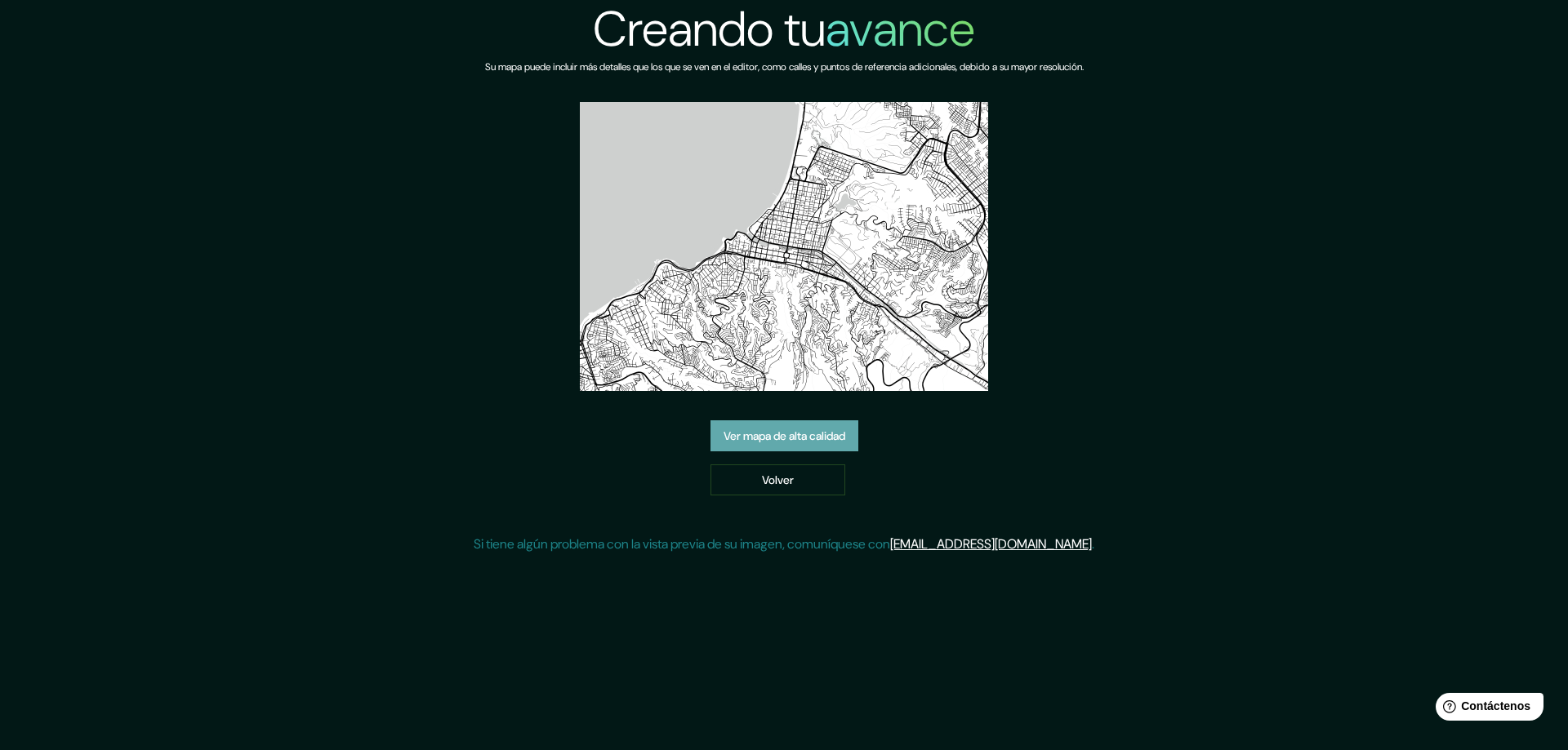
click at [757, 431] on font "Ver mapa de alta calidad" at bounding box center [784, 436] width 122 height 14
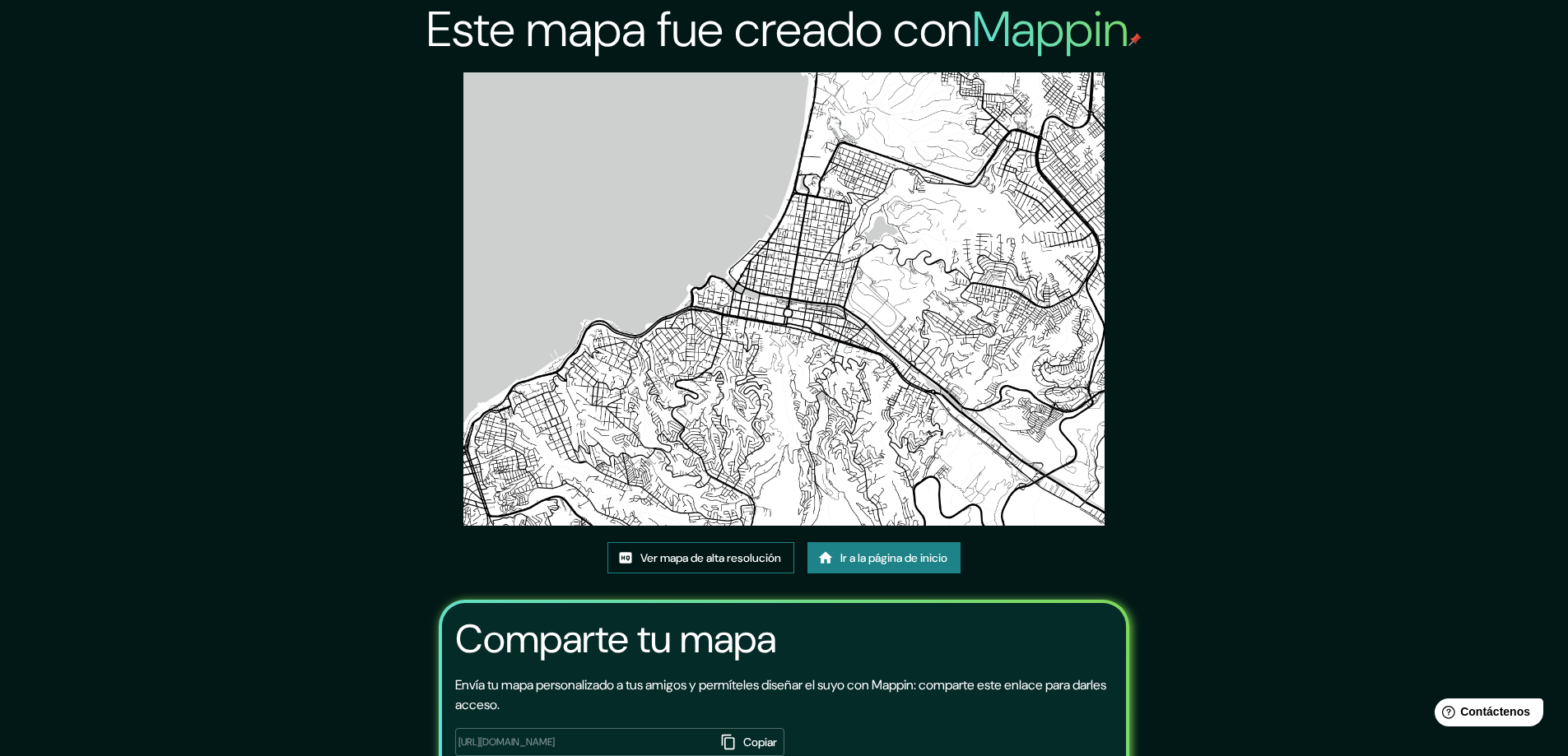
click at [721, 547] on link "Ver mapa de alta resolución" at bounding box center [701, 558] width 187 height 31
click at [875, 556] on font "Ir a la página de inicio" at bounding box center [895, 559] width 107 height 15
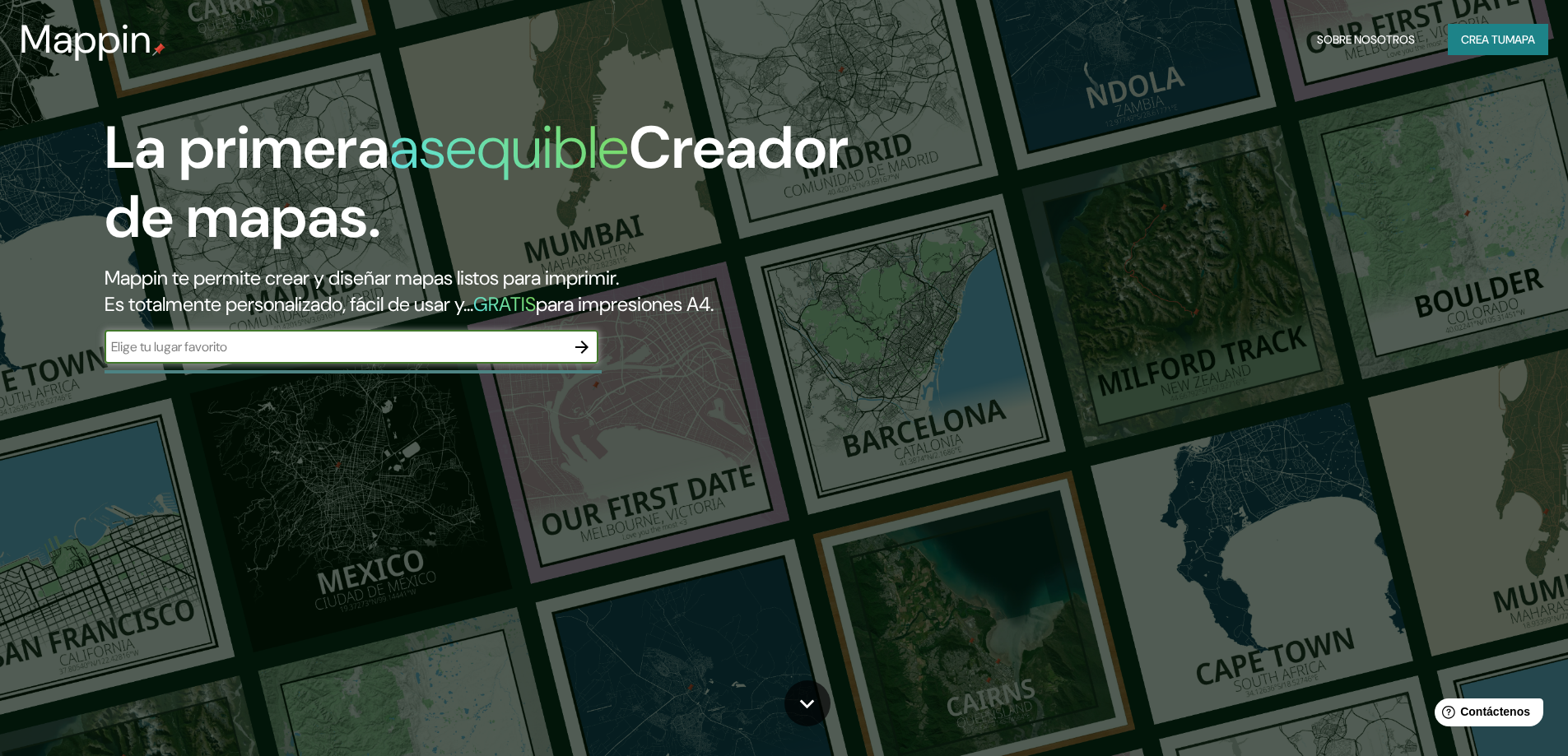
click at [587, 349] on icon "button" at bounding box center [582, 348] width 20 height 20
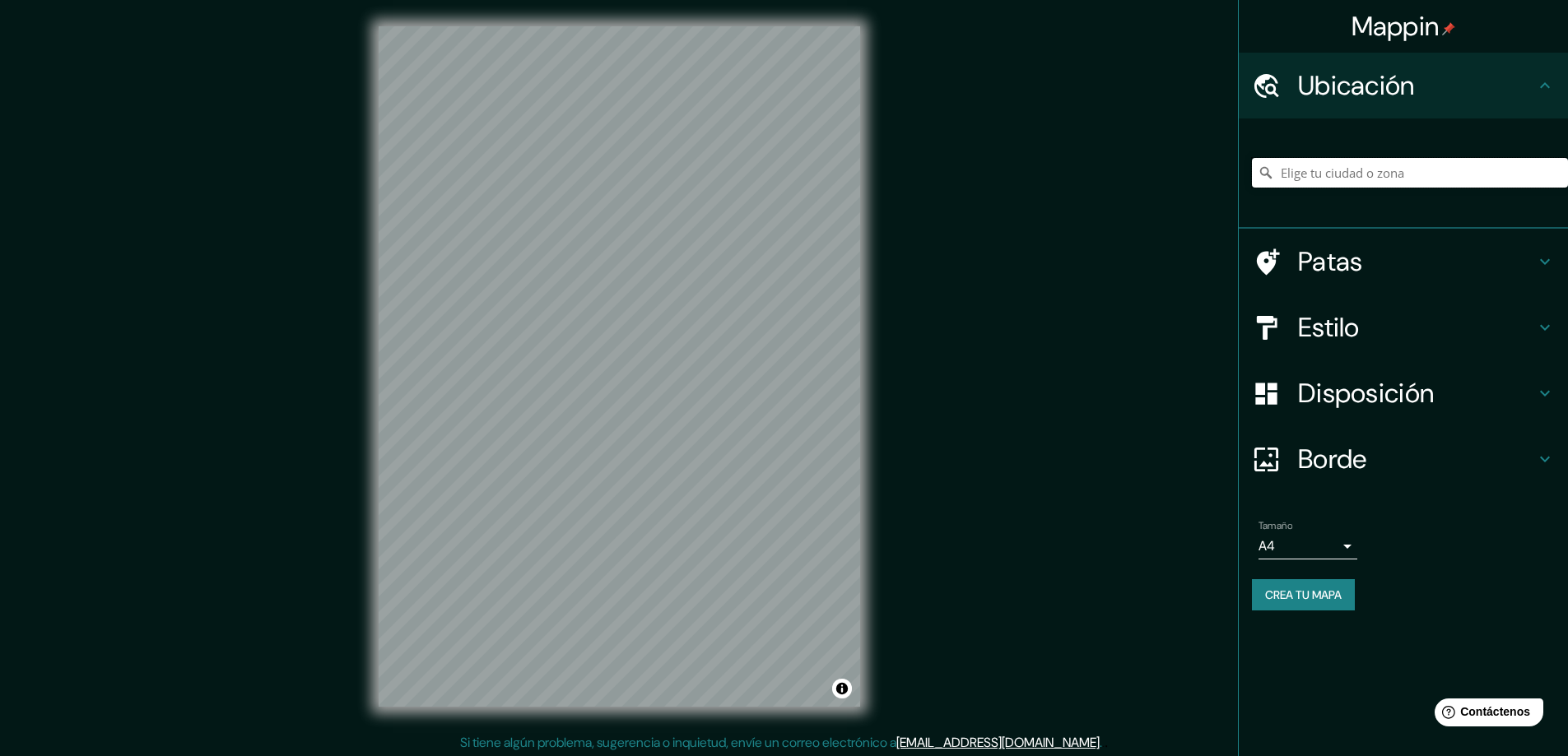
click at [1305, 168] on input "Elige tu ciudad o zona" at bounding box center [1410, 173] width 316 height 30
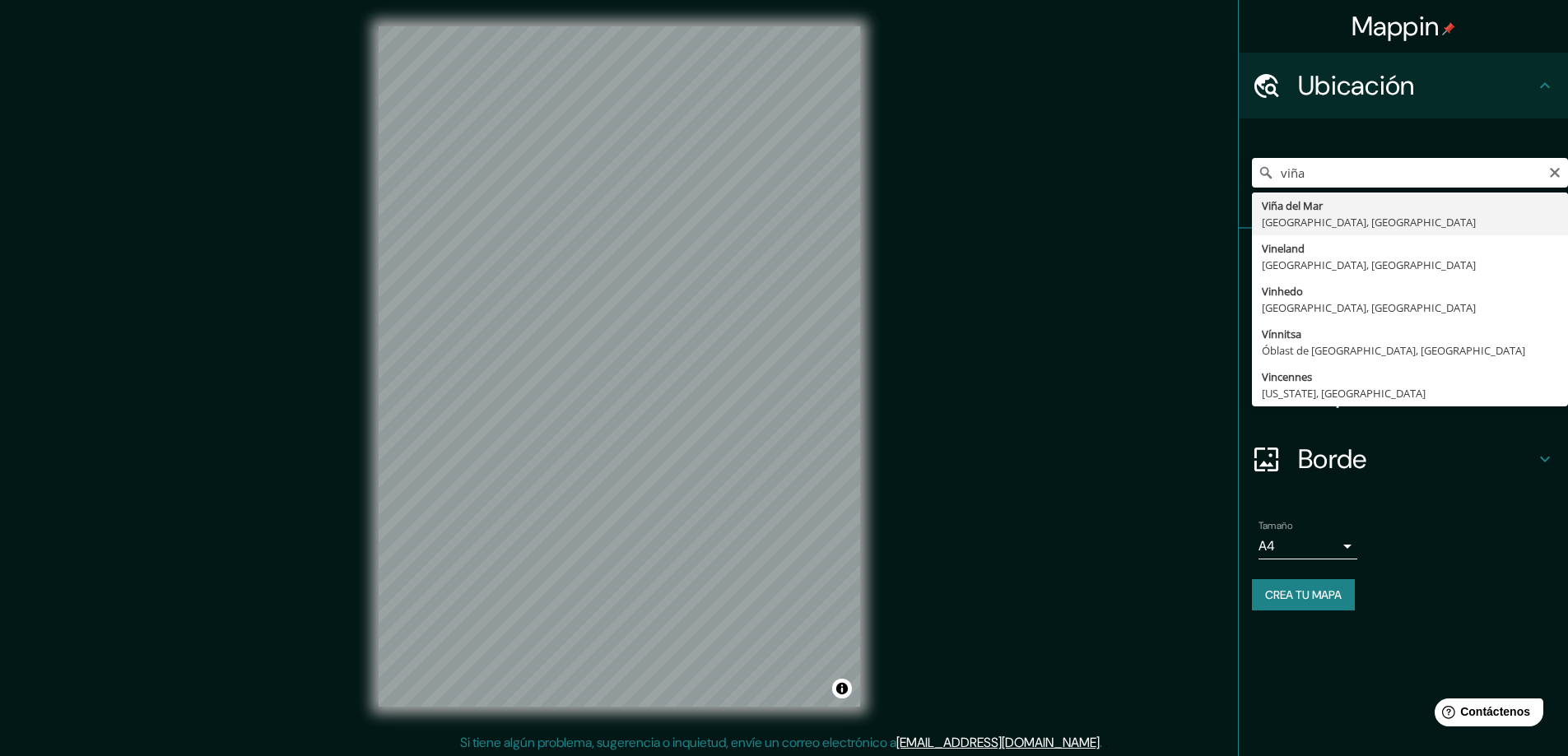
type input "[PERSON_NAME][GEOGRAPHIC_DATA], [GEOGRAPHIC_DATA], [GEOGRAPHIC_DATA]"
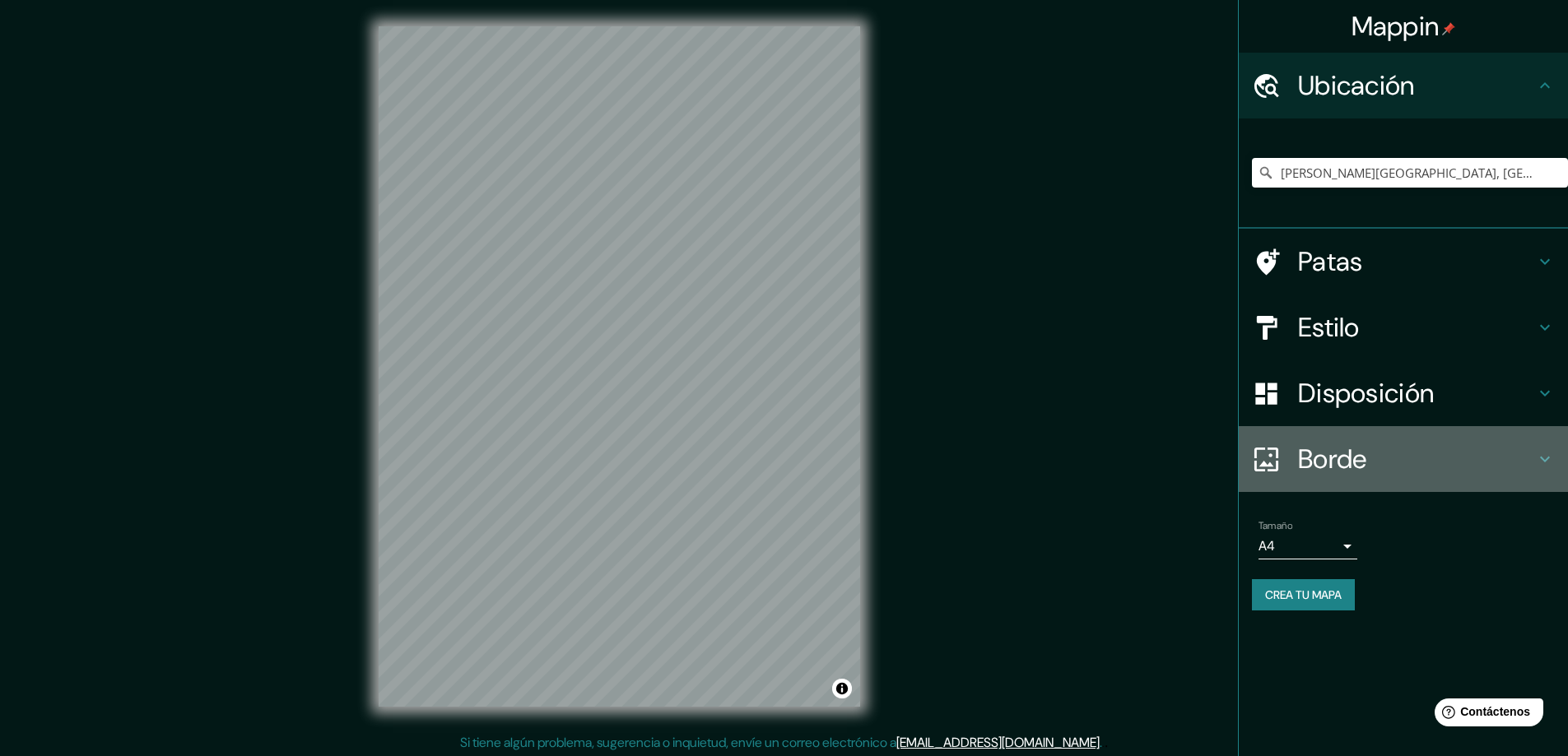
click at [1361, 459] on font "Borde" at bounding box center [1333, 459] width 69 height 35
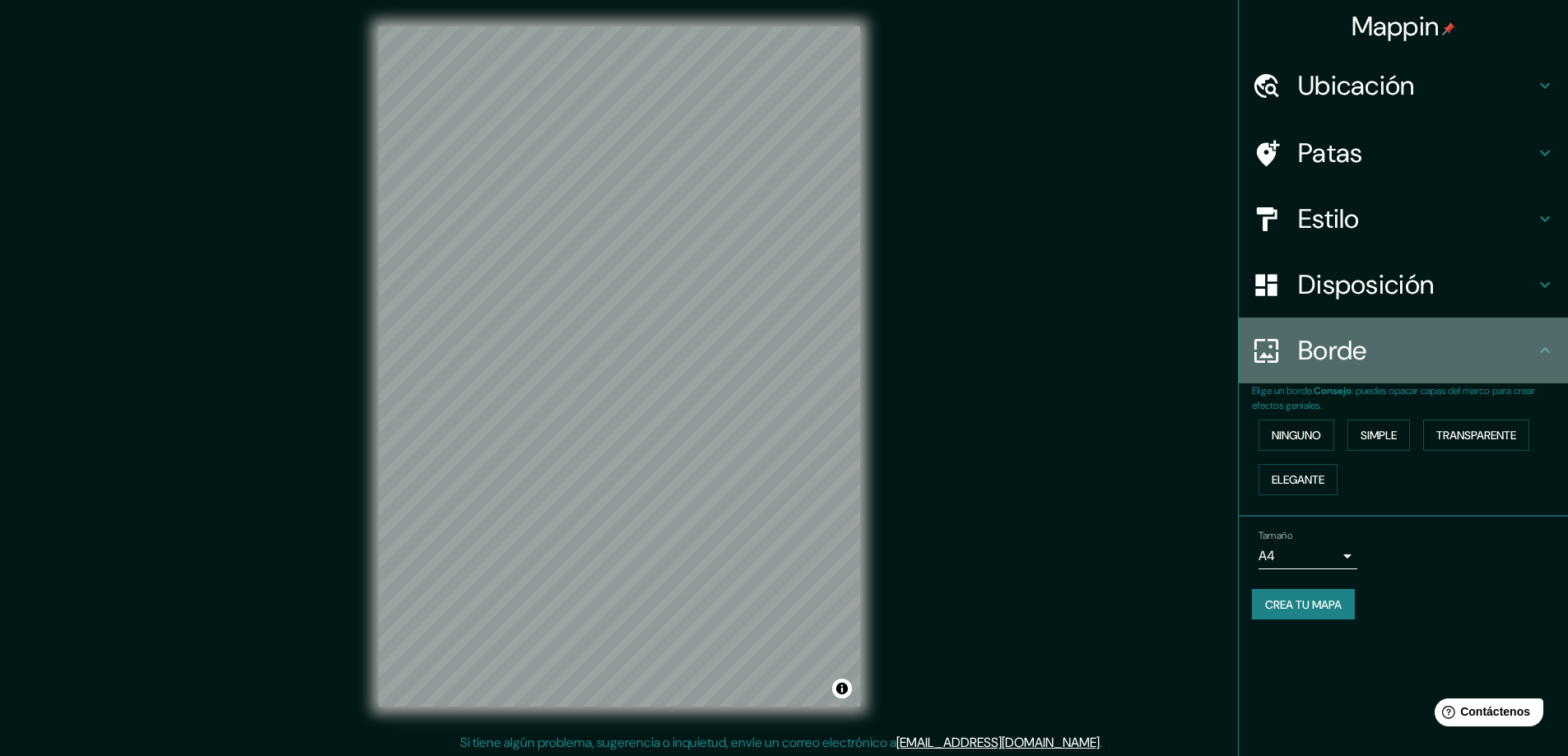
click at [1345, 328] on div "Borde" at bounding box center [1404, 350] width 329 height 66
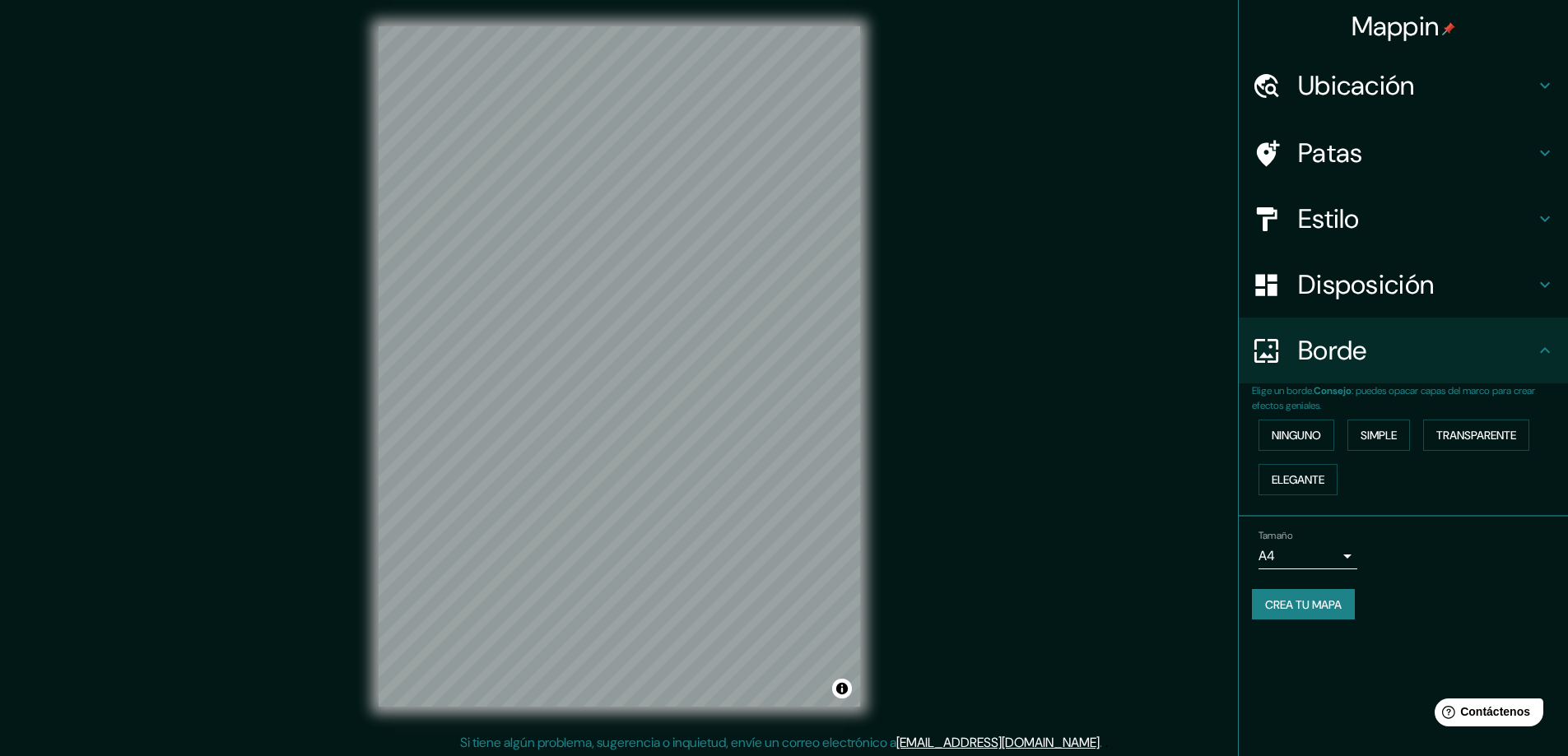
click at [1342, 297] on font "Disposición" at bounding box center [1366, 285] width 136 height 35
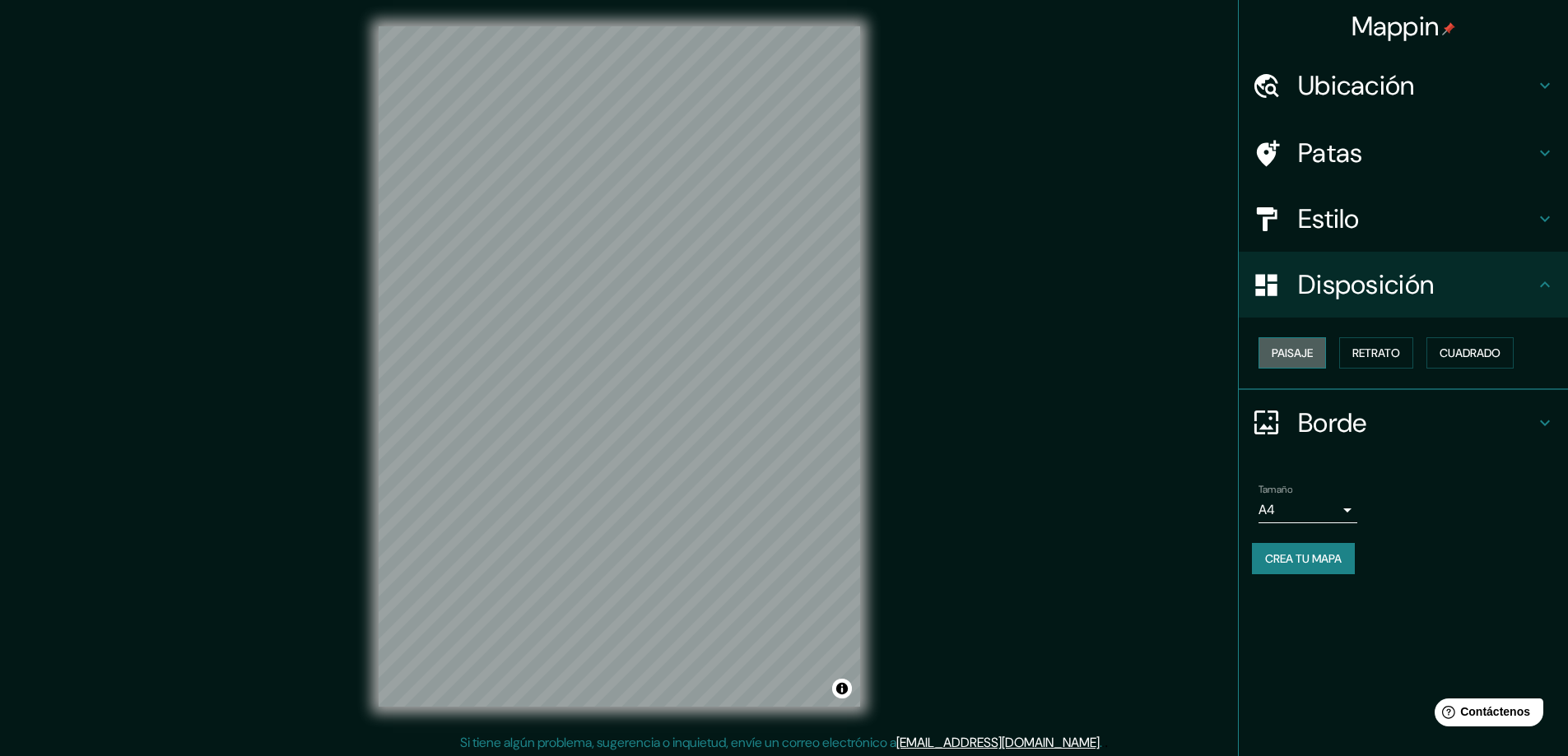
click at [1302, 350] on font "Paisaje" at bounding box center [1292, 353] width 41 height 15
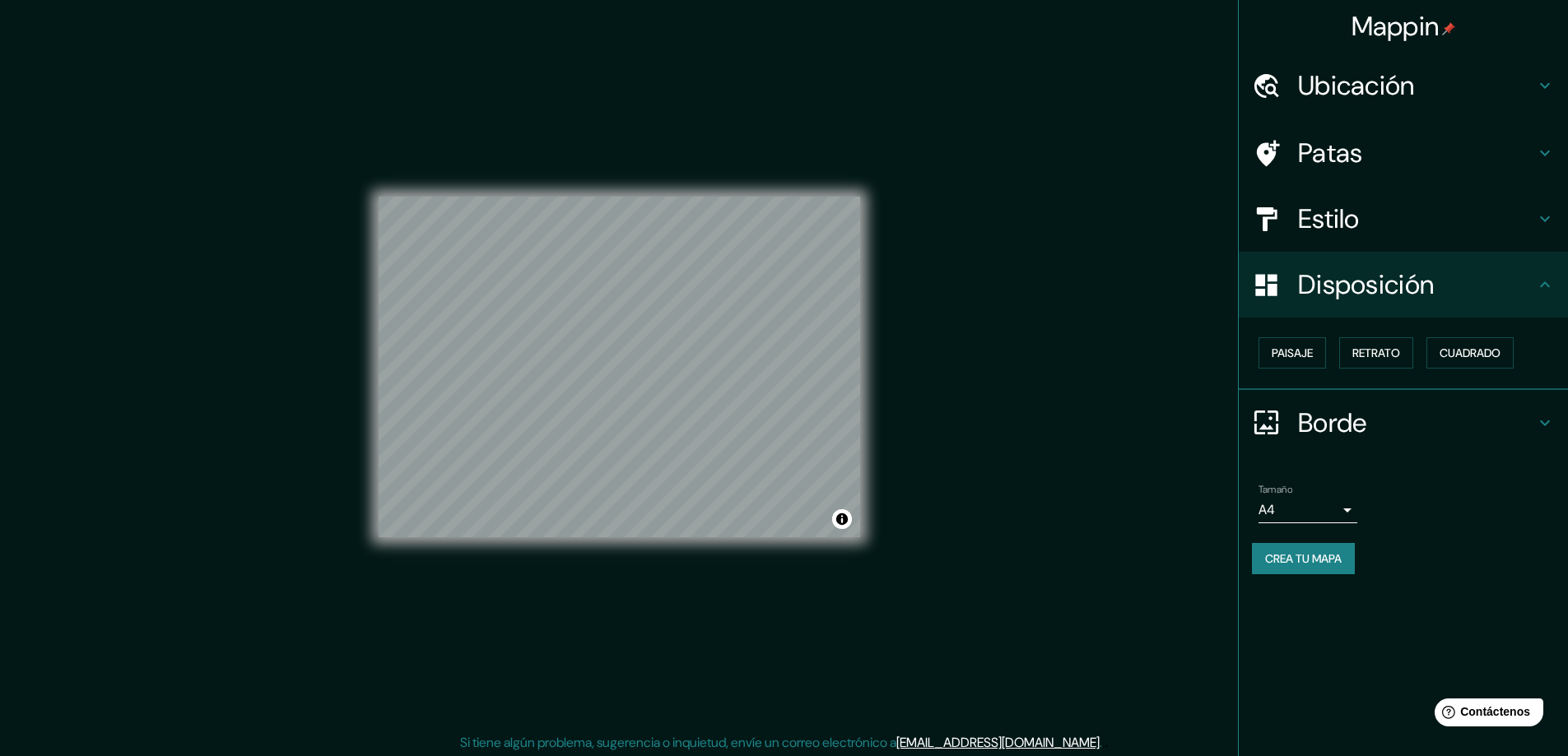
click at [1312, 500] on body "Mappin Ubicación Viña del Mar, Región de Valparaíso, Chile Patas Estilo Disposi…" at bounding box center [784, 378] width 1568 height 756
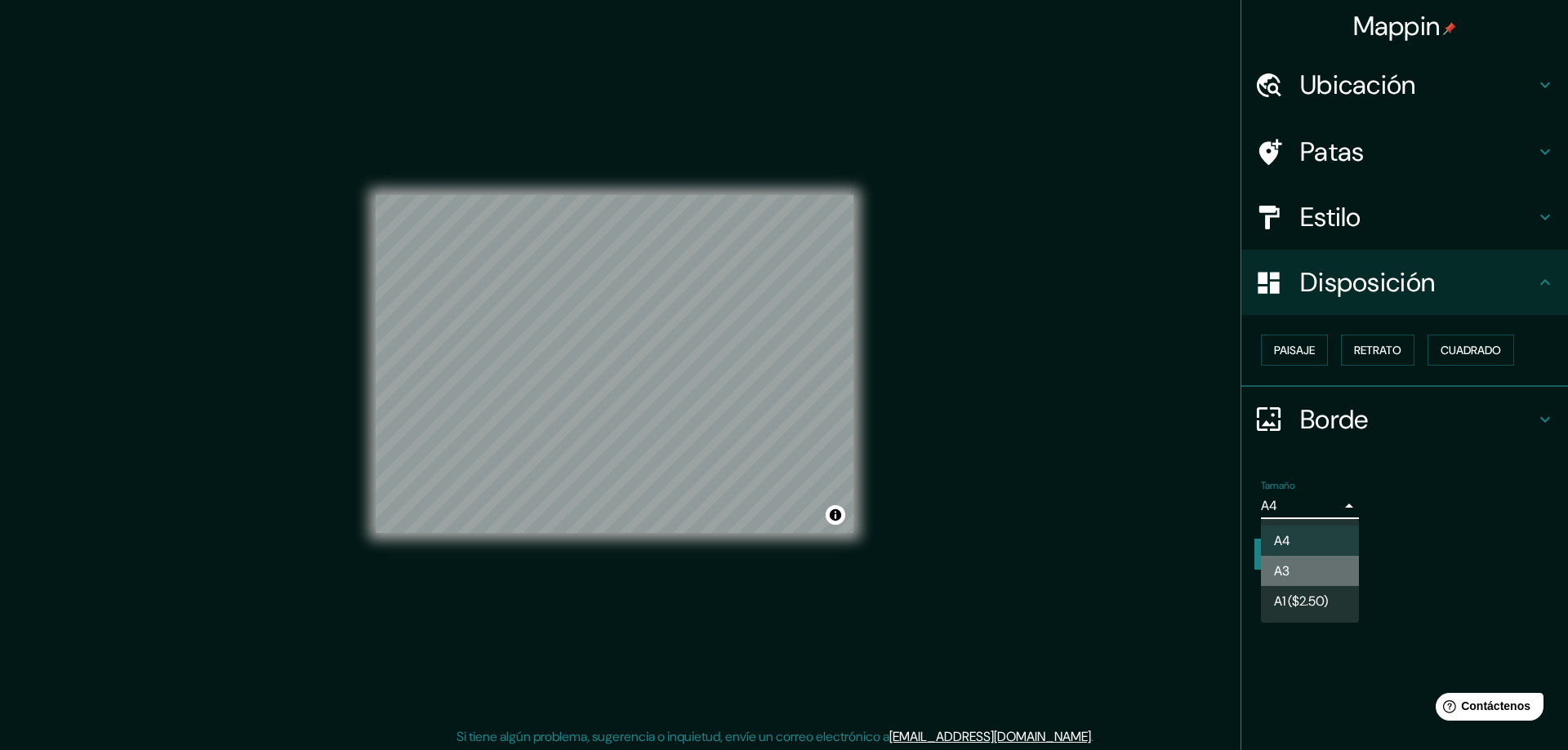
click at [1300, 567] on li "A3" at bounding box center [1310, 570] width 98 height 30
type input "a4"
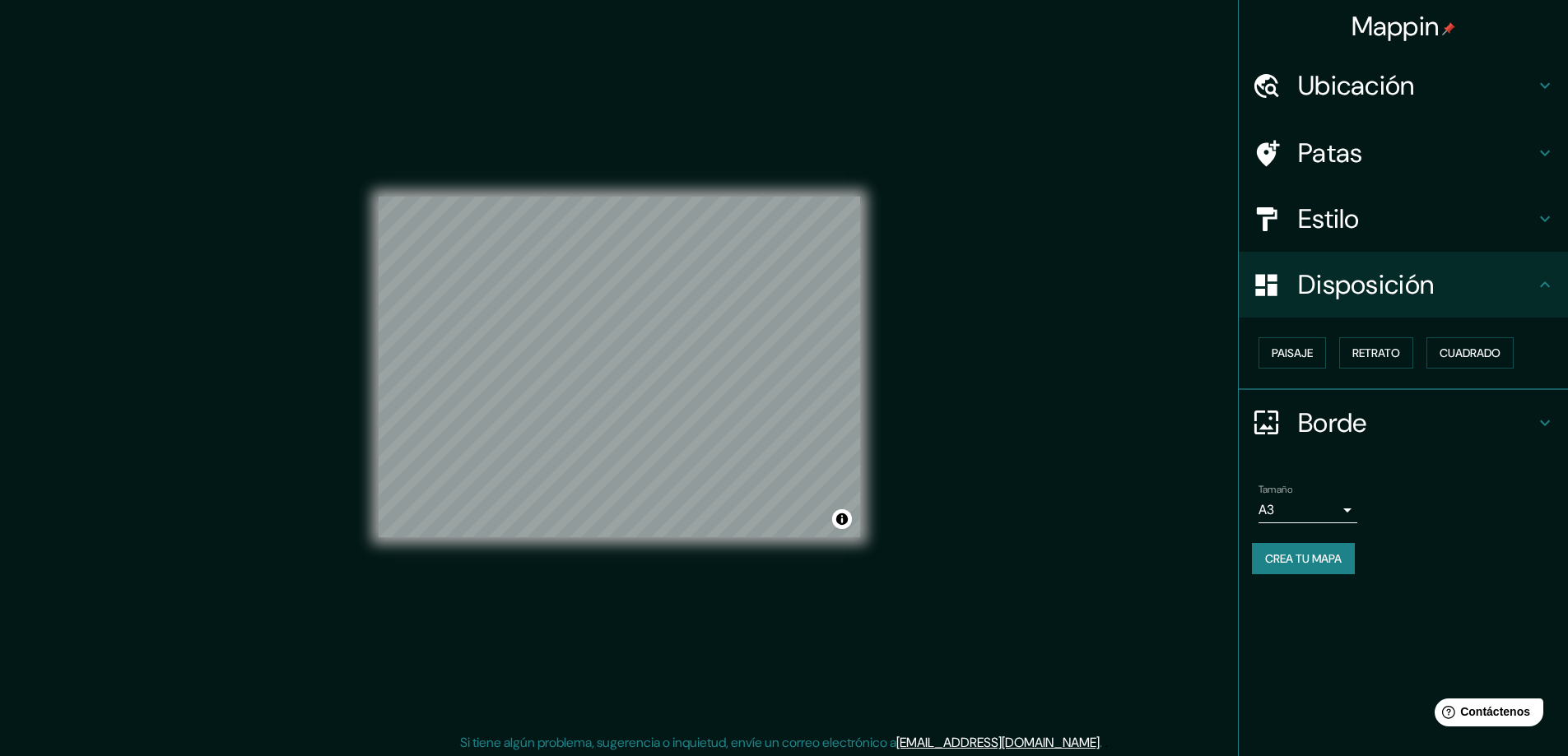
click at [1310, 551] on font "Crea tu mapa" at bounding box center [1303, 559] width 76 height 15
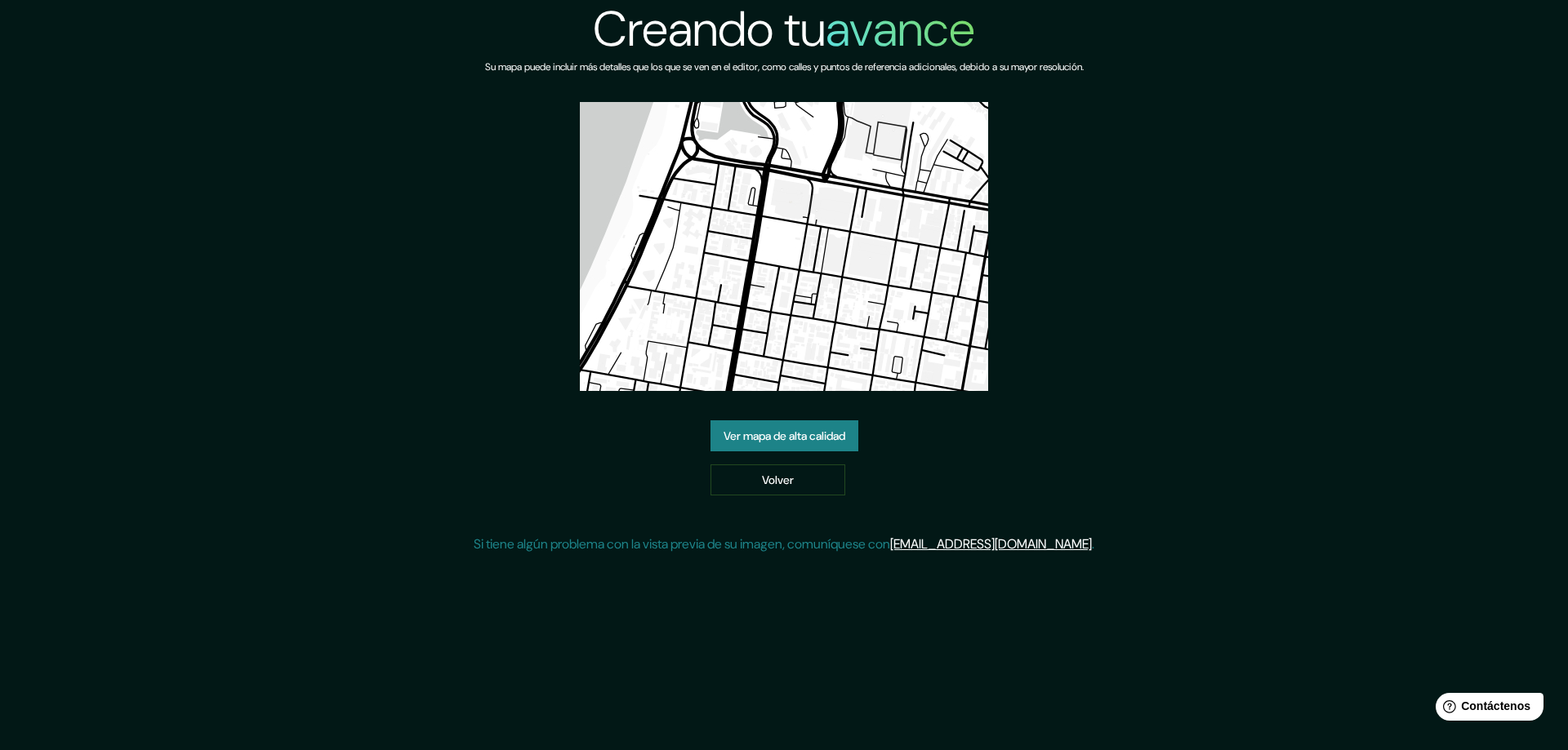
click at [753, 441] on font "Ver mapa de alta calidad" at bounding box center [784, 436] width 122 height 14
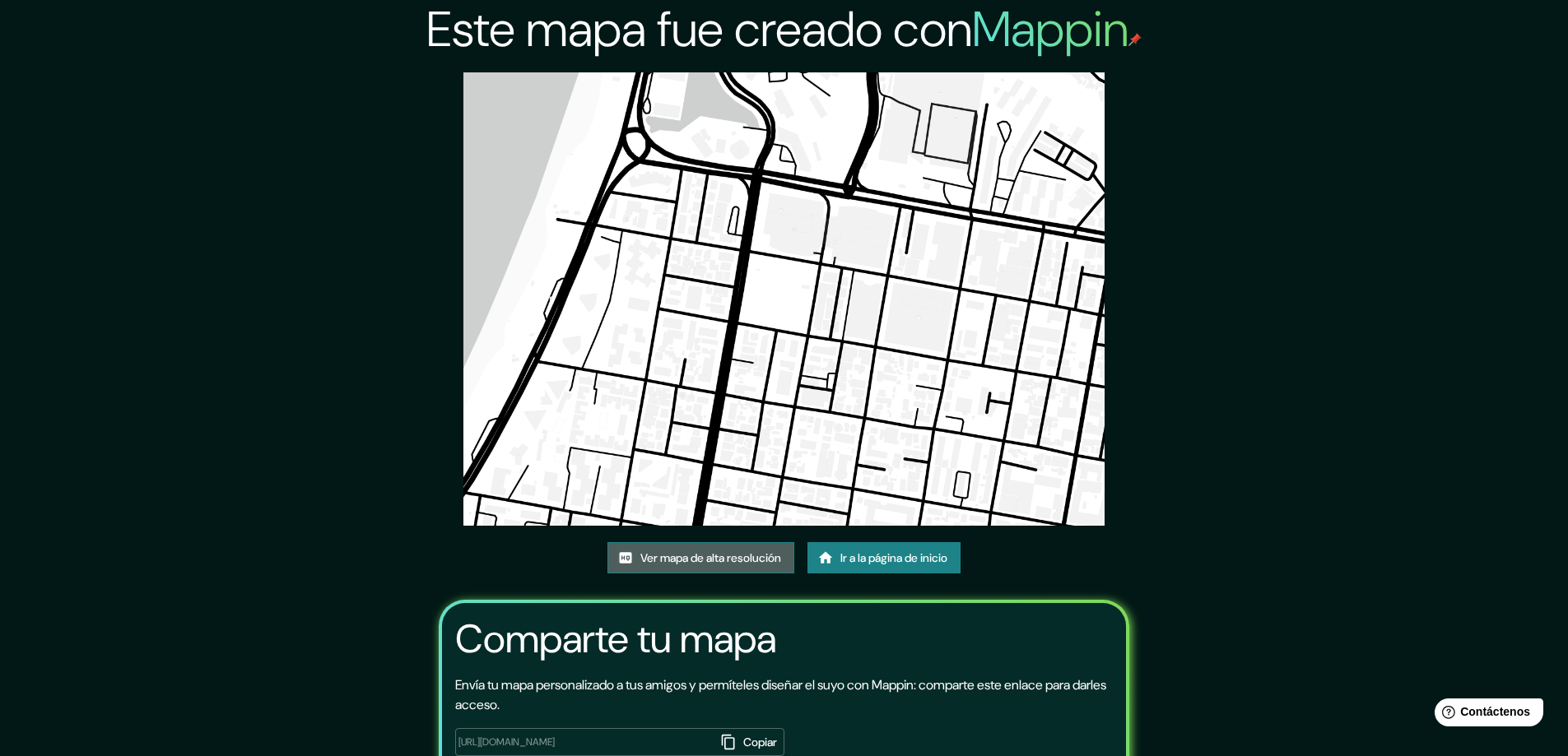
click at [719, 545] on link "Ver mapa de alta resolución" at bounding box center [701, 558] width 187 height 31
click at [914, 560] on font "Ir a la página de inicio" at bounding box center [895, 559] width 107 height 15
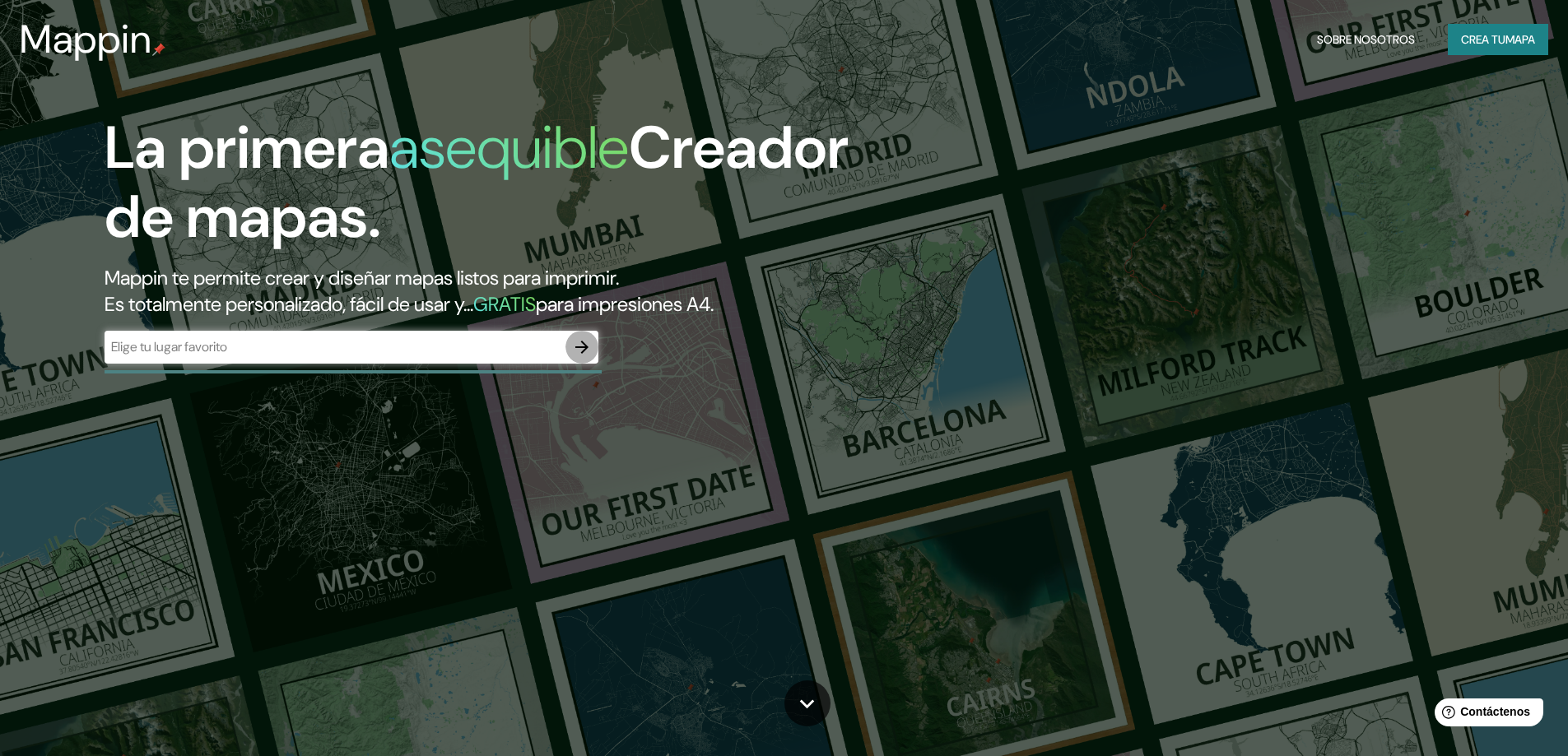
click at [574, 341] on icon "button" at bounding box center [582, 348] width 20 height 20
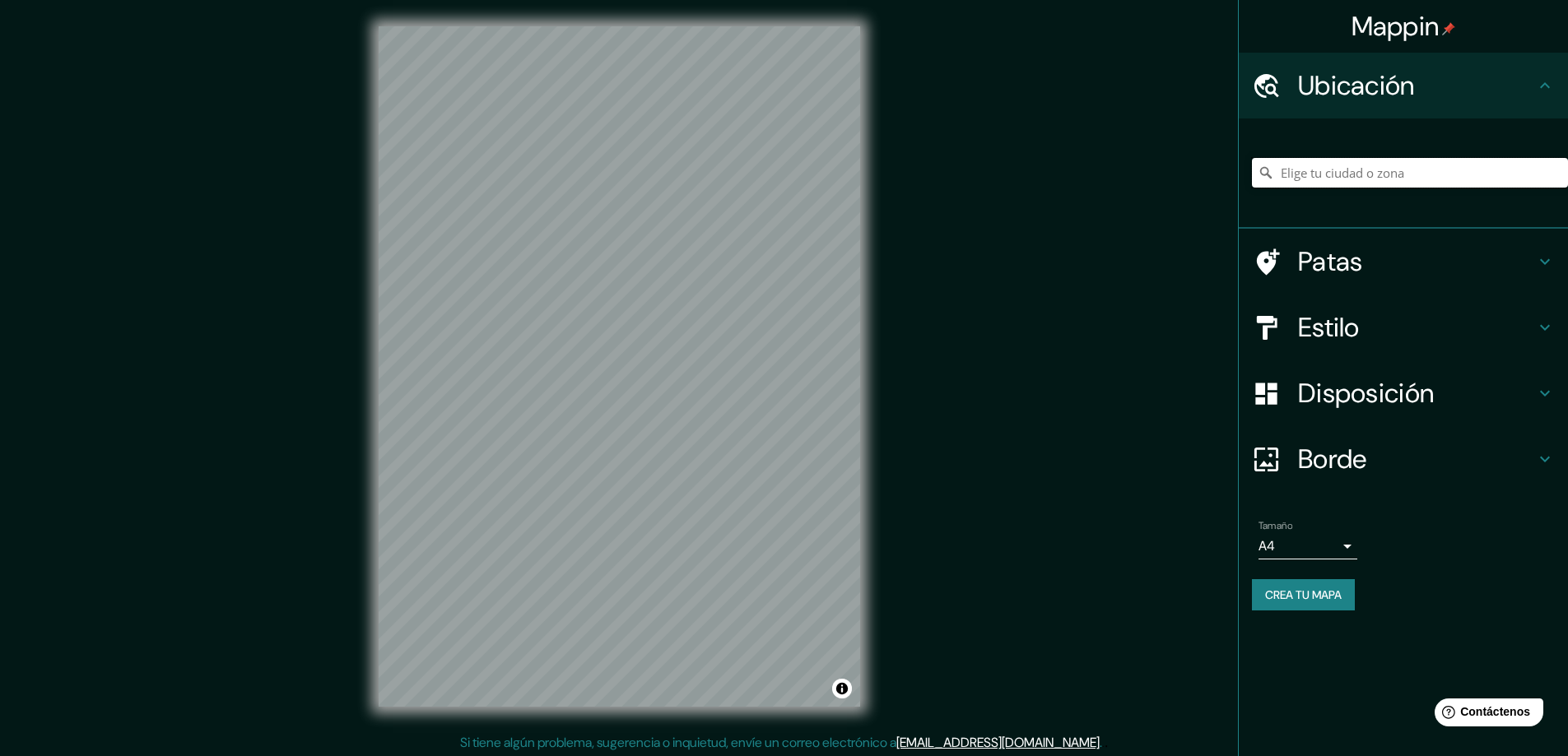
click at [1384, 167] on input "Elige tu ciudad o zona" at bounding box center [1410, 173] width 316 height 30
type input "Viña del Mar, Región de Valparaíso, Chile"
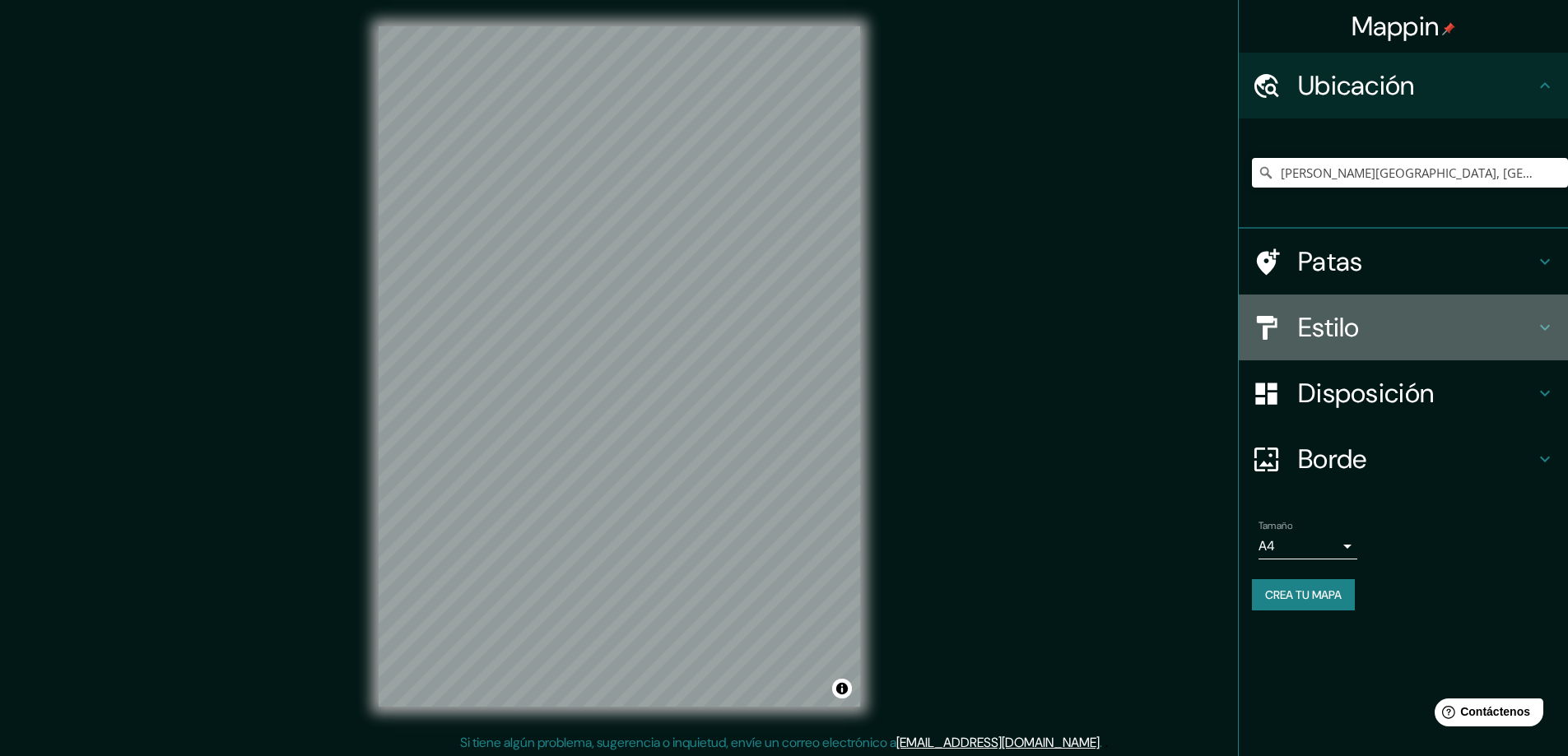
click at [1354, 317] on font "Estilo" at bounding box center [1330, 328] width 62 height 35
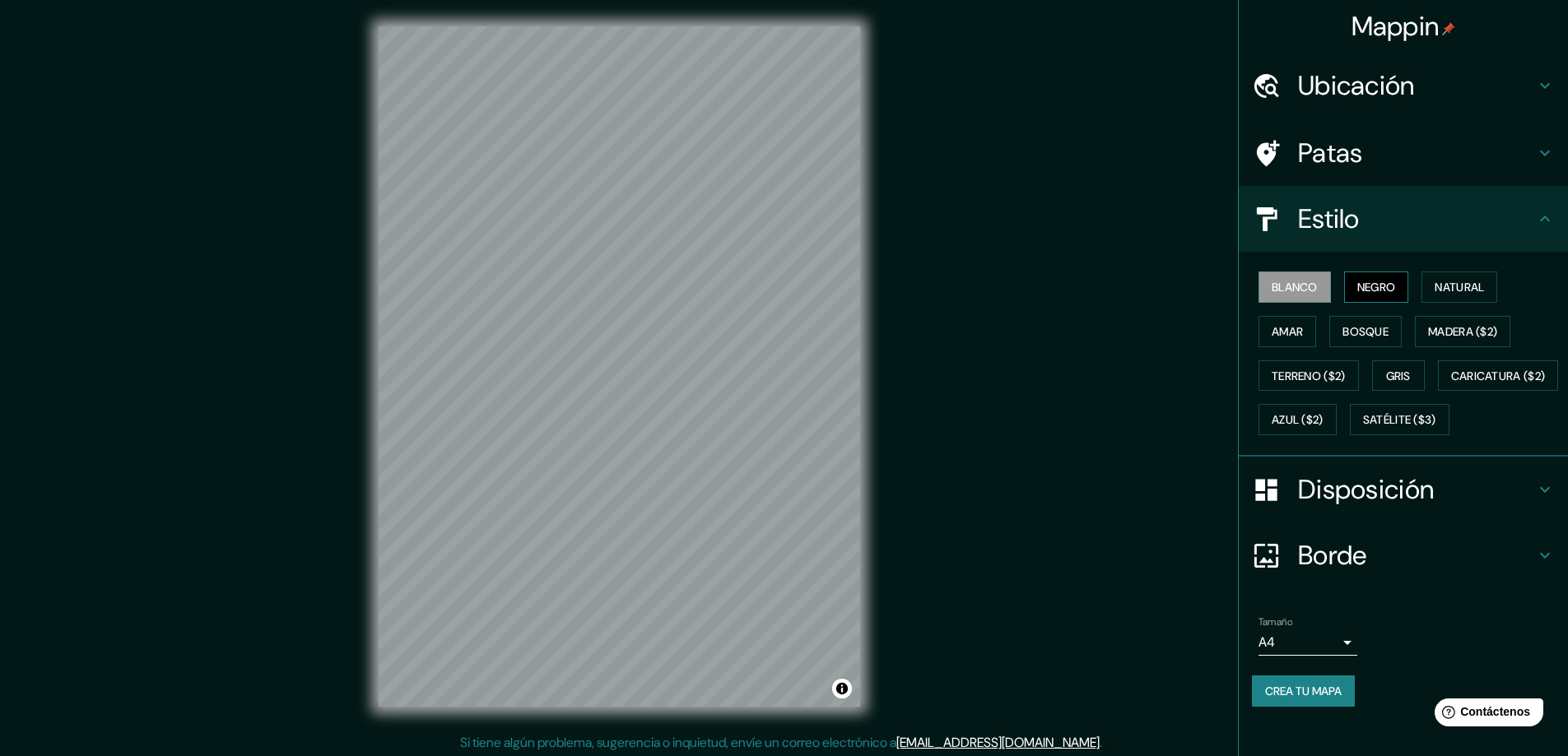
click at [1358, 280] on font "Negro" at bounding box center [1377, 287] width 39 height 15
click at [1340, 507] on font "Disposición" at bounding box center [1366, 489] width 136 height 35
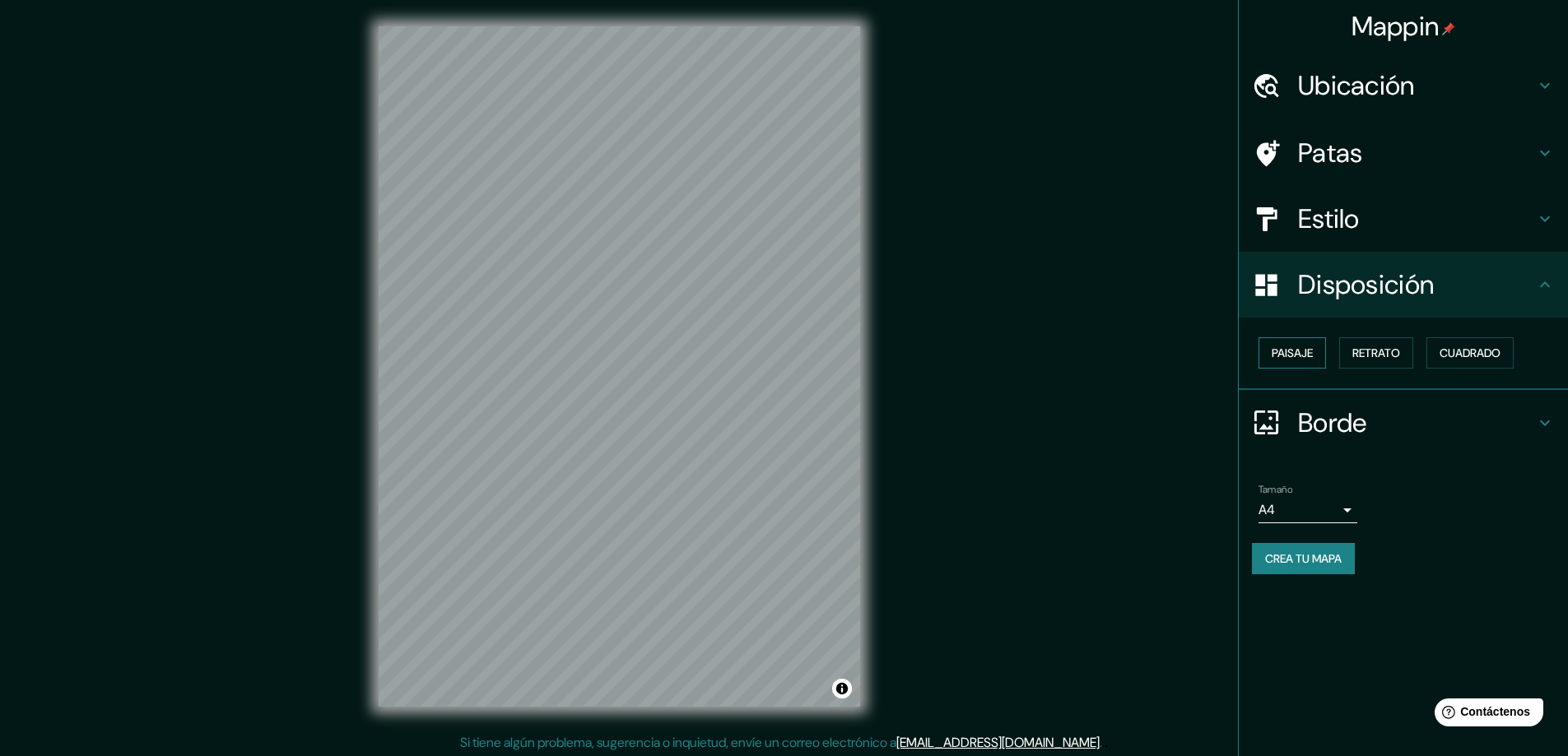
click at [1307, 349] on font "Paisaje" at bounding box center [1292, 353] width 41 height 15
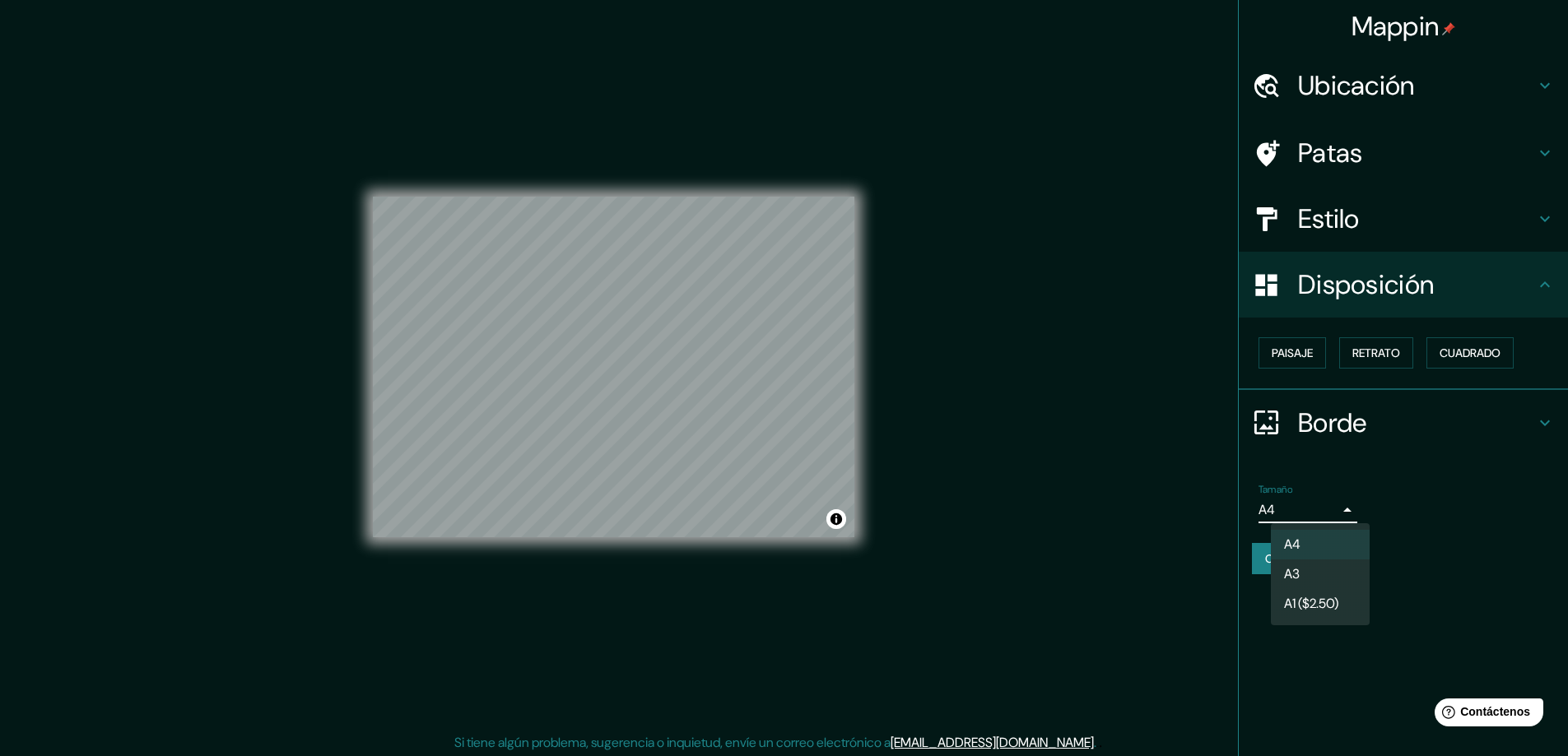
drag, startPoint x: 1345, startPoint y: 514, endPoint x: 1337, endPoint y: 517, distance: 8.5
click at [1338, 517] on body "Mappin Ubicación Viña del Mar, Región de Valparaíso, Chile Viña del Mar Región …" at bounding box center [784, 378] width 1568 height 756
click at [1320, 569] on li "A3" at bounding box center [1320, 575] width 99 height 30
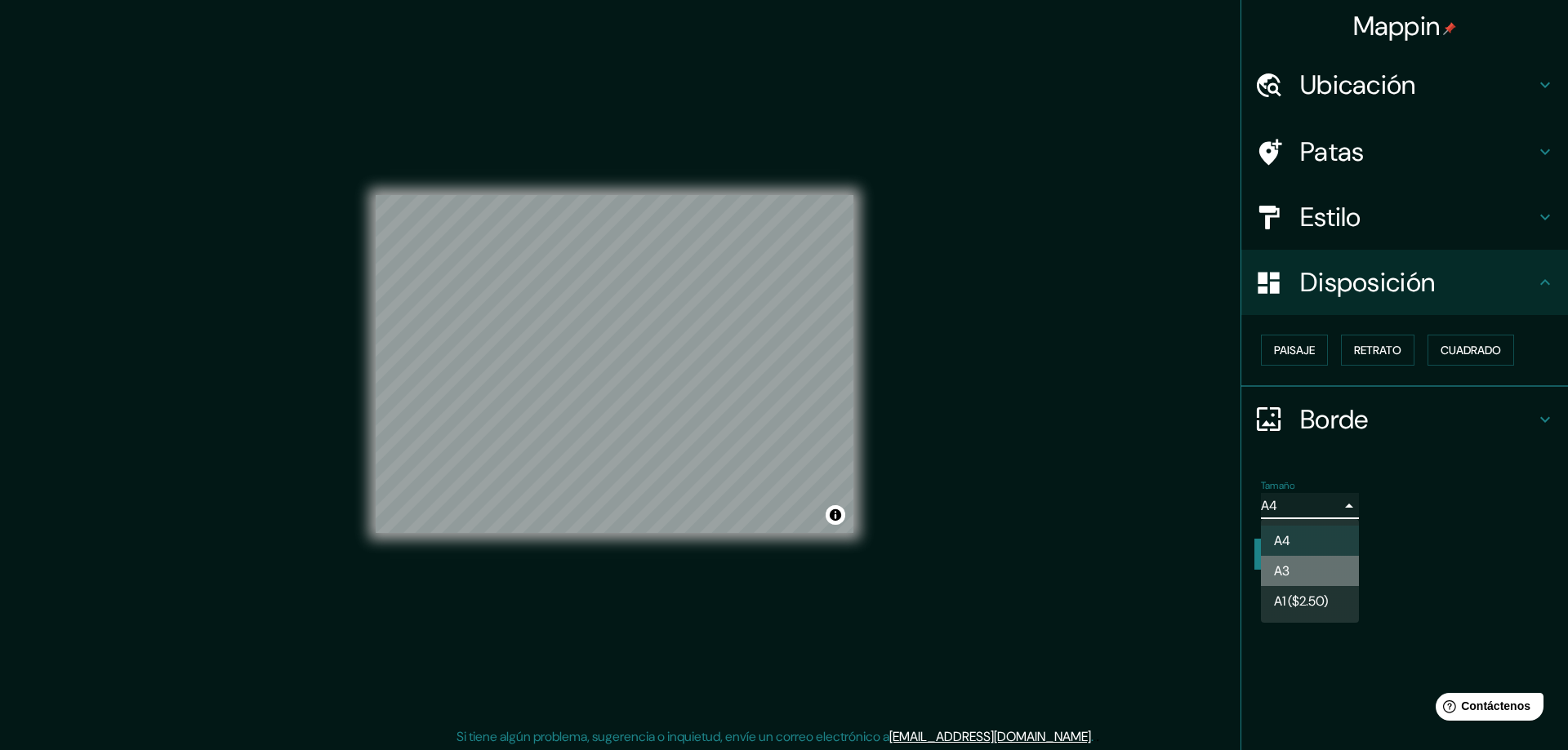
type input "a4"
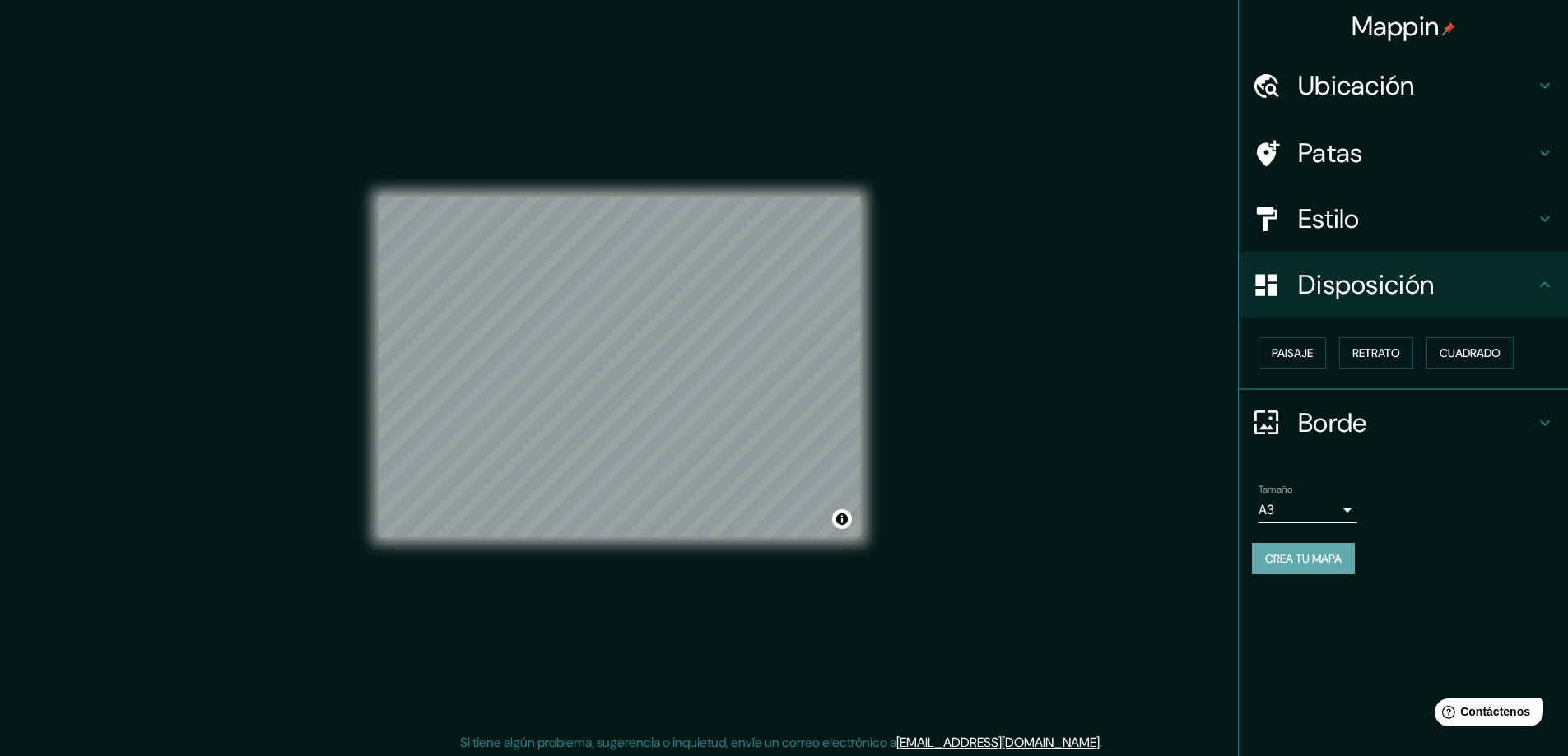
click at [1304, 554] on font "Crea tu mapa" at bounding box center [1303, 559] width 76 height 15
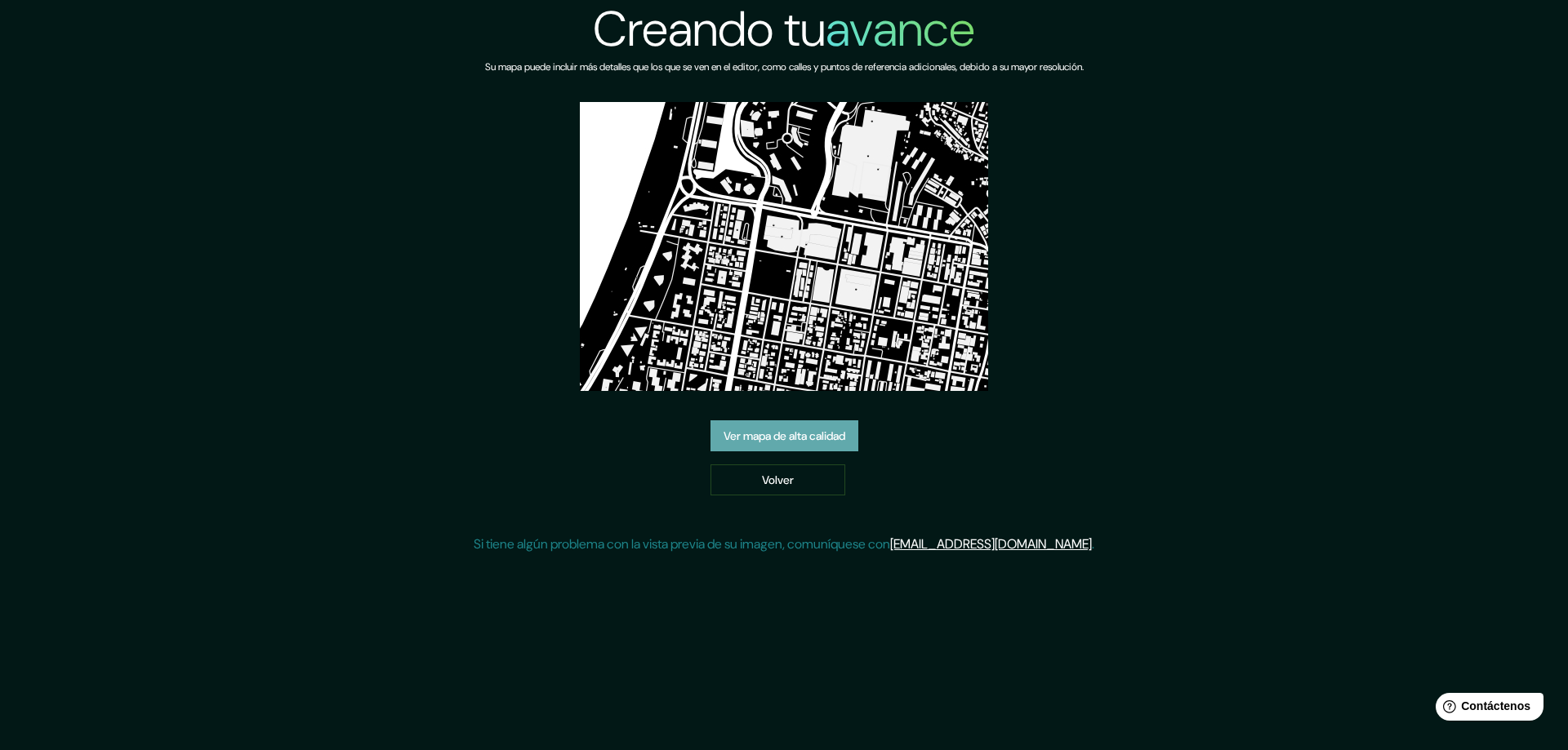
click at [836, 425] on font "Ver mapa de alta calidad" at bounding box center [784, 436] width 122 height 22
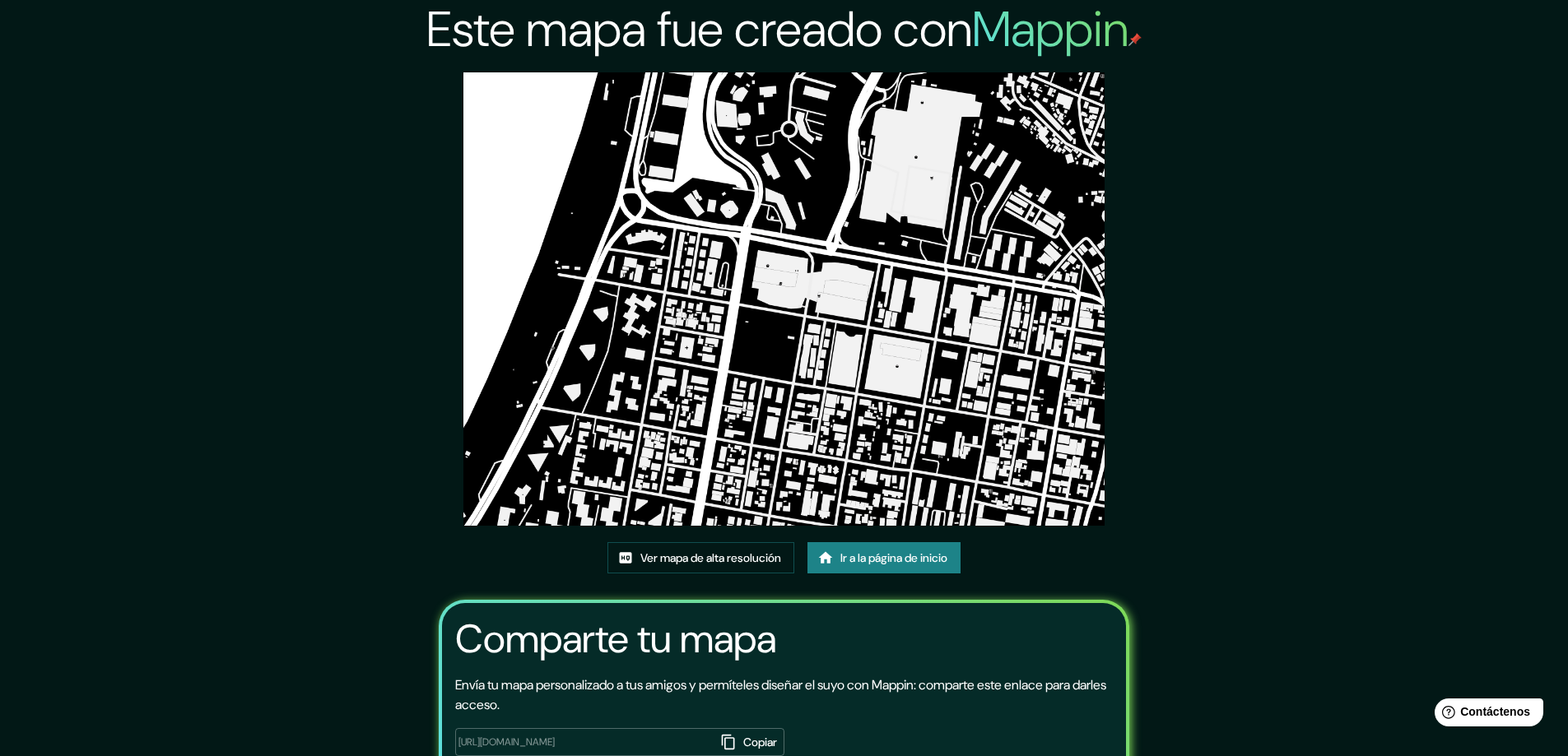
click at [747, 116] on img at bounding box center [784, 299] width 642 height 453
click at [713, 548] on font "Ver mapa de alta resolución" at bounding box center [711, 559] width 141 height 22
click at [863, 567] on font "Ir a la página de inicio" at bounding box center [895, 559] width 107 height 22
